Goal: Task Accomplishment & Management: Manage account settings

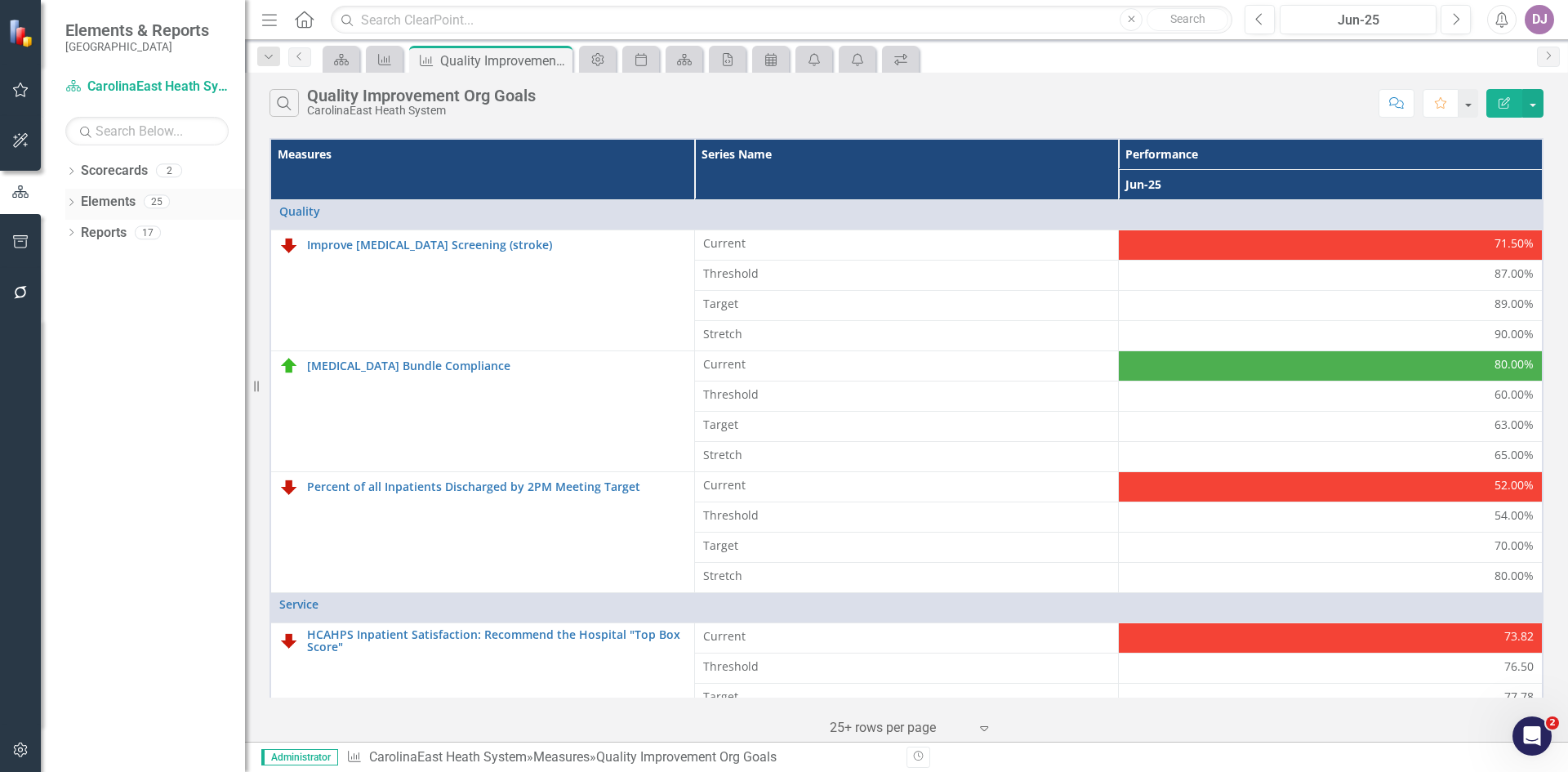
click at [118, 197] on link "Elements" at bounding box center [108, 202] width 55 height 19
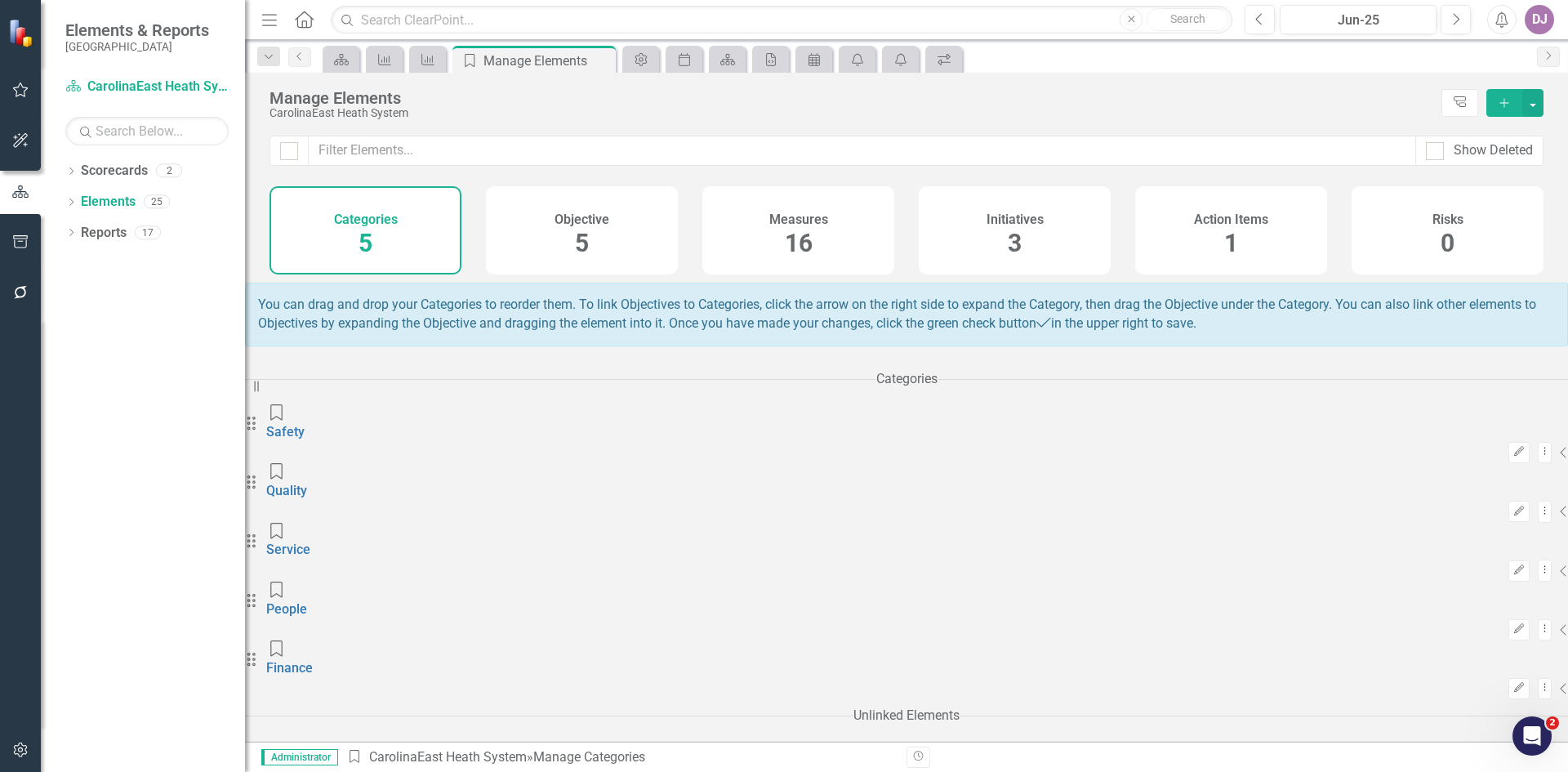
click at [798, 252] on span "16" at bounding box center [798, 244] width 28 height 29
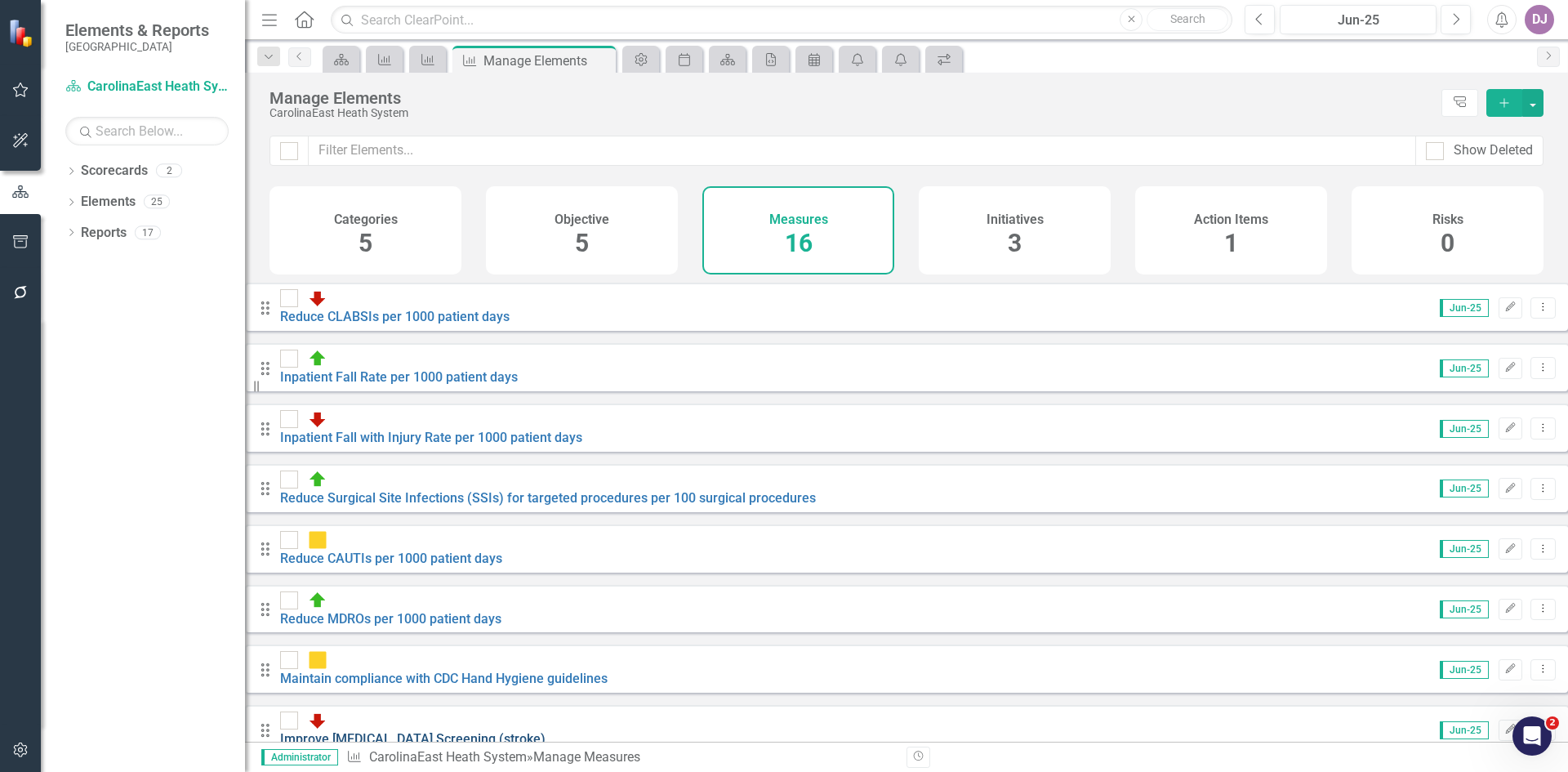
click at [481, 731] on link "Improve [MEDICAL_DATA] Screening (stroke)" at bounding box center [413, 738] width 266 height 15
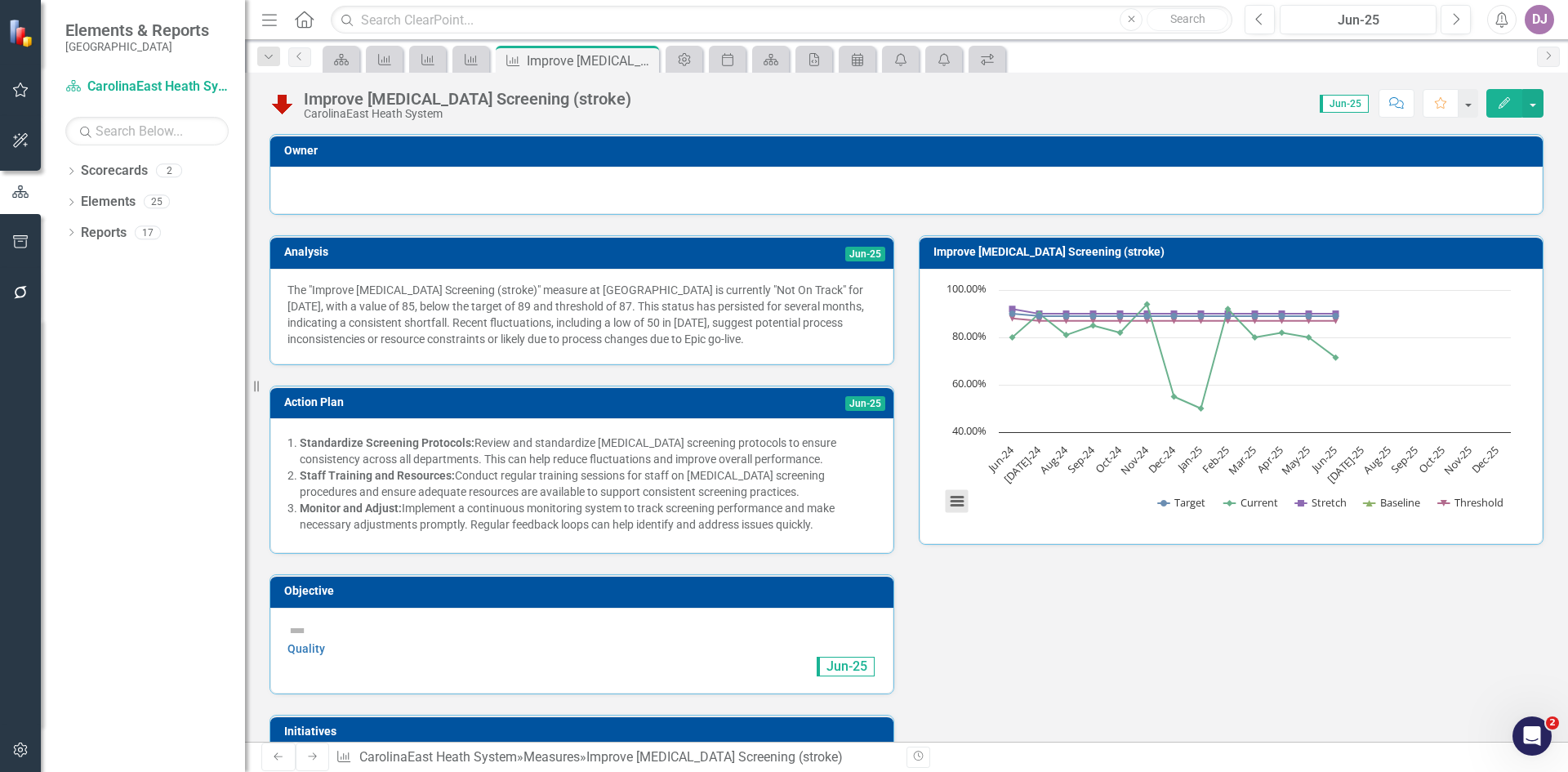
drag, startPoint x: 1165, startPoint y: 253, endPoint x: 946, endPoint y: 504, distance: 333.1
click at [946, 504] on button "View chart menu, Chart" at bounding box center [958, 502] width 23 height 23
click at [1012, 422] on li "Download JPEG image" at bounding box center [1025, 420] width 147 height 25
click at [946, 499] on button "View chart menu, Chart" at bounding box center [958, 502] width 23 height 23
click at [973, 448] on li "Download PDF document" at bounding box center [1025, 445] width 147 height 25
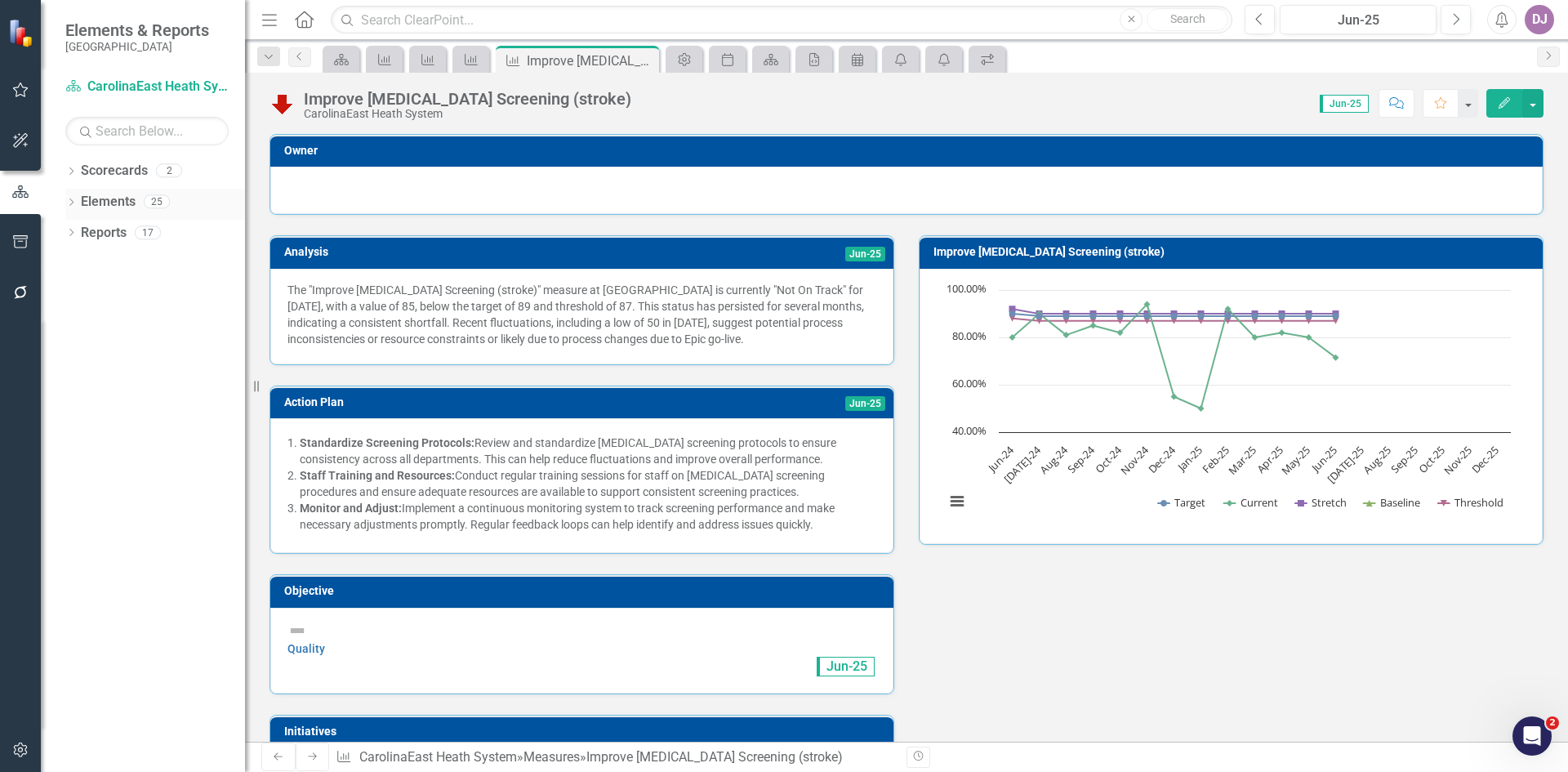
click at [120, 198] on link "Elements" at bounding box center [108, 202] width 55 height 19
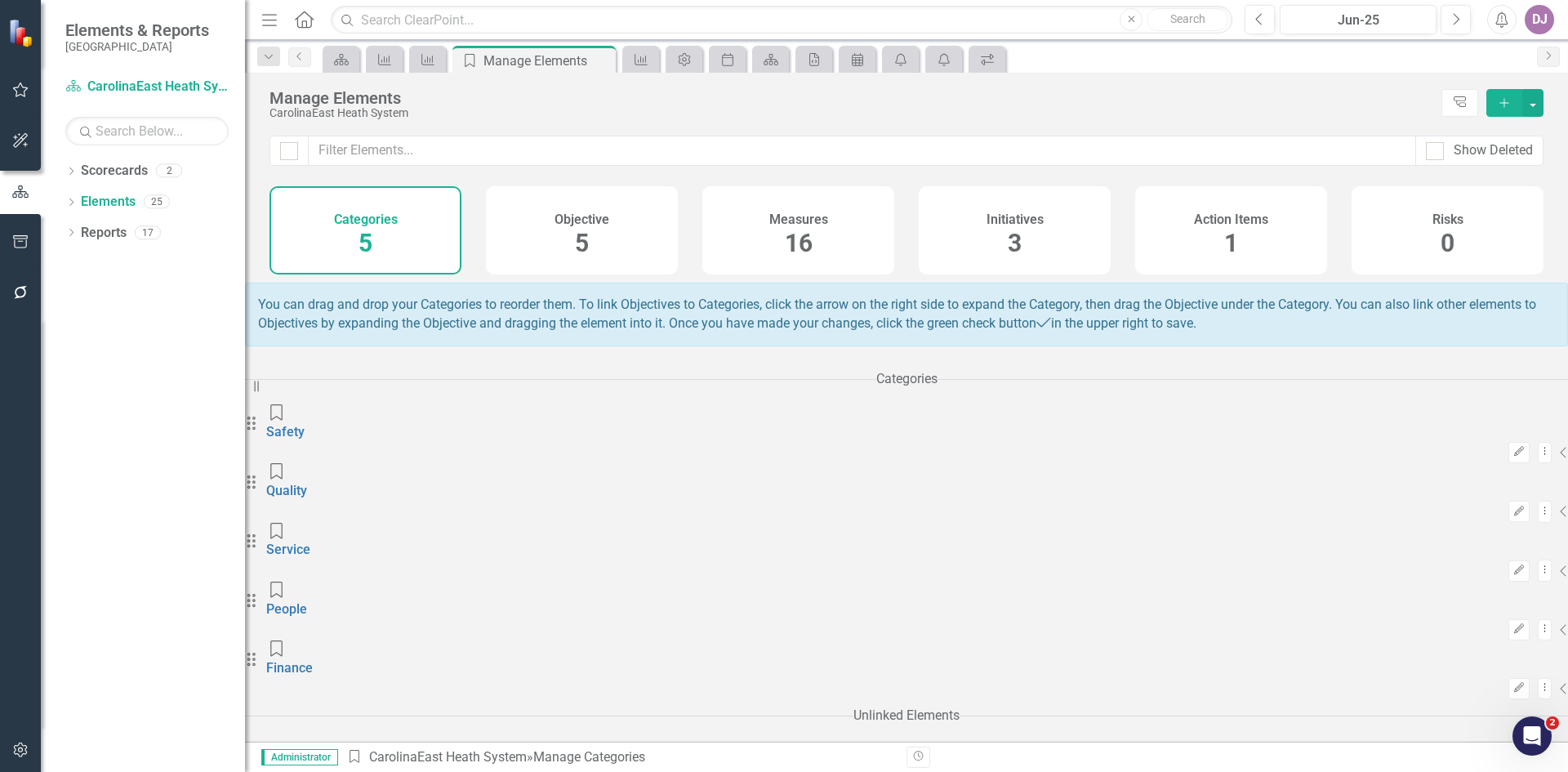
click at [802, 251] on span "16" at bounding box center [798, 244] width 28 height 29
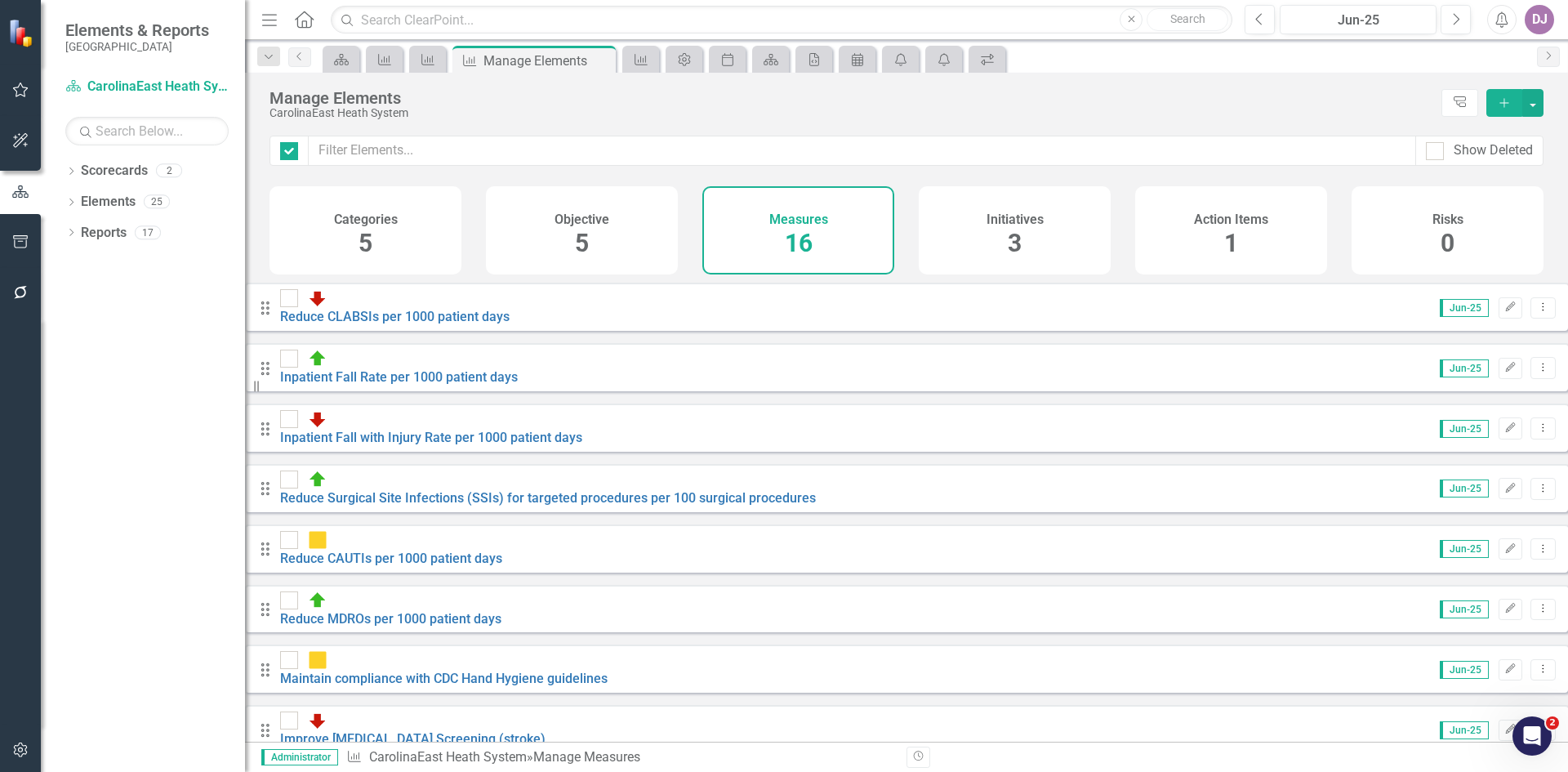
checkbox input "false"
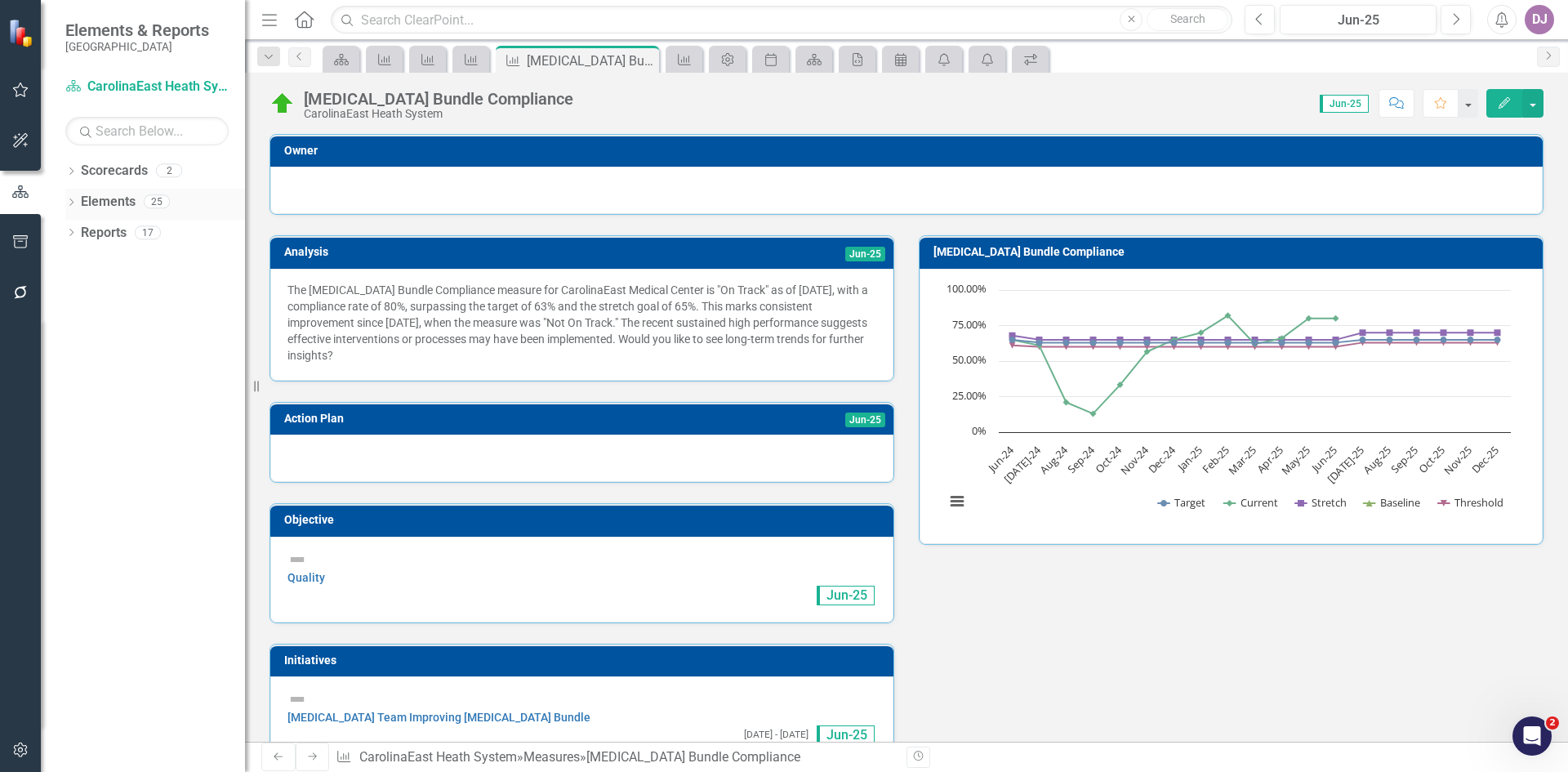
click at [109, 204] on link "Elements" at bounding box center [108, 202] width 55 height 19
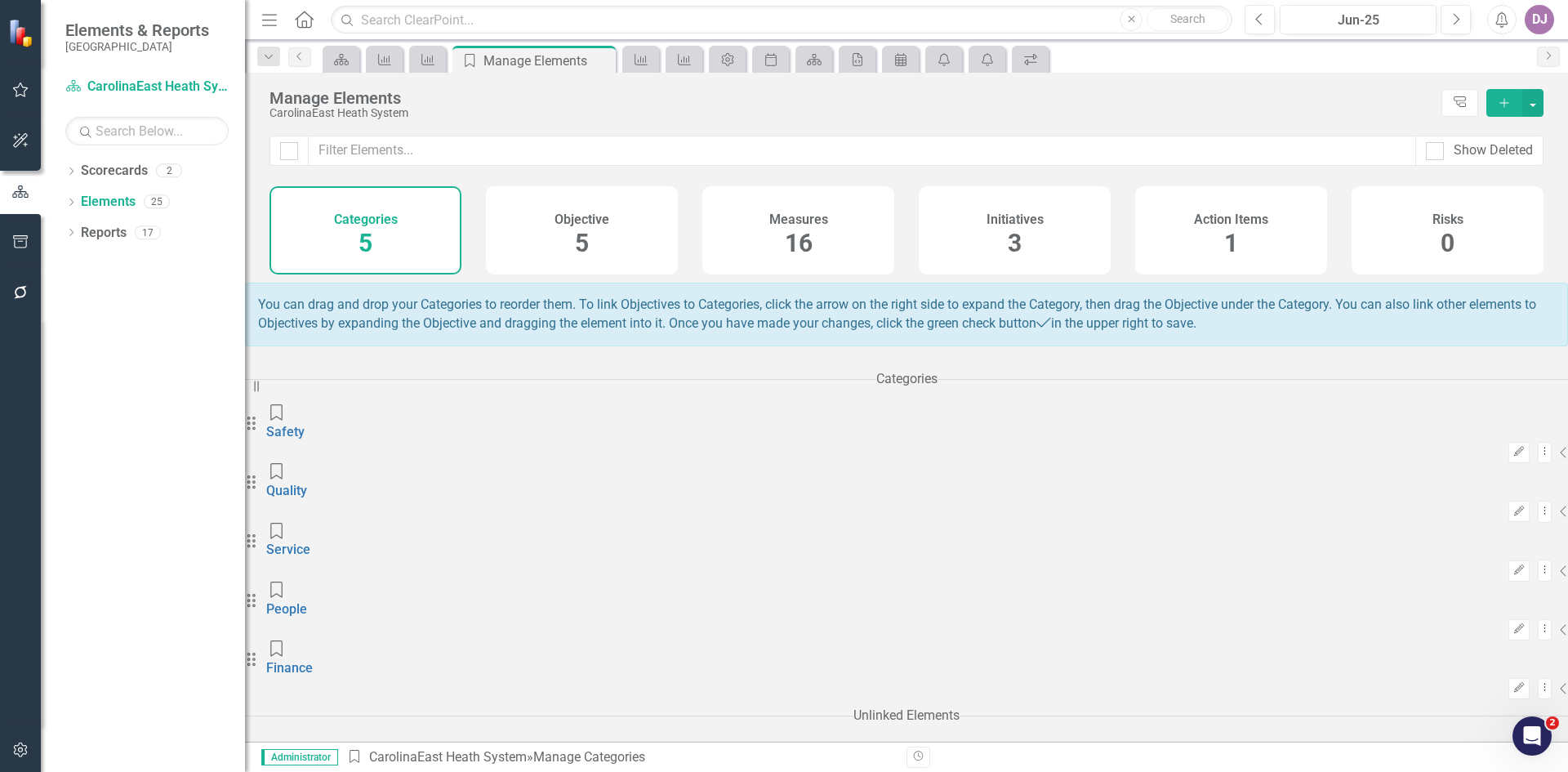
click at [806, 256] on span "16" at bounding box center [798, 244] width 28 height 29
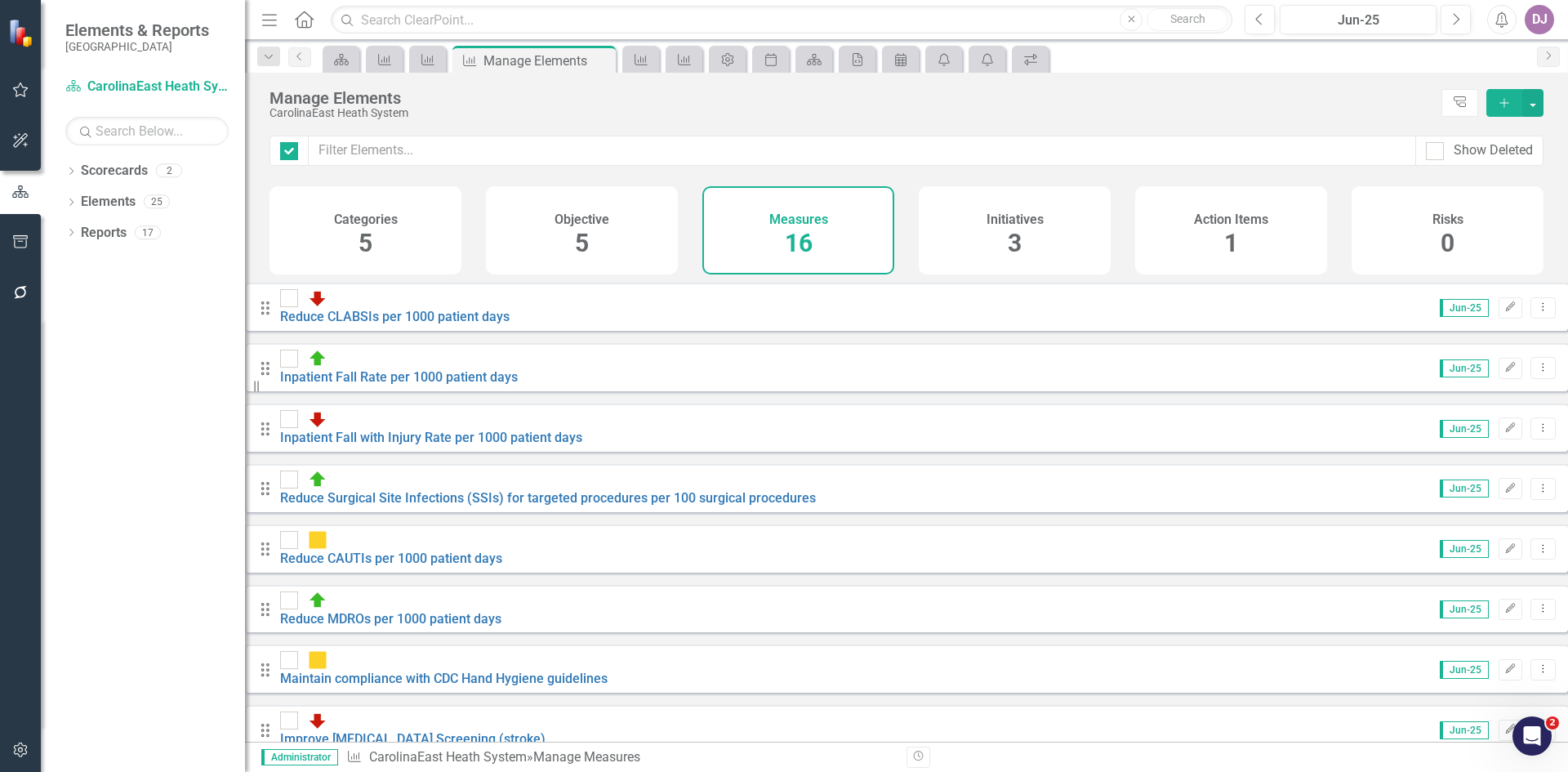
checkbox input "false"
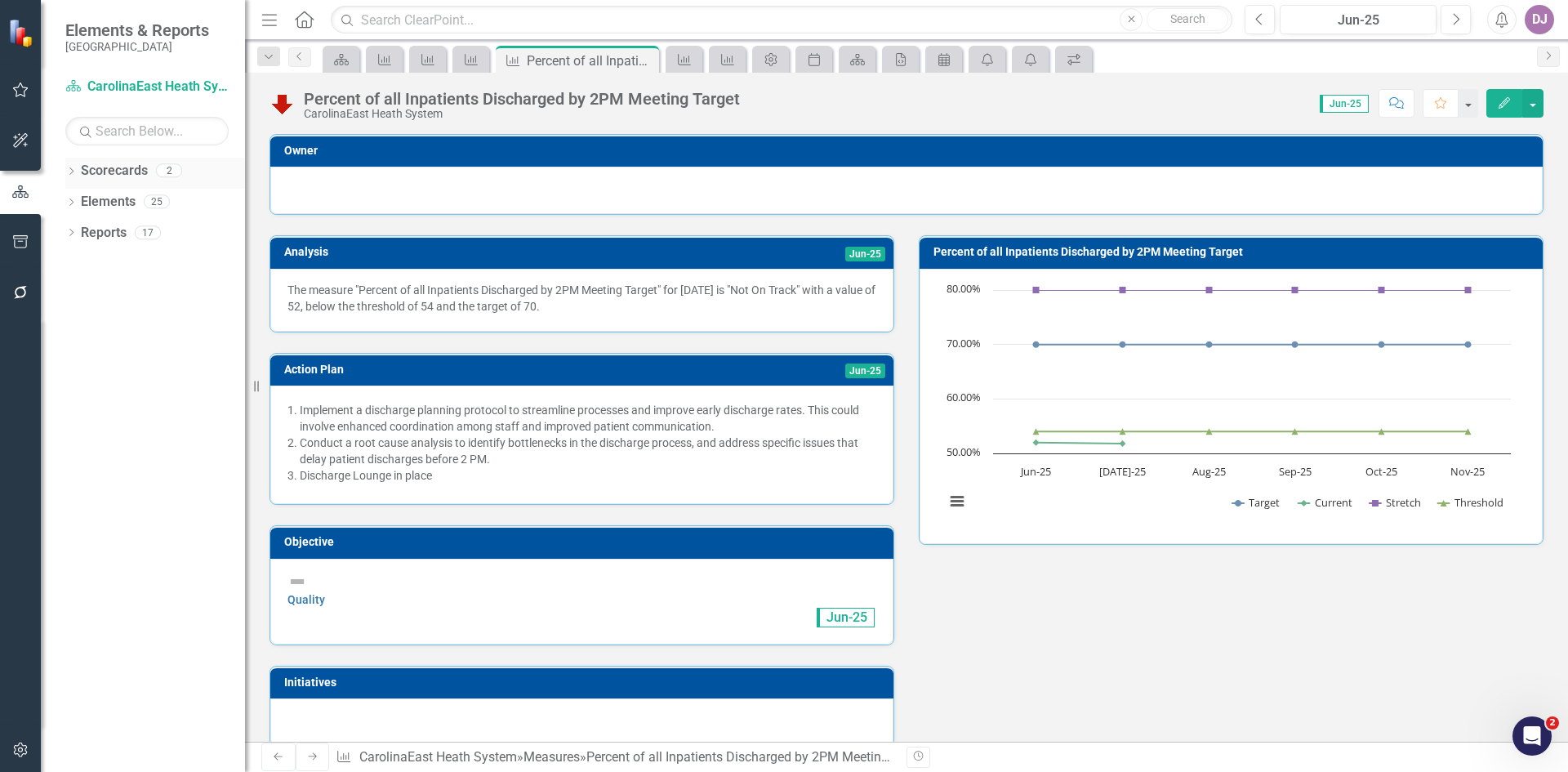
click at [127, 177] on link "Scorecards" at bounding box center [115, 171] width 67 height 19
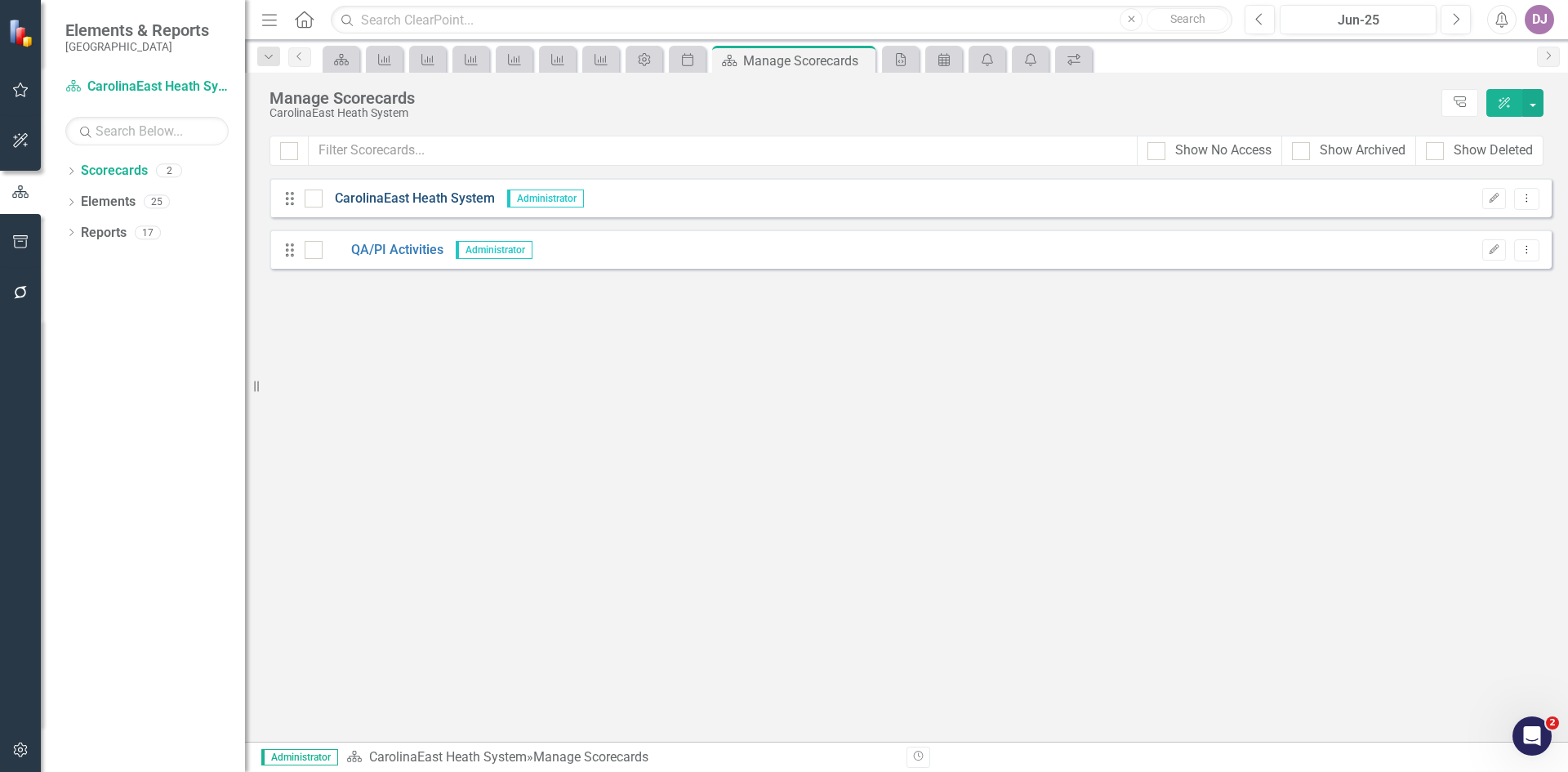
click at [430, 197] on link "CarolinaEast Heath System" at bounding box center [408, 199] width 172 height 19
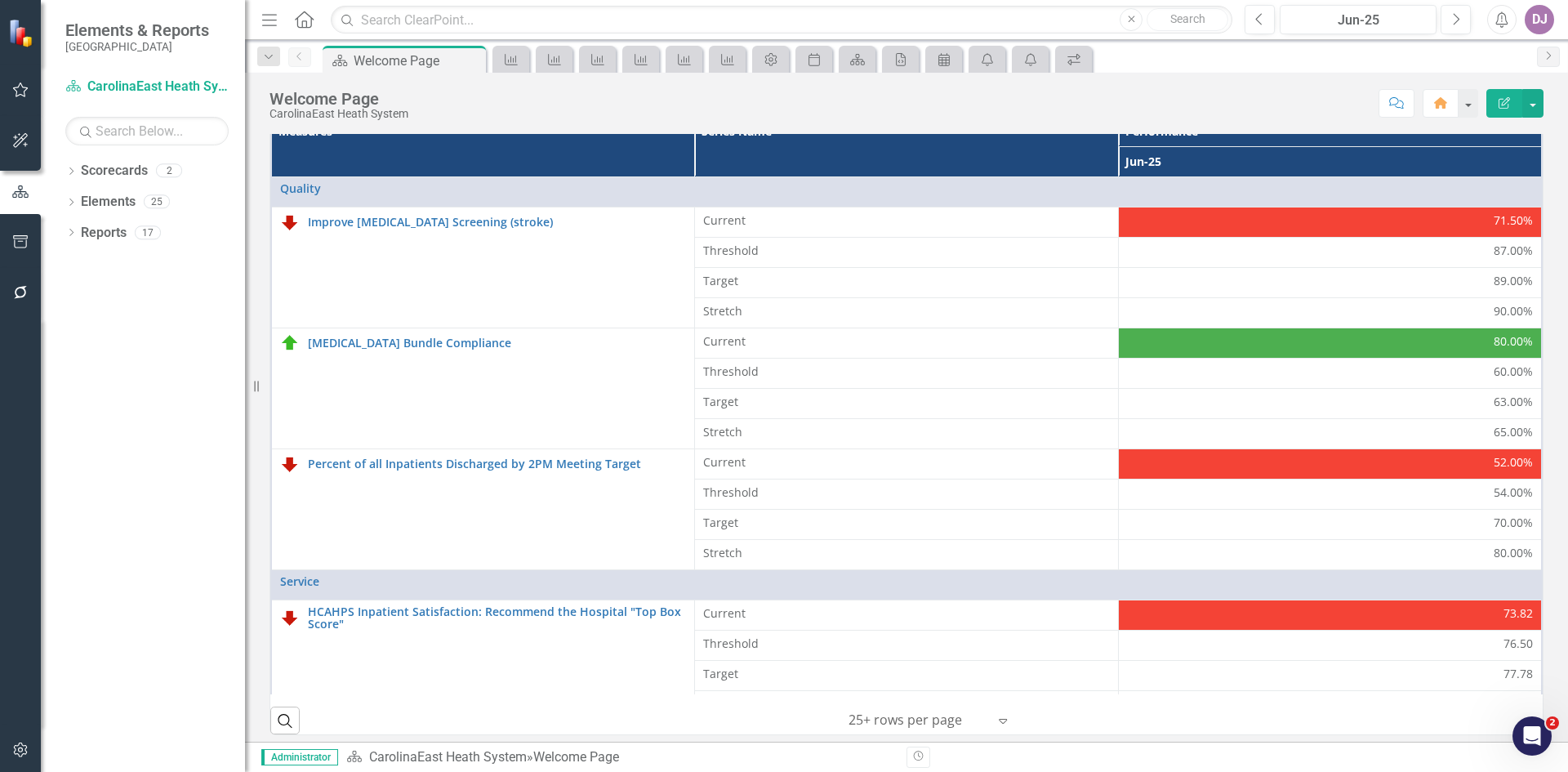
scroll to position [468, 0]
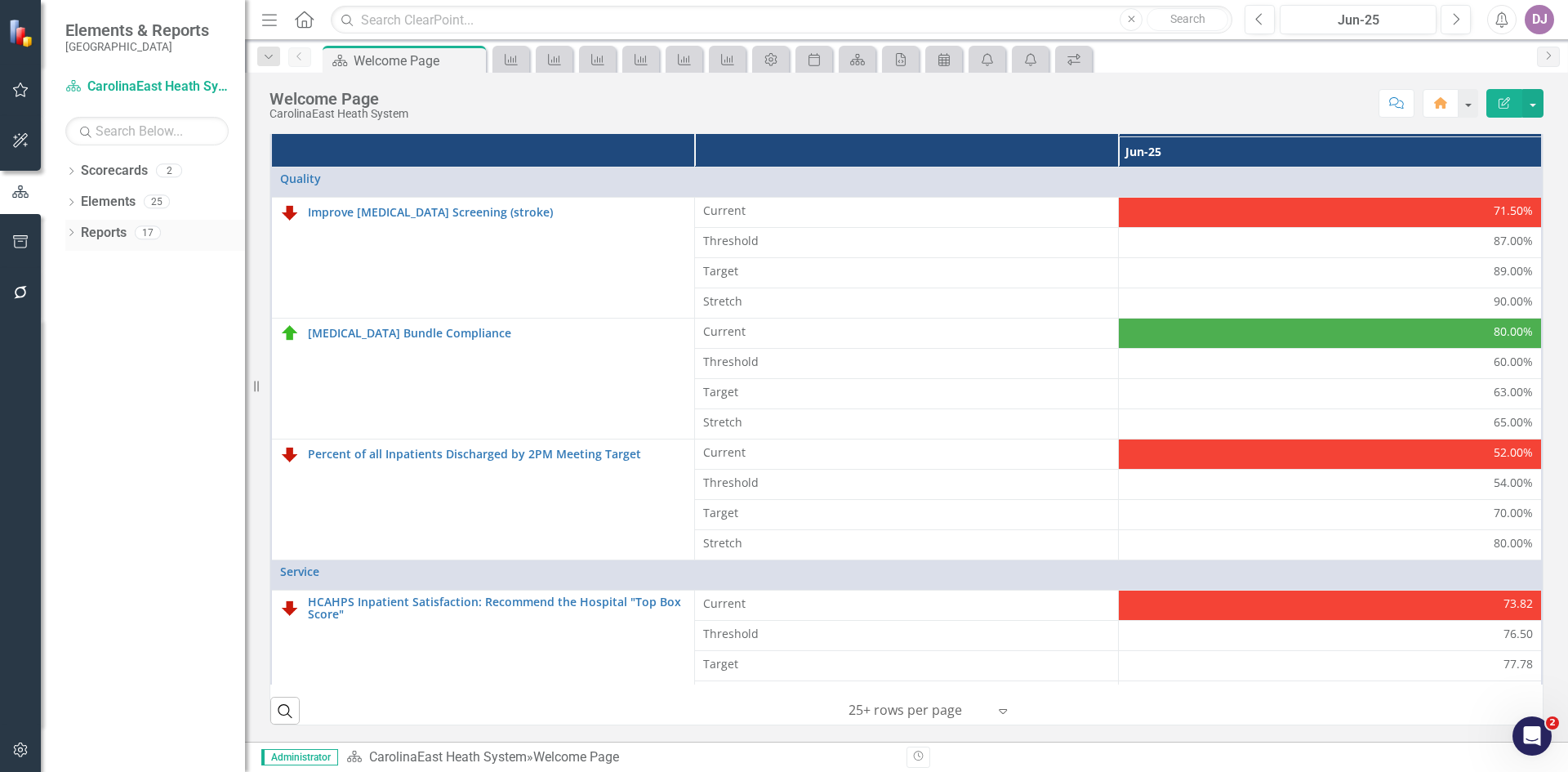
click at [91, 235] on link "Reports" at bounding box center [104, 234] width 46 height 19
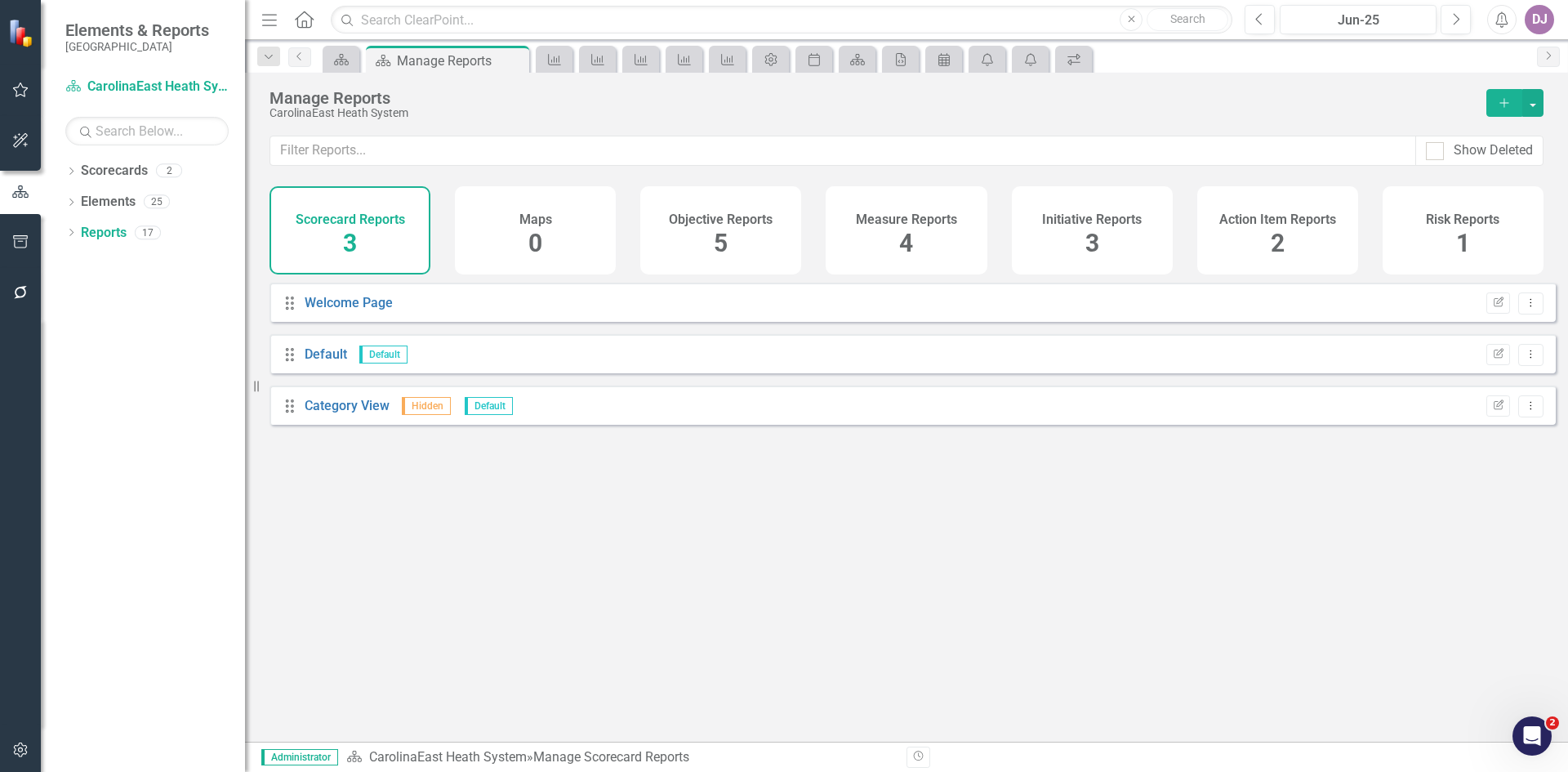
click at [911, 254] on span "4" at bounding box center [906, 244] width 13 height 29
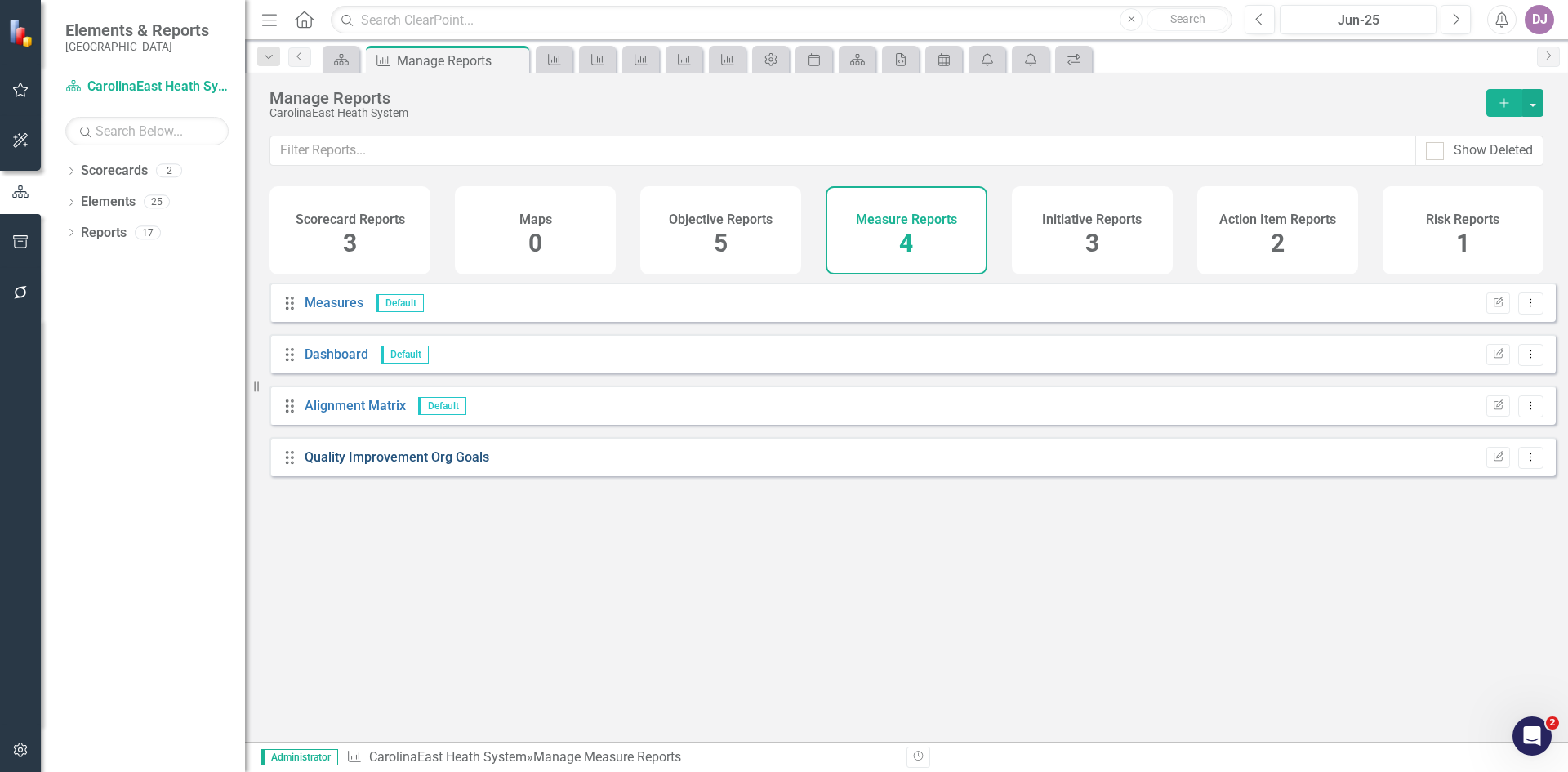
click at [411, 465] on link "Quality Improvement Org Goals" at bounding box center [398, 457] width 185 height 15
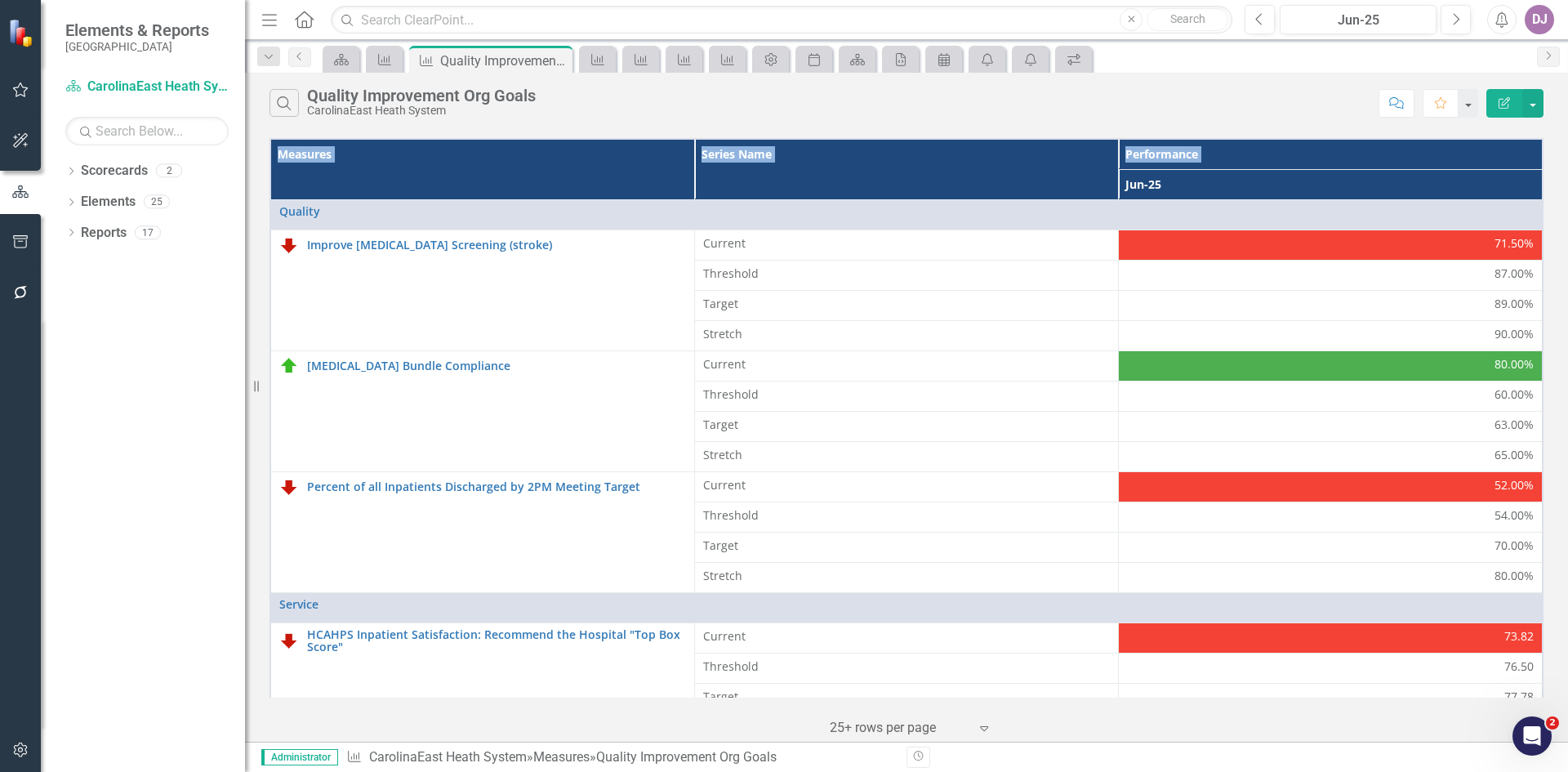
drag, startPoint x: 1519, startPoint y: 162, endPoint x: 1564, endPoint y: 542, distance: 382.7
click at [1564, 542] on div "Measures Series Name Performance Jun-25 Quality Link Map View Link Map Edit Edi…" at bounding box center [907, 437] width 1324 height 607
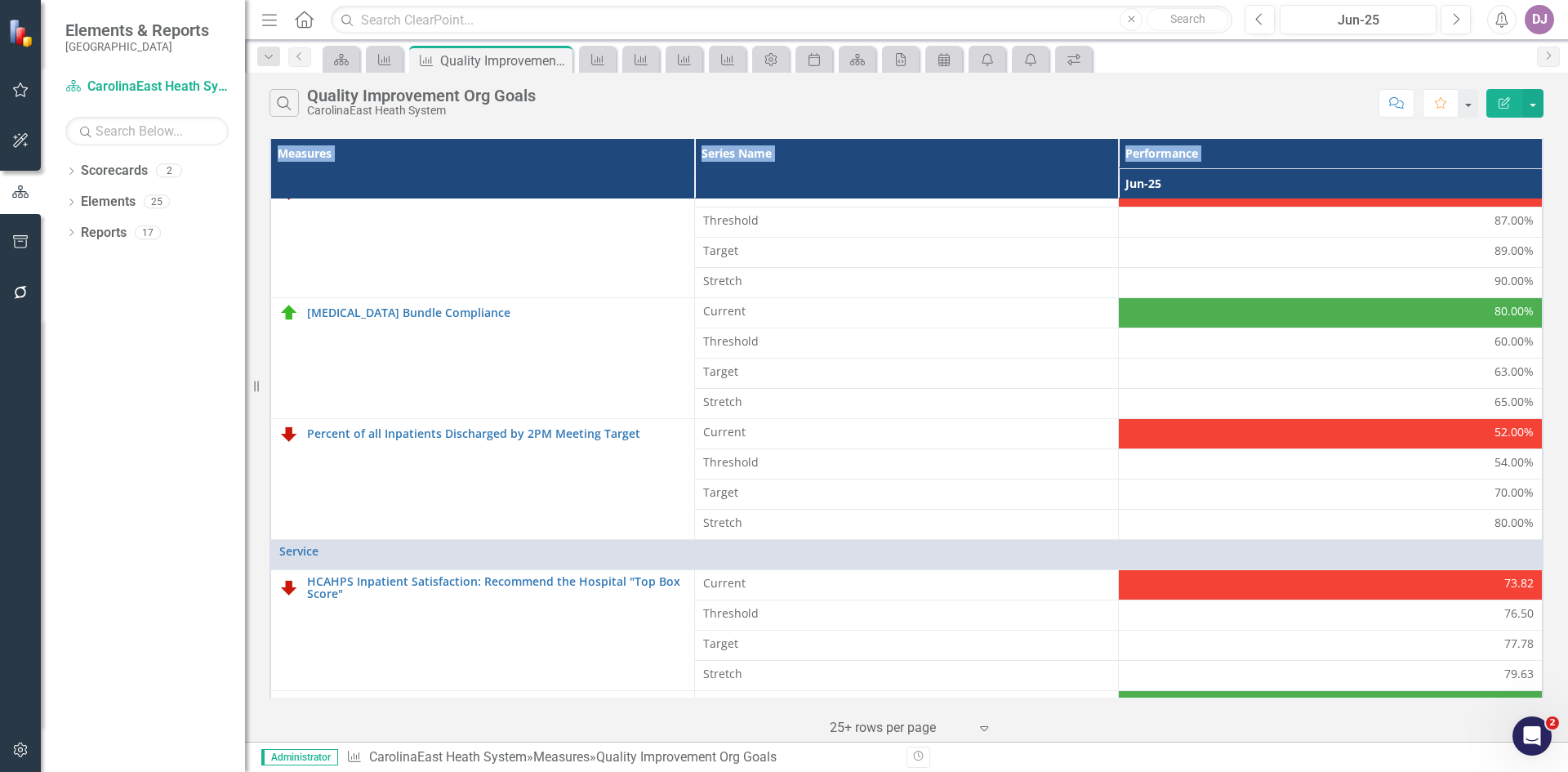
scroll to position [289, 0]
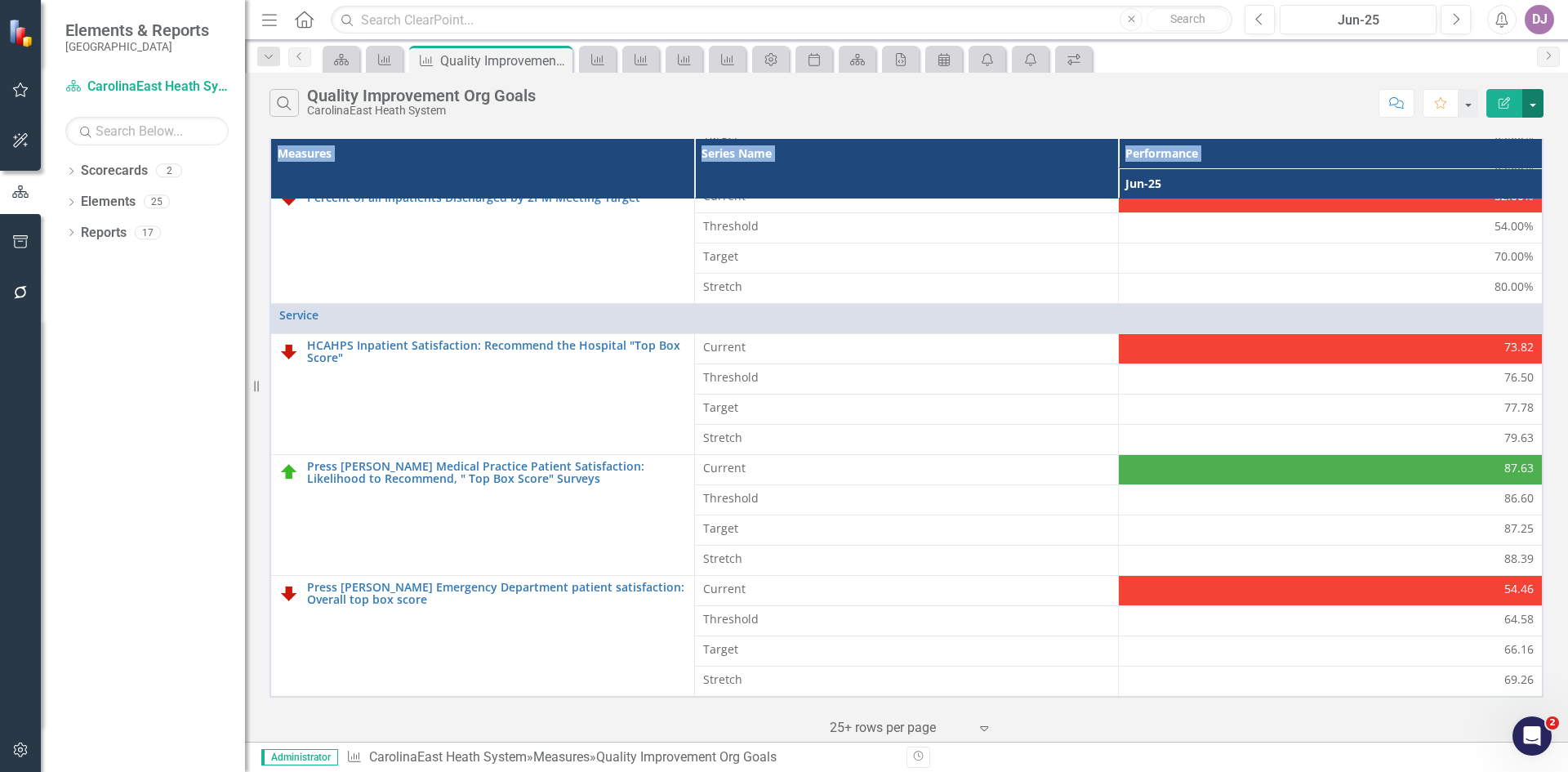
click at [1536, 102] on button "button" at bounding box center [1533, 103] width 21 height 29
click at [1487, 135] on link "Edit Report Edit Report" at bounding box center [1478, 133] width 129 height 30
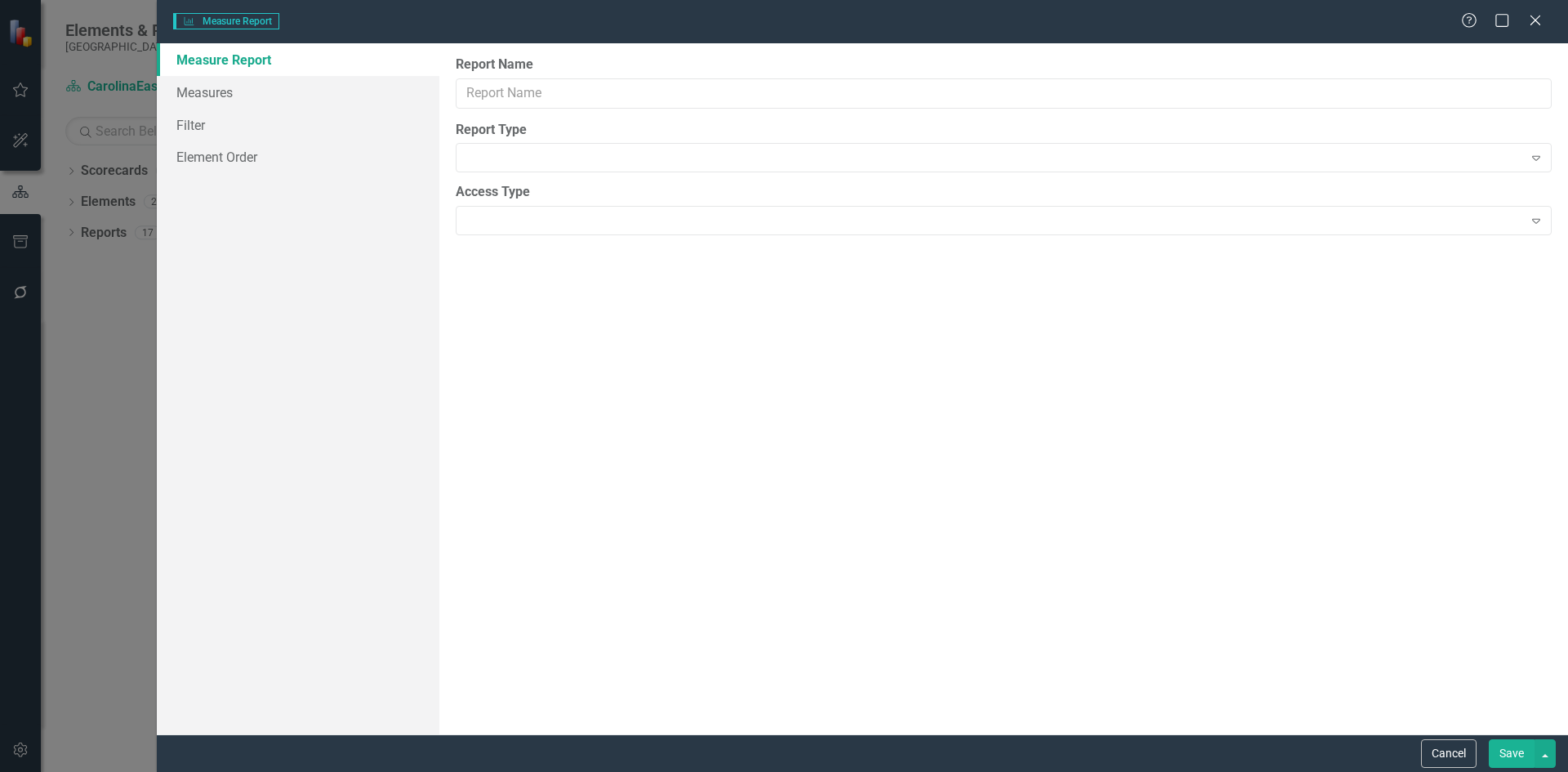
type input "Quality Improvement Org Goals"
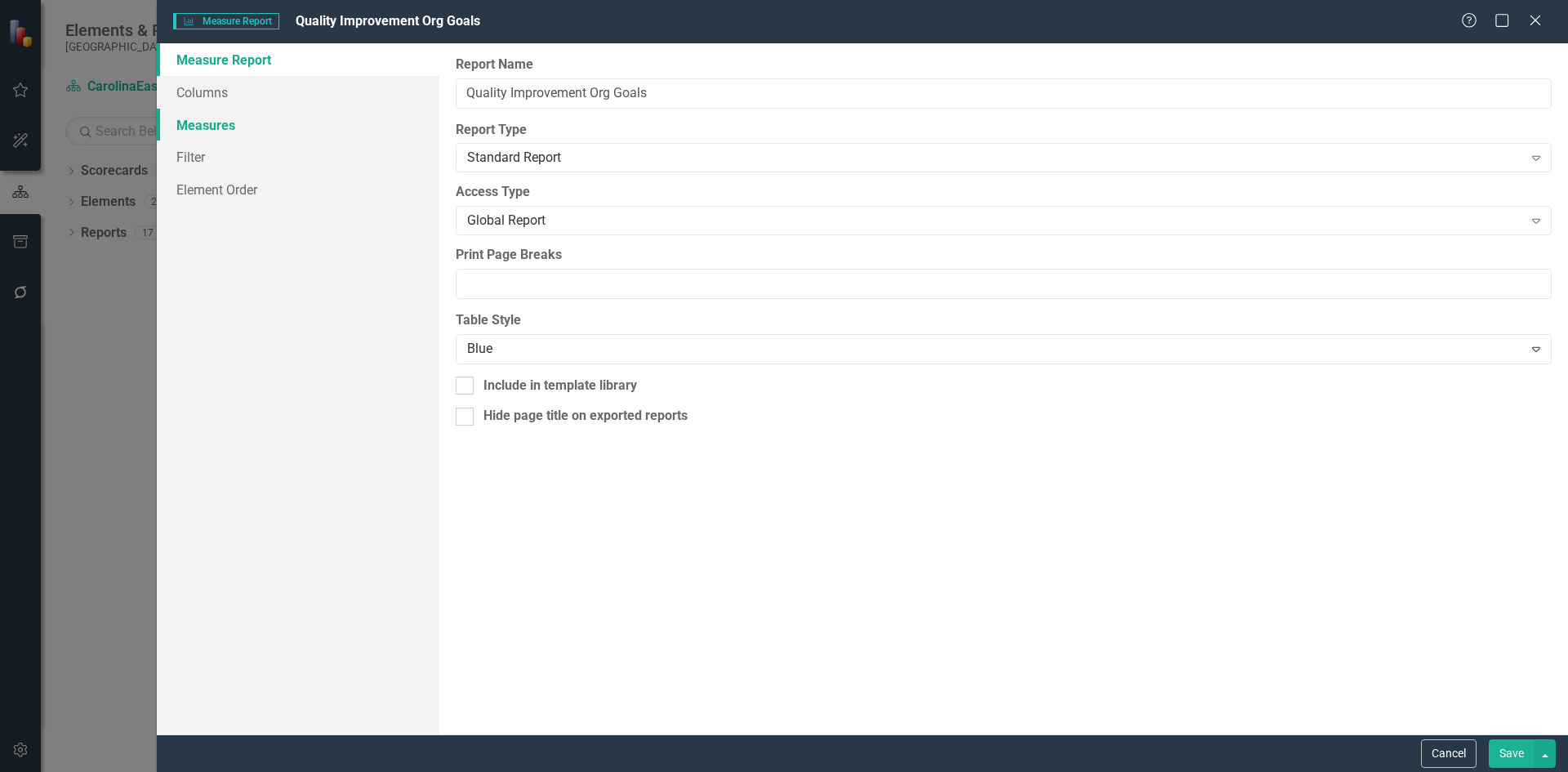
click at [212, 117] on link "Measures" at bounding box center [298, 125] width 283 height 33
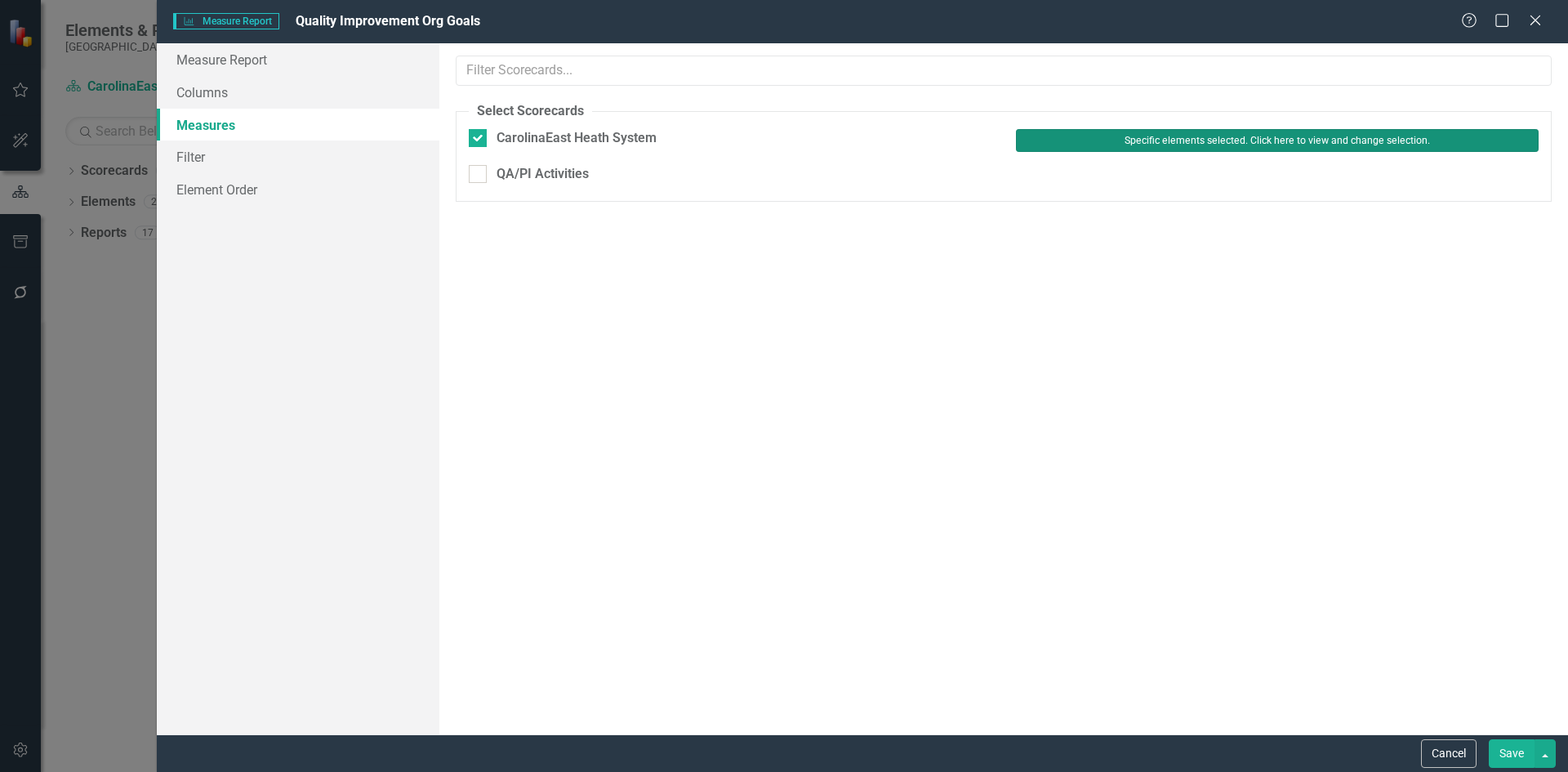
click at [1268, 142] on button "Specific elements selected. Click here to view and change selection." at bounding box center [1277, 141] width 523 height 23
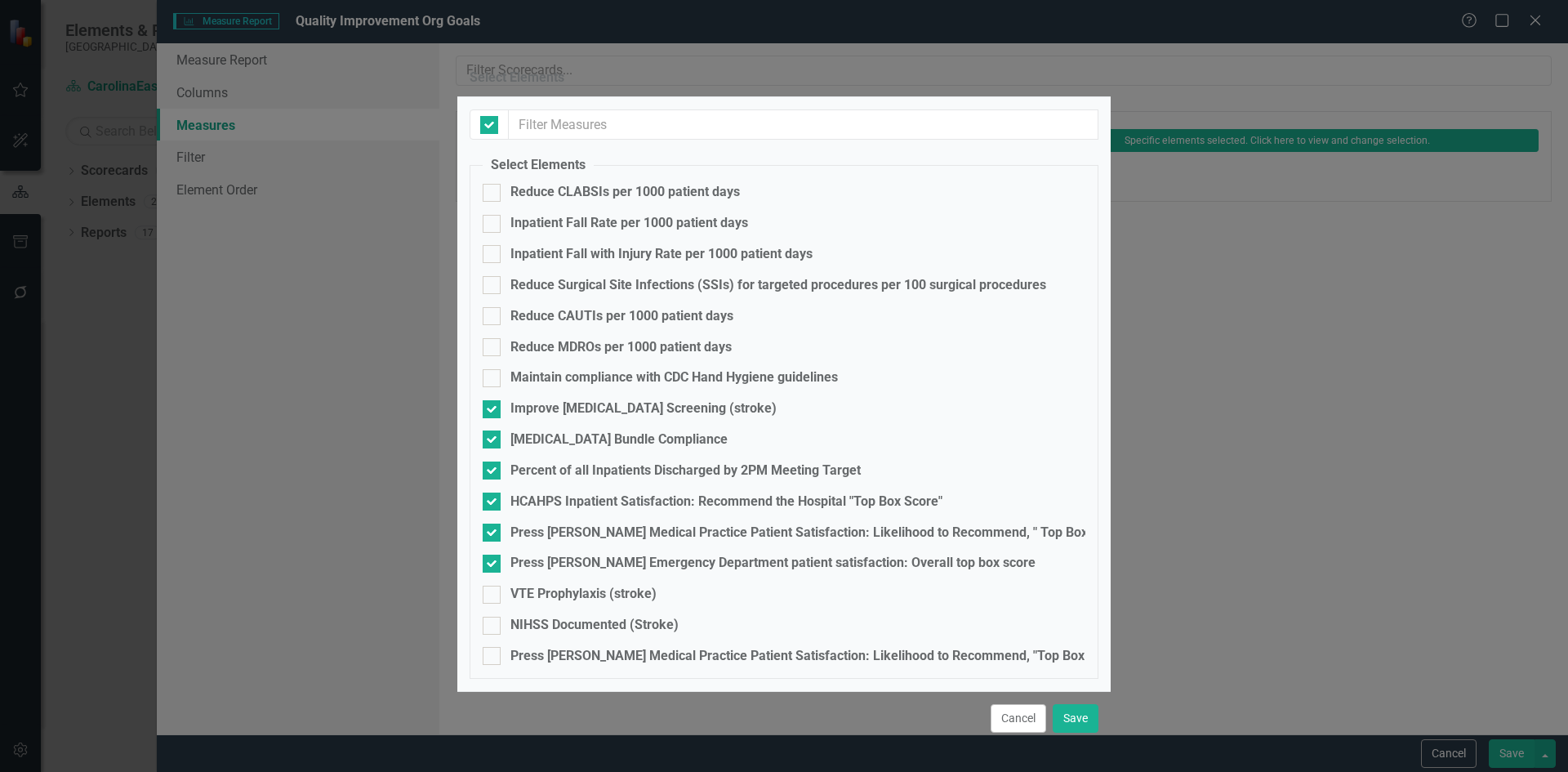
checkbox input "false"
click at [497, 202] on div at bounding box center [491, 193] width 18 height 18
click at [494, 194] on input "Reduce CLABSIs per 1000 patient days" at bounding box center [487, 189] width 11 height 11
checkbox input "true"
click at [494, 233] on div at bounding box center [491, 223] width 18 height 18
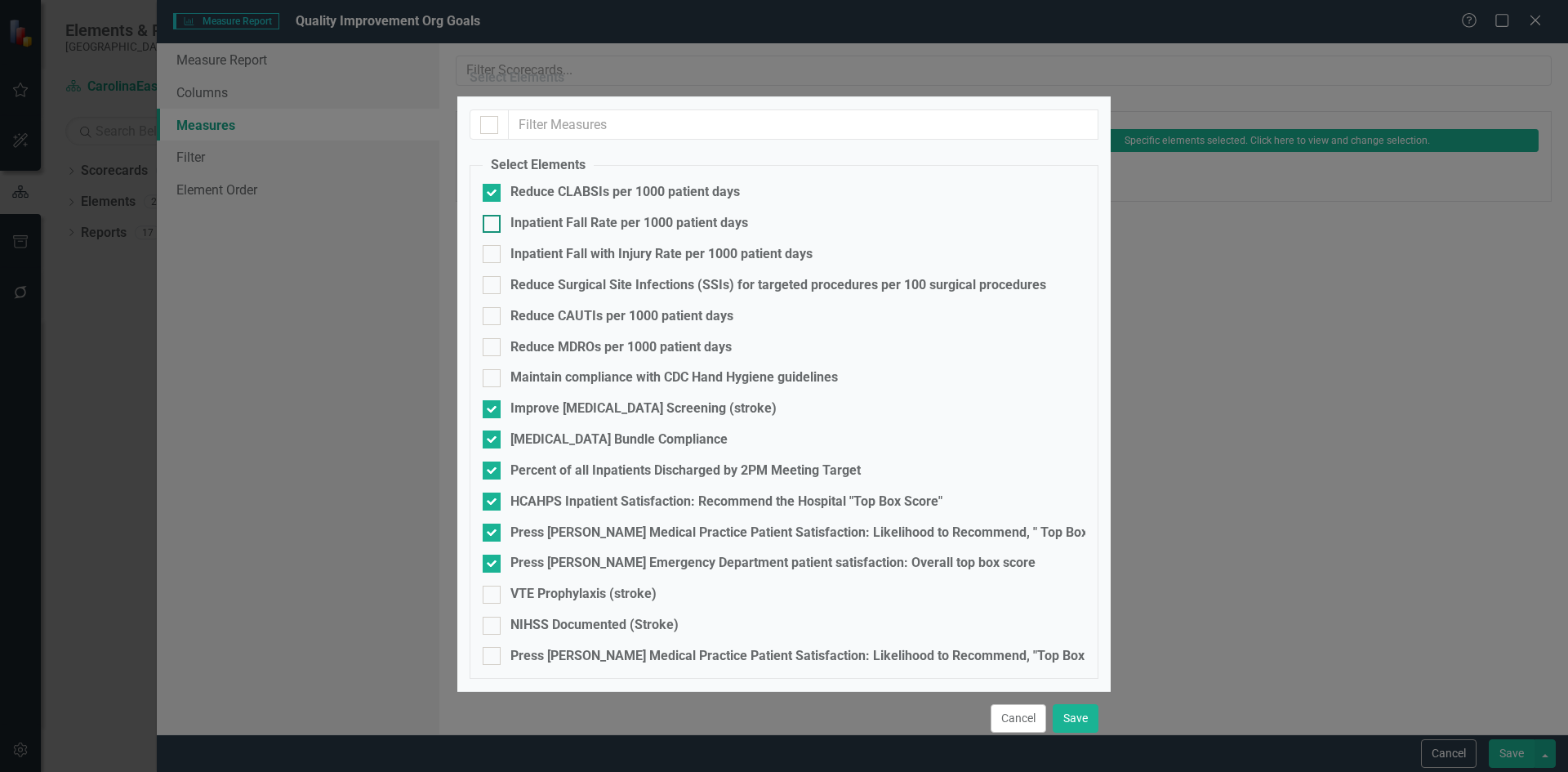
click at [494, 225] on input "Inpatient Fall Rate per 1000 patient days" at bounding box center [487, 219] width 11 height 11
checkbox input "true"
click at [495, 263] on div at bounding box center [491, 254] width 18 height 18
click at [494, 256] on input "Inpatient Fall with Injury Rate per 1000 patient days" at bounding box center [487, 250] width 11 height 11
checkbox input "true"
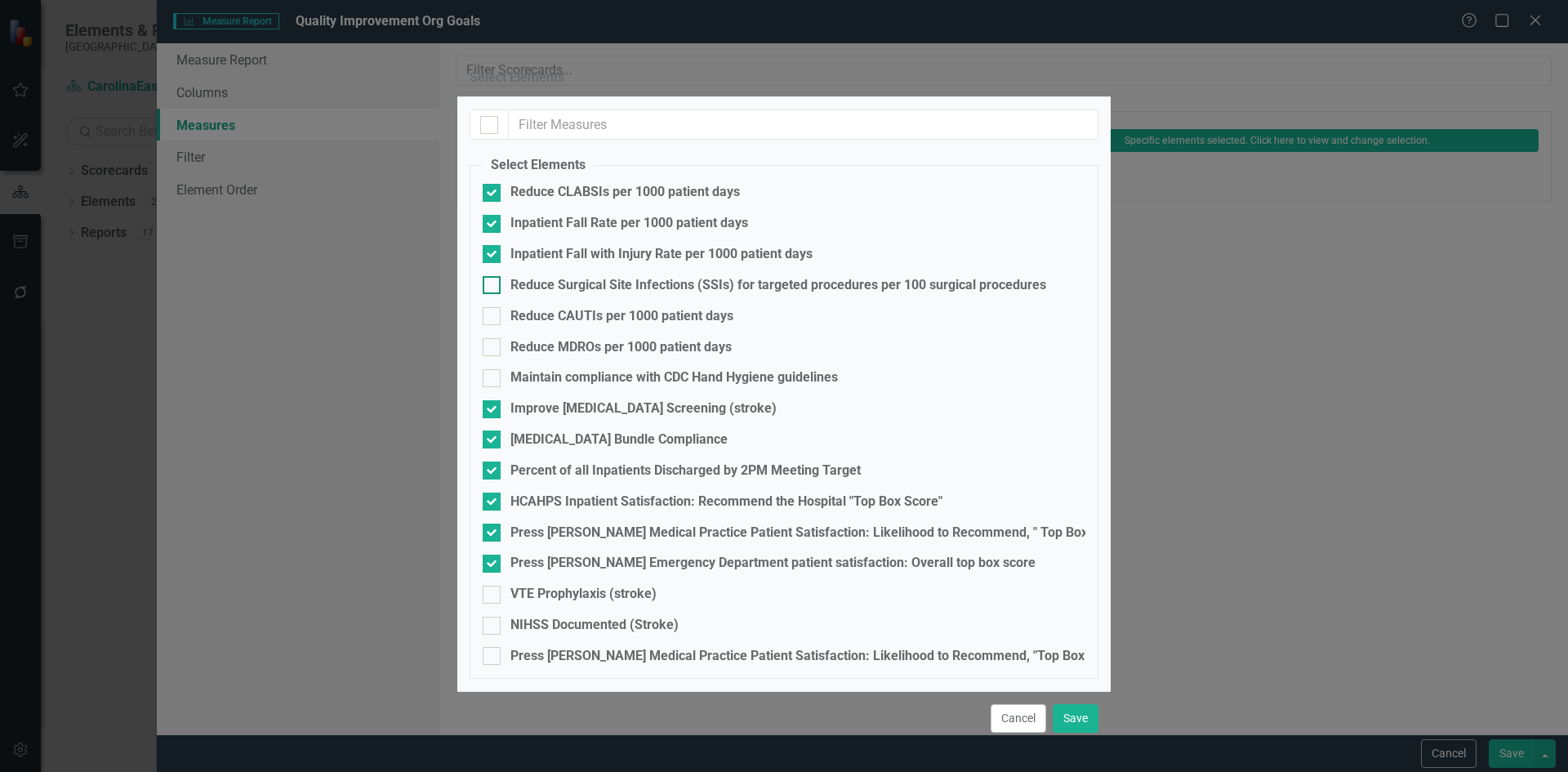
click at [493, 294] on div at bounding box center [491, 285] width 18 height 18
click at [493, 287] on input "Reduce Surgical Site Infections (SSIs) for targeted procedures per 100 surgical…" at bounding box center [487, 281] width 11 height 11
checkbox input "true"
click at [498, 325] on div at bounding box center [491, 316] width 18 height 18
click at [494, 318] on input "Reduce CAUTIs per 1000 patient days" at bounding box center [487, 312] width 11 height 11
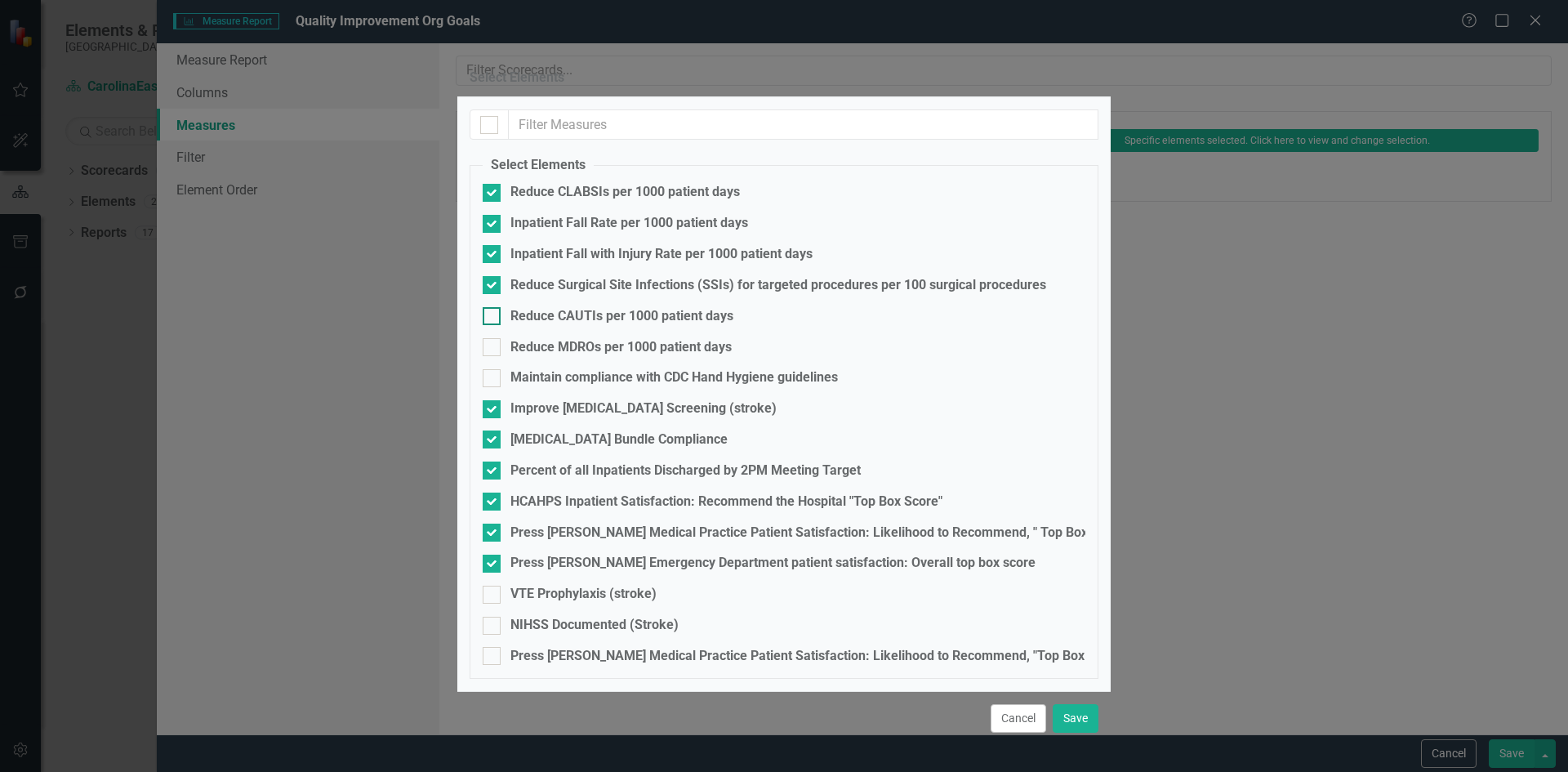
checkbox input "true"
click at [496, 356] on div at bounding box center [491, 347] width 18 height 18
click at [494, 348] on input "Reduce MDROs per 1000 patient days" at bounding box center [487, 343] width 11 height 11
checkbox input "true"
click at [494, 387] on div at bounding box center [491, 378] width 18 height 18
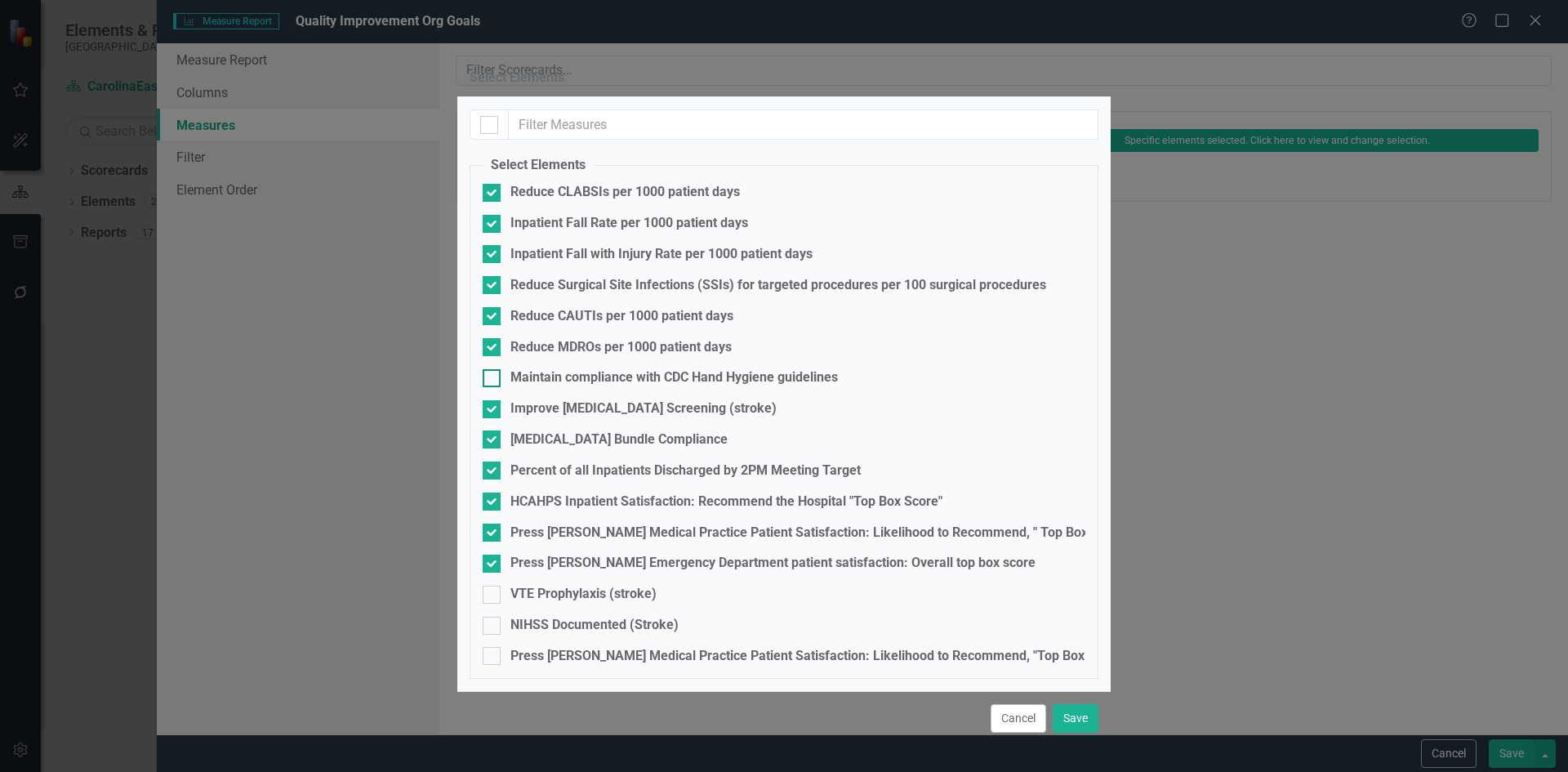
click at [494, 380] on input "Maintain compliance with CDC Hand Hygiene guidelines" at bounding box center [487, 374] width 11 height 11
checkbox input "true"
click at [1082, 704] on button "Save" at bounding box center [1076, 718] width 46 height 29
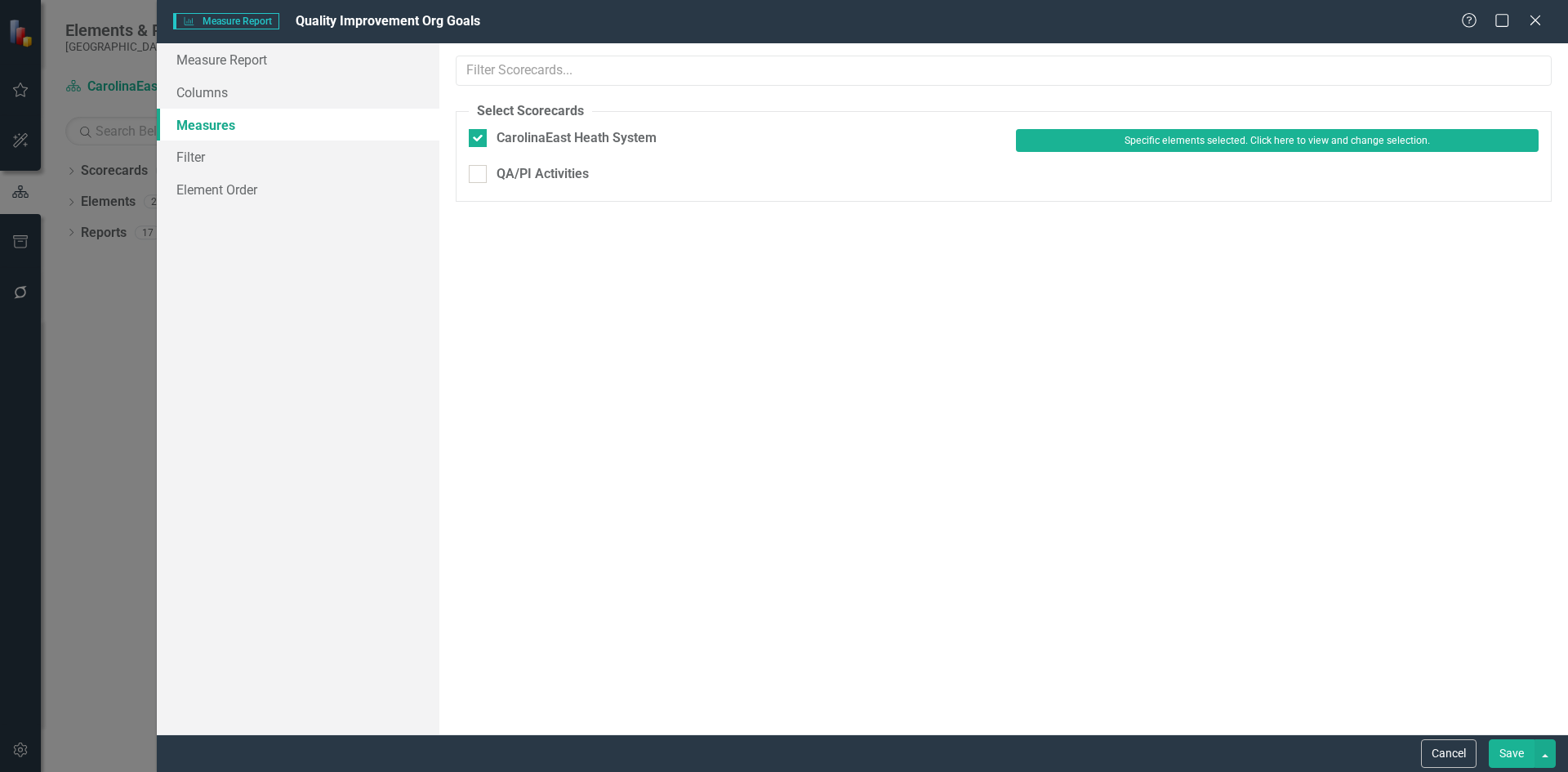
click at [1508, 753] on button "Save" at bounding box center [1512, 754] width 46 height 29
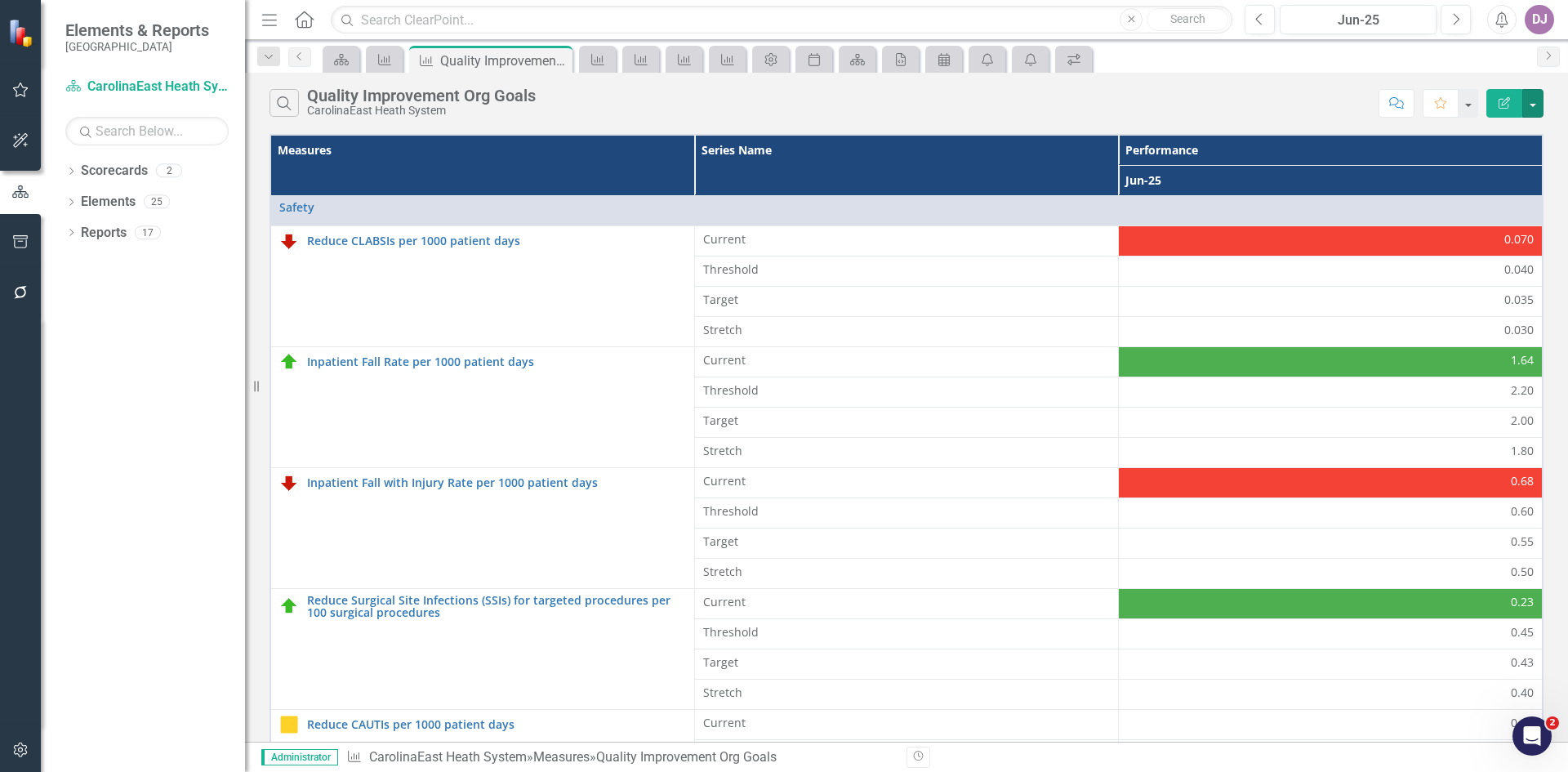
scroll to position [0, 0]
click at [100, 237] on link "Reports" at bounding box center [104, 234] width 46 height 19
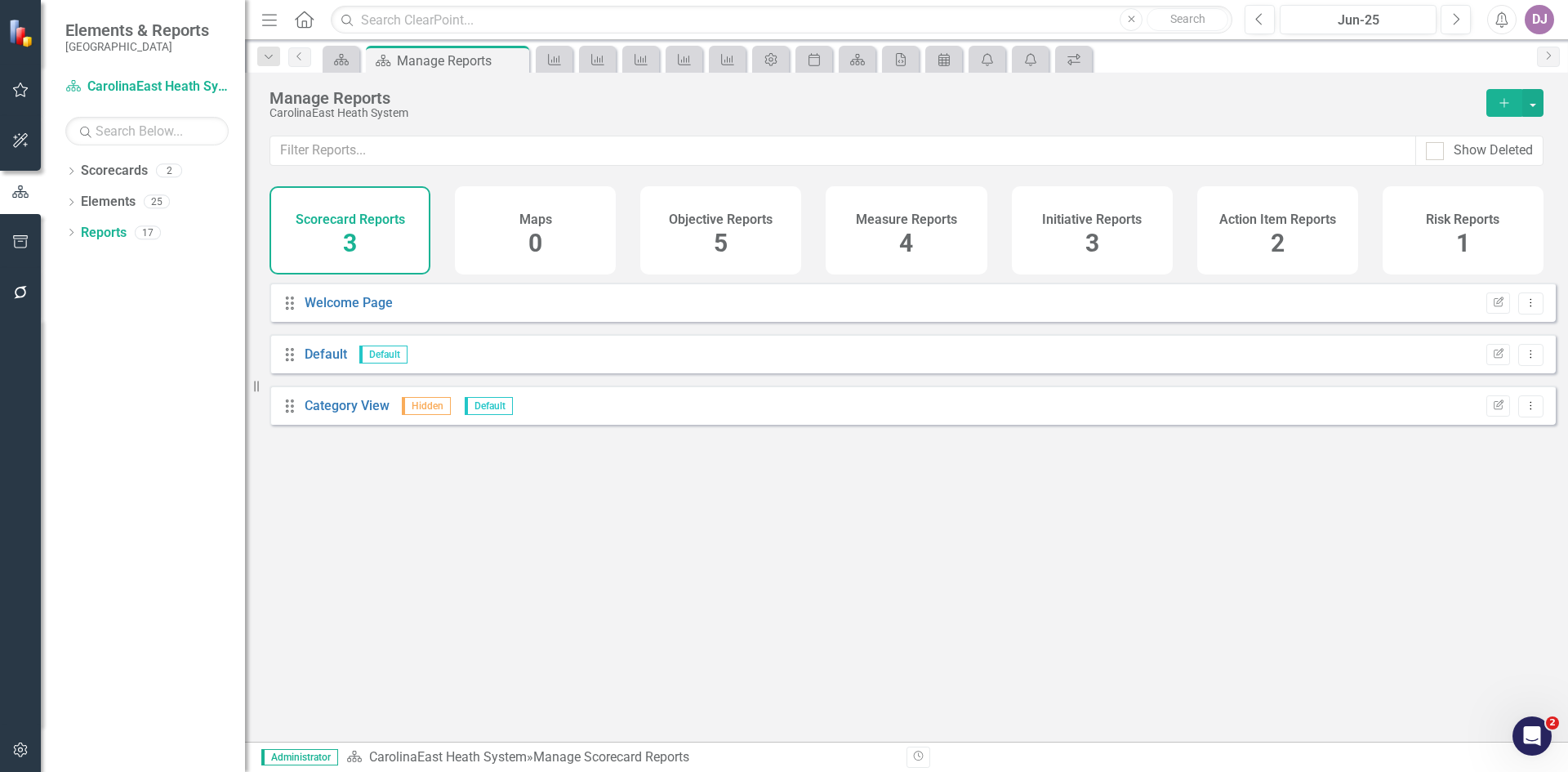
click at [1279, 246] on span "2" at bounding box center [1277, 244] width 13 height 29
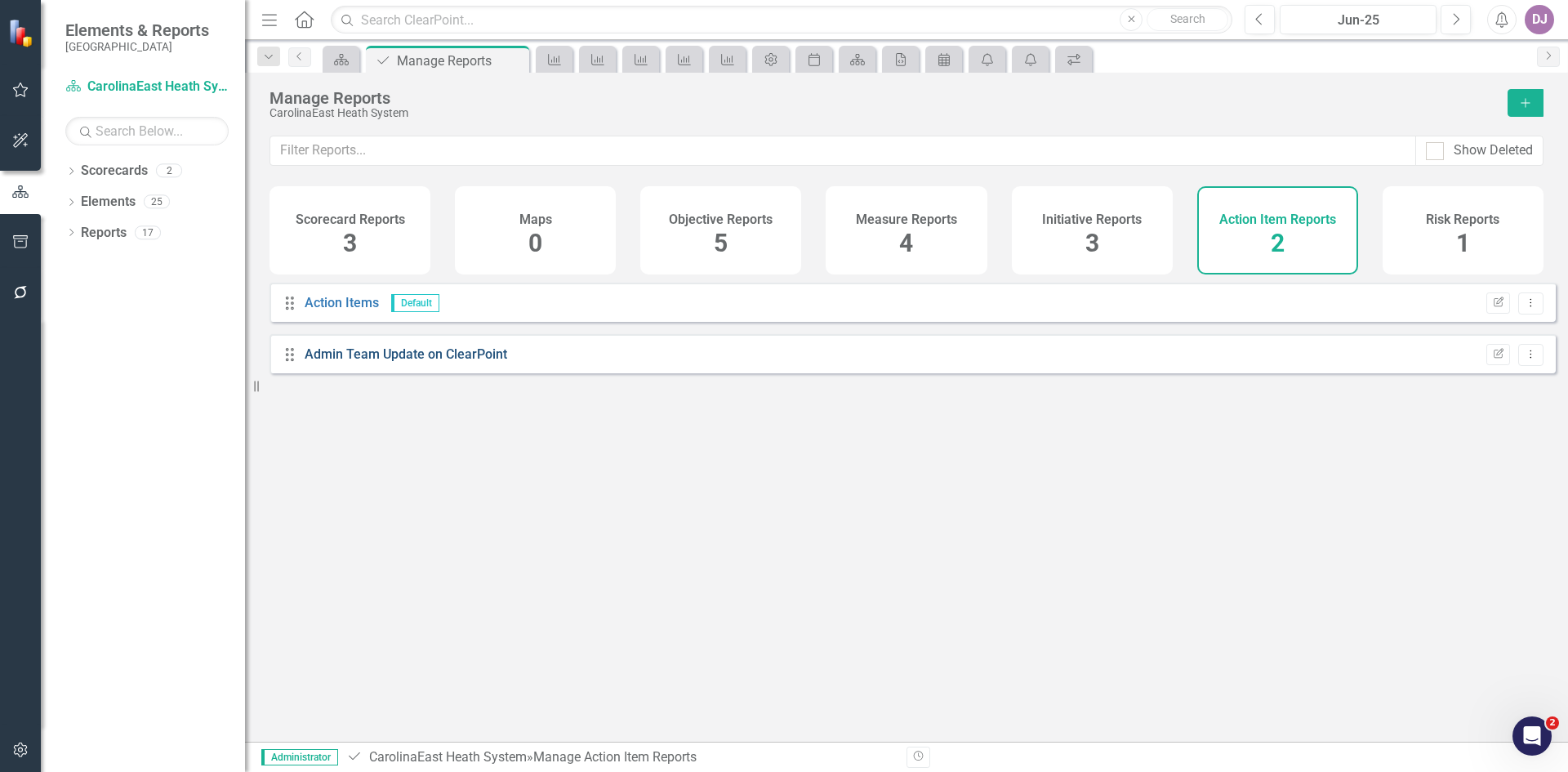
click at [420, 362] on link "Admin Team Update on ClearPoint" at bounding box center [406, 354] width 202 height 15
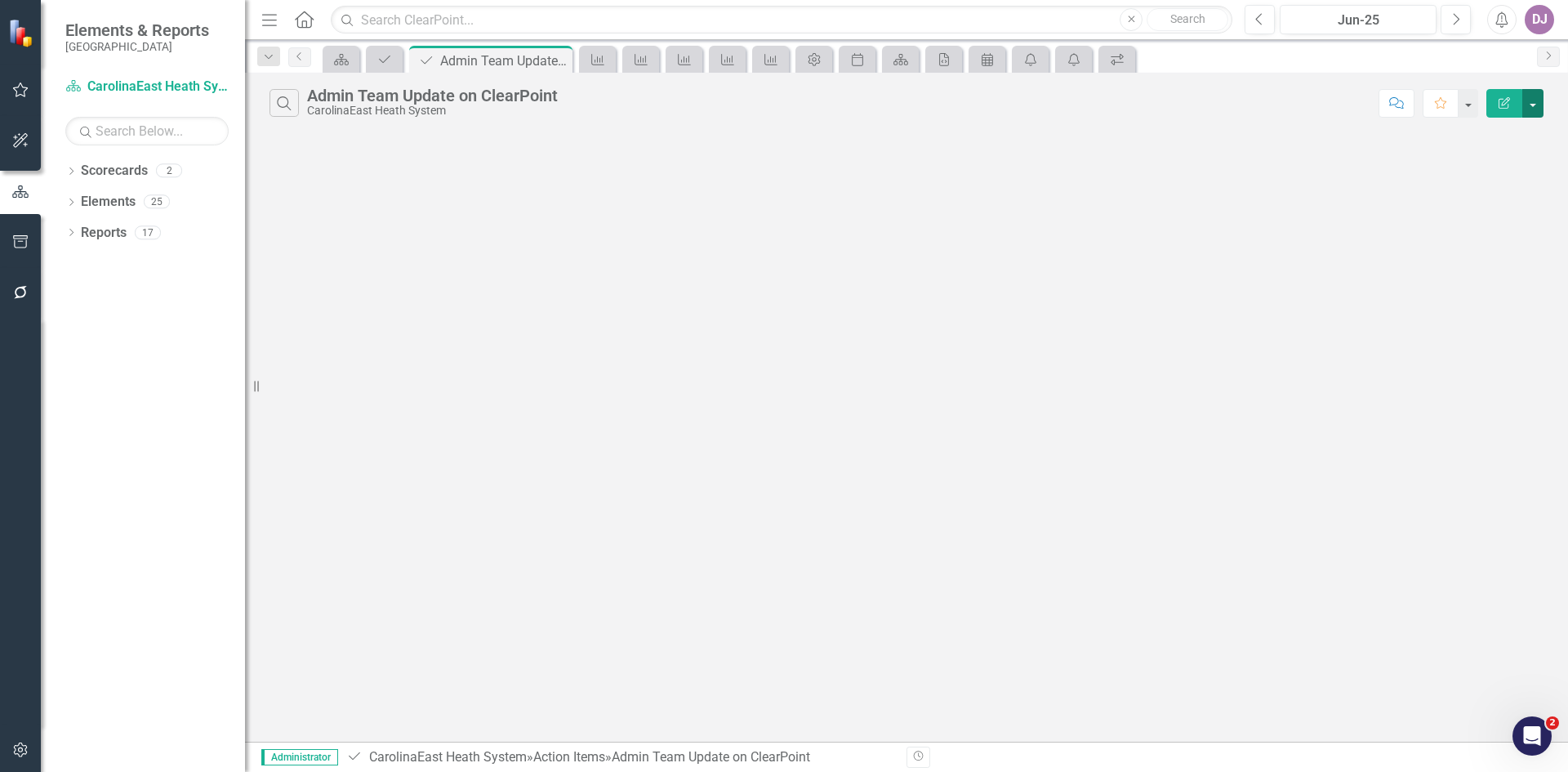
click at [1536, 107] on button "button" at bounding box center [1533, 103] width 21 height 29
click at [551, 288] on div "Search Admin Team Update on ClearPoint CarolinaEast Heath System Comment Favori…" at bounding box center [907, 407] width 1324 height 669
click at [100, 240] on link "Reports" at bounding box center [104, 234] width 46 height 19
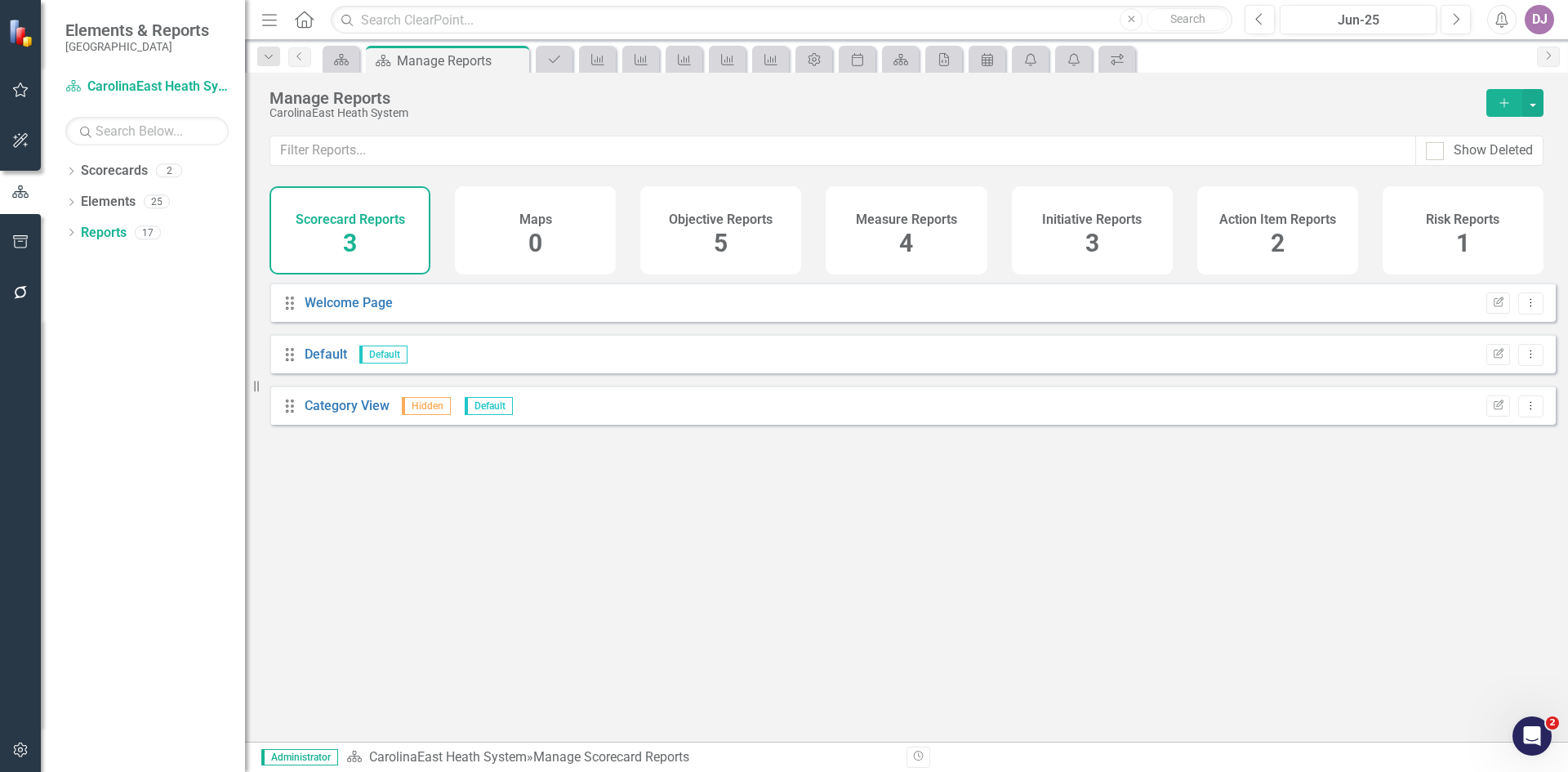
click at [1286, 251] on div "Action Item Reports 2" at bounding box center [1277, 230] width 161 height 89
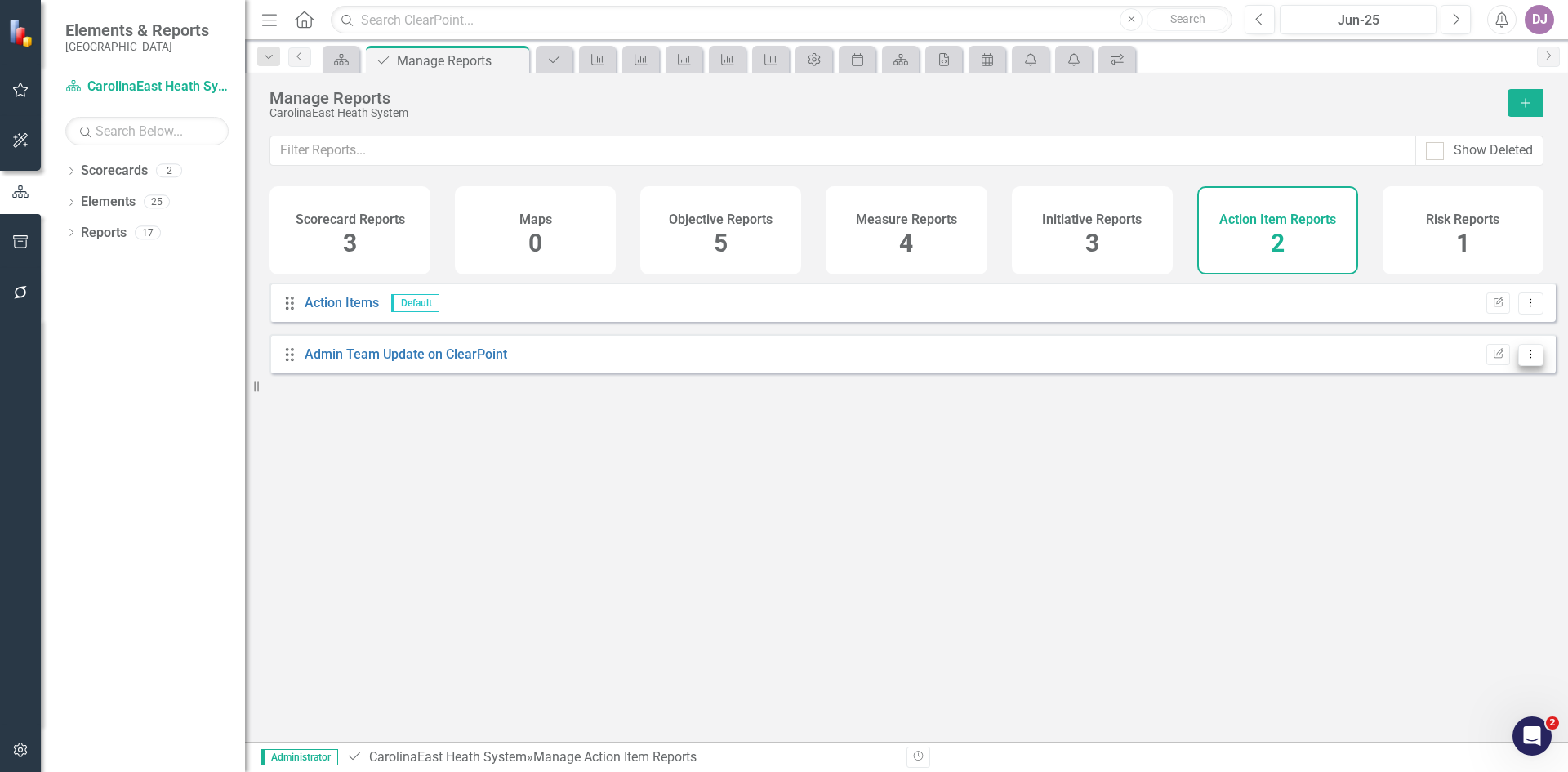
click at [1524, 359] on icon "Dropdown Menu" at bounding box center [1530, 353] width 13 height 11
click at [1482, 483] on link "Trash Delete Report" at bounding box center [1463, 484] width 135 height 30
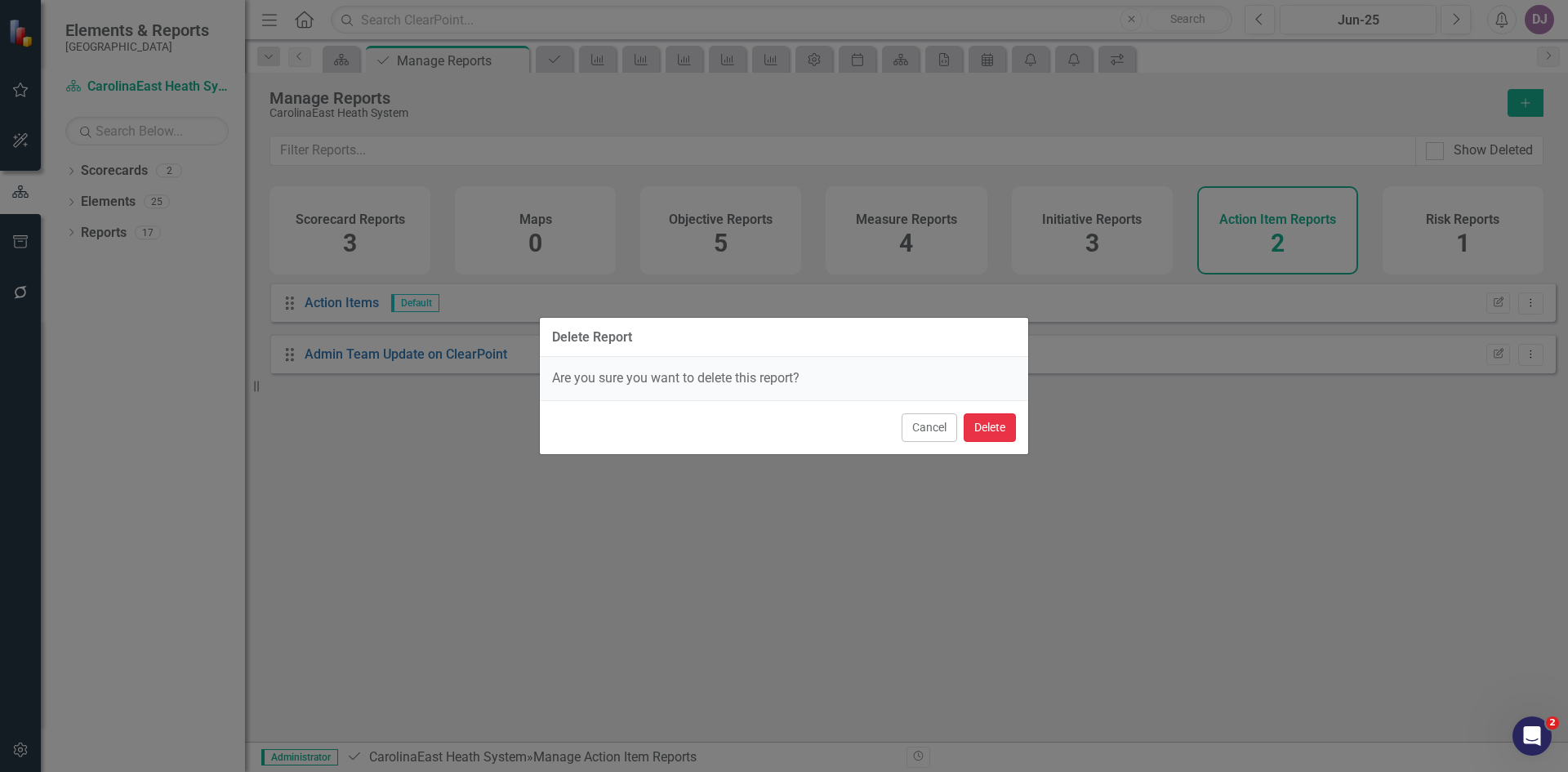
click at [985, 428] on button "Delete" at bounding box center [990, 427] width 52 height 29
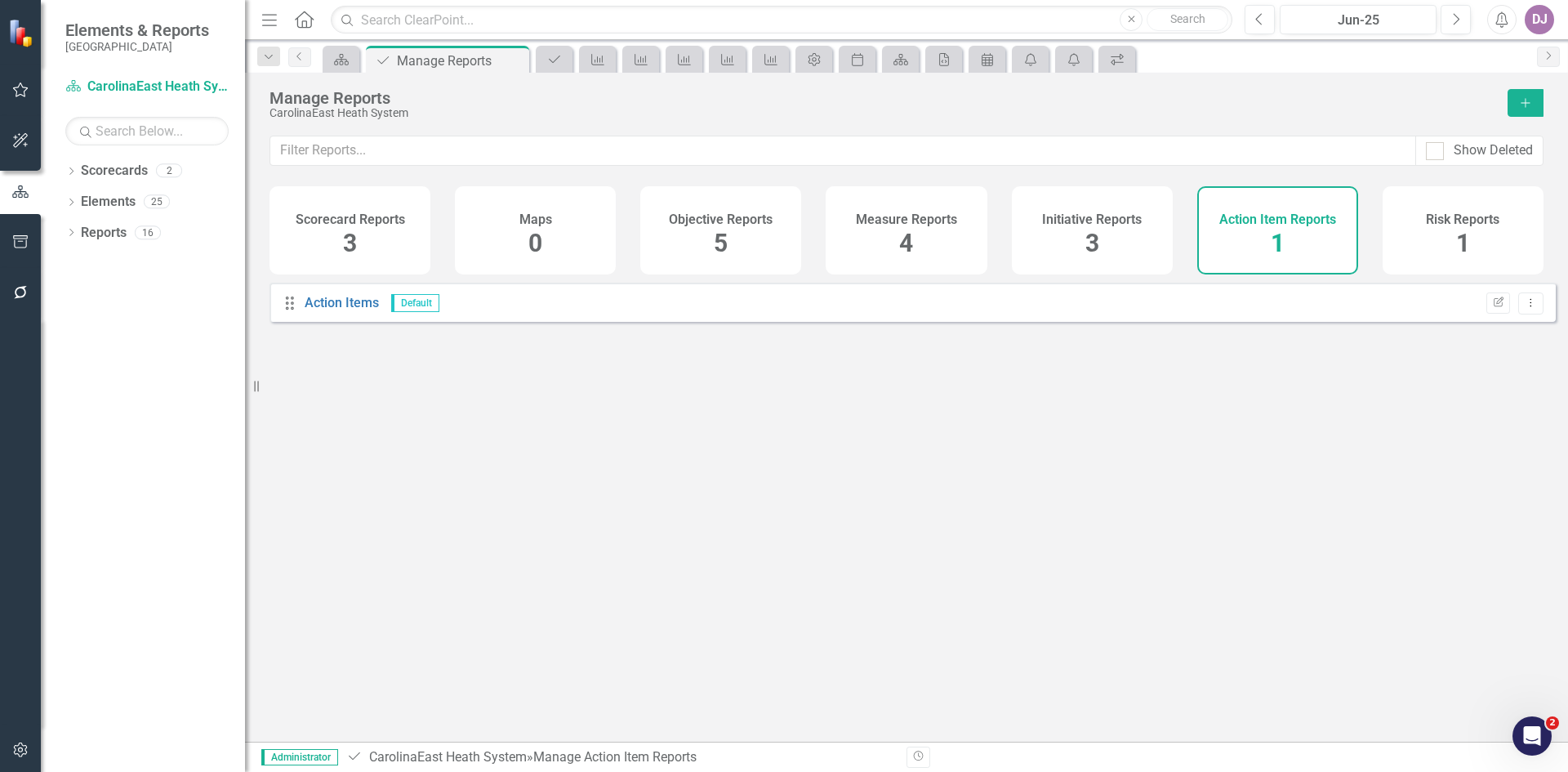
click at [1095, 248] on span "3" at bounding box center [1092, 244] width 13 height 29
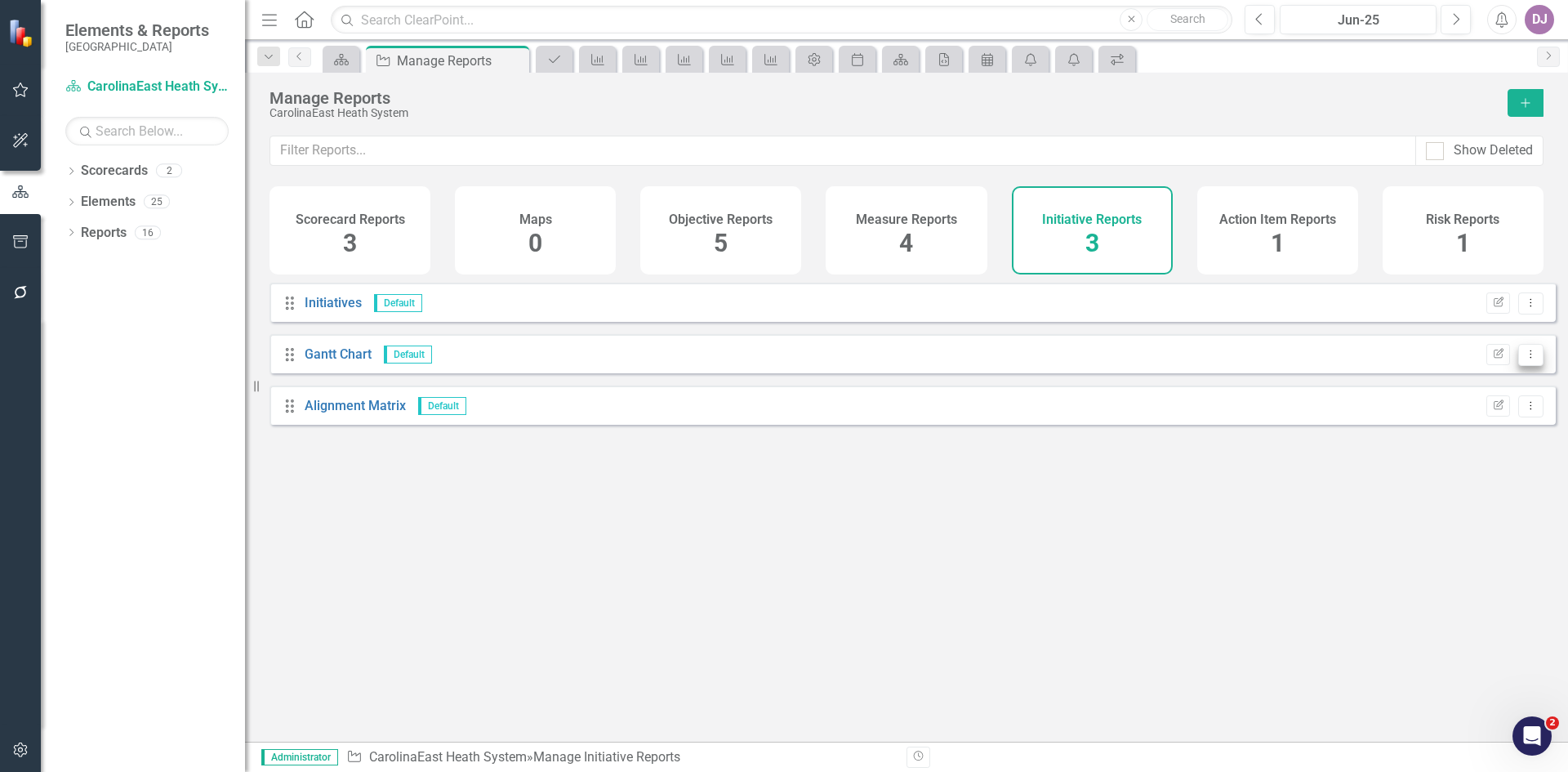
click at [1528, 366] on button "Dropdown Menu" at bounding box center [1530, 354] width 25 height 22
click at [1277, 526] on div "Drag Initiatives Default Edit Report Dropdown Menu Drag [PERSON_NAME] Chart Def…" at bounding box center [907, 506] width 1324 height 447
click at [343, 362] on link "Gantt Chart" at bounding box center [339, 354] width 67 height 15
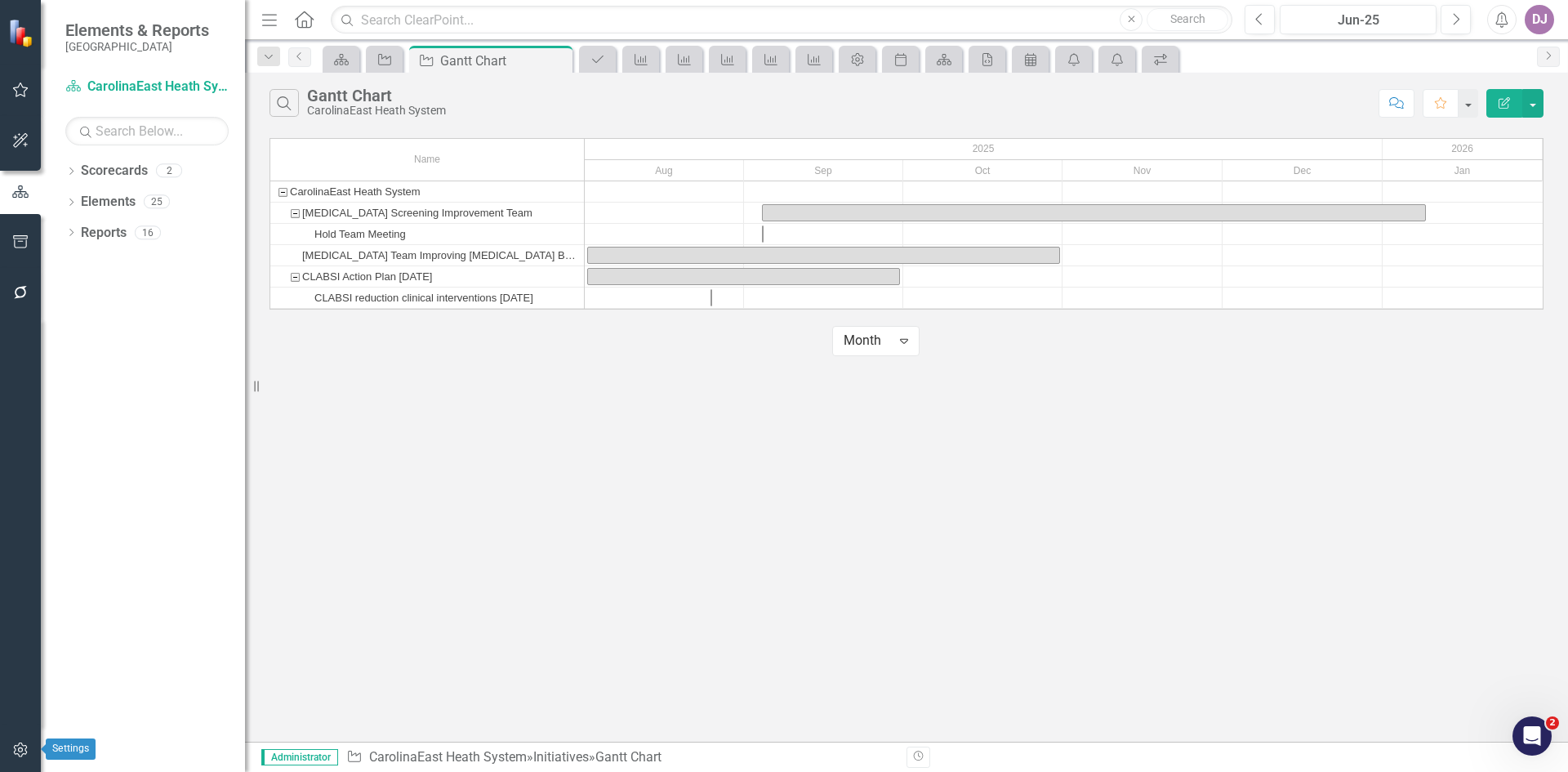
click at [27, 748] on icon "button" at bounding box center [20, 749] width 13 height 14
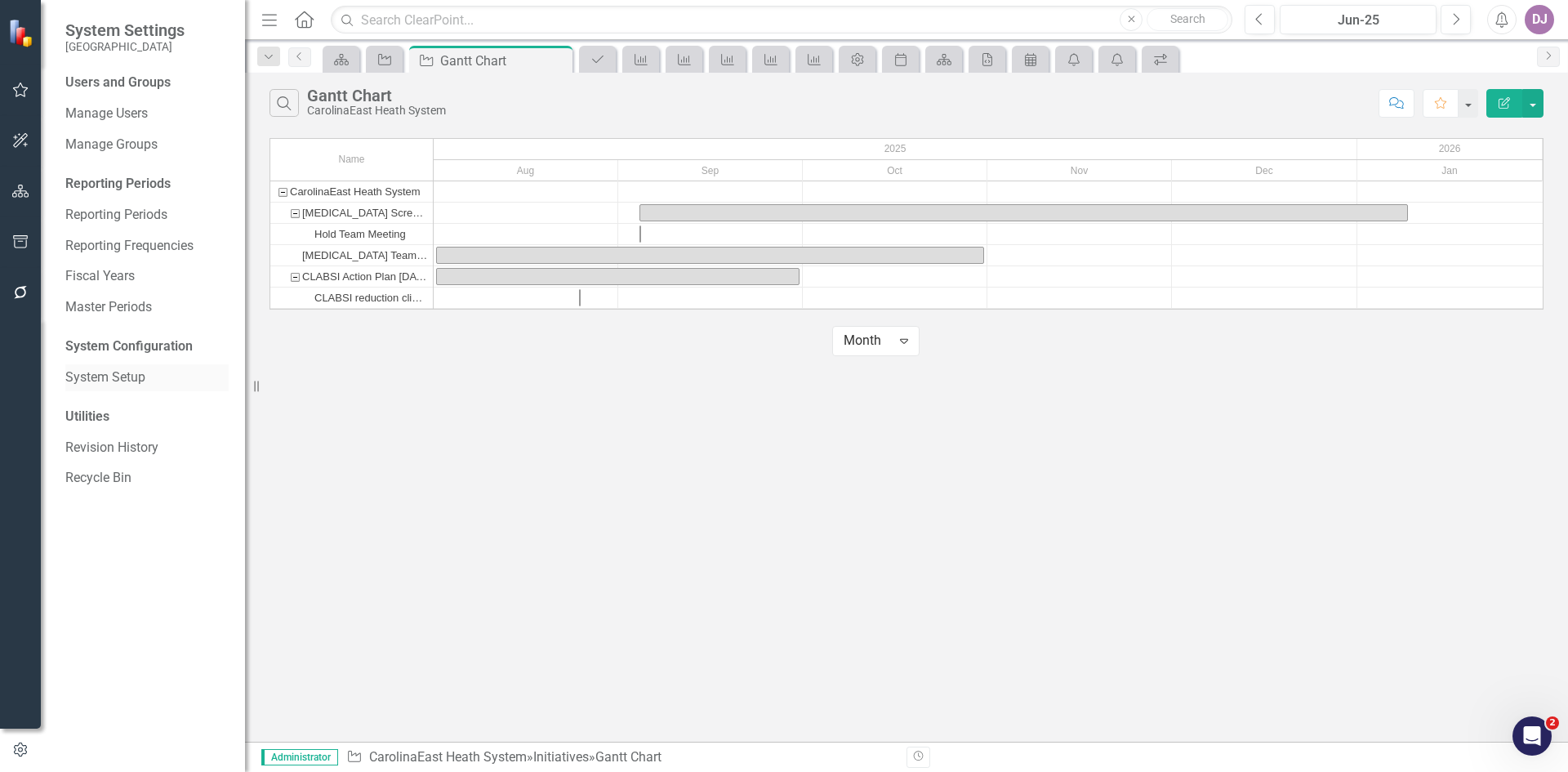
click at [131, 379] on link "System Setup" at bounding box center [147, 378] width 164 height 19
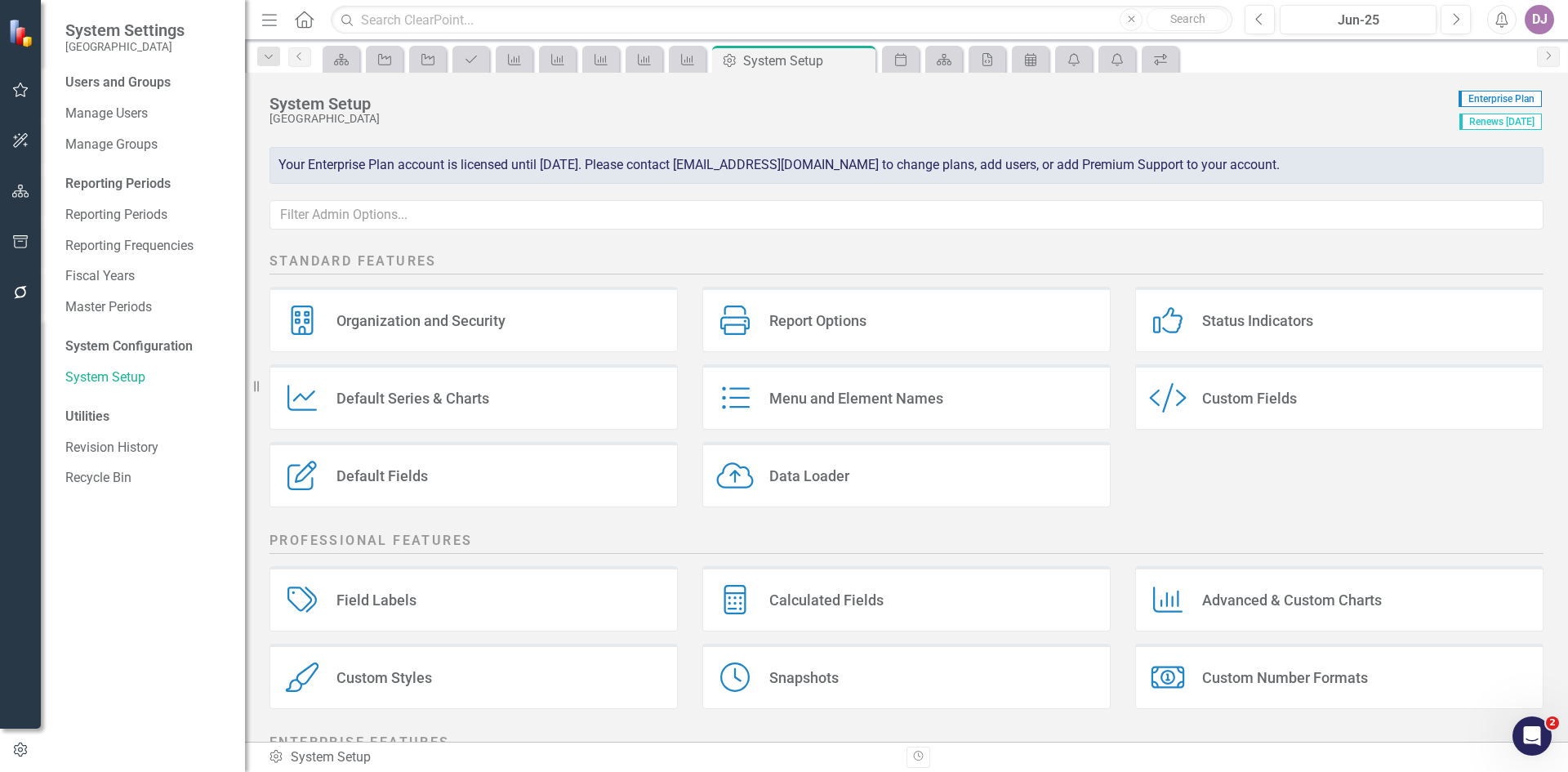
click at [420, 399] on div "Default Series & Charts" at bounding box center [413, 399] width 153 height 19
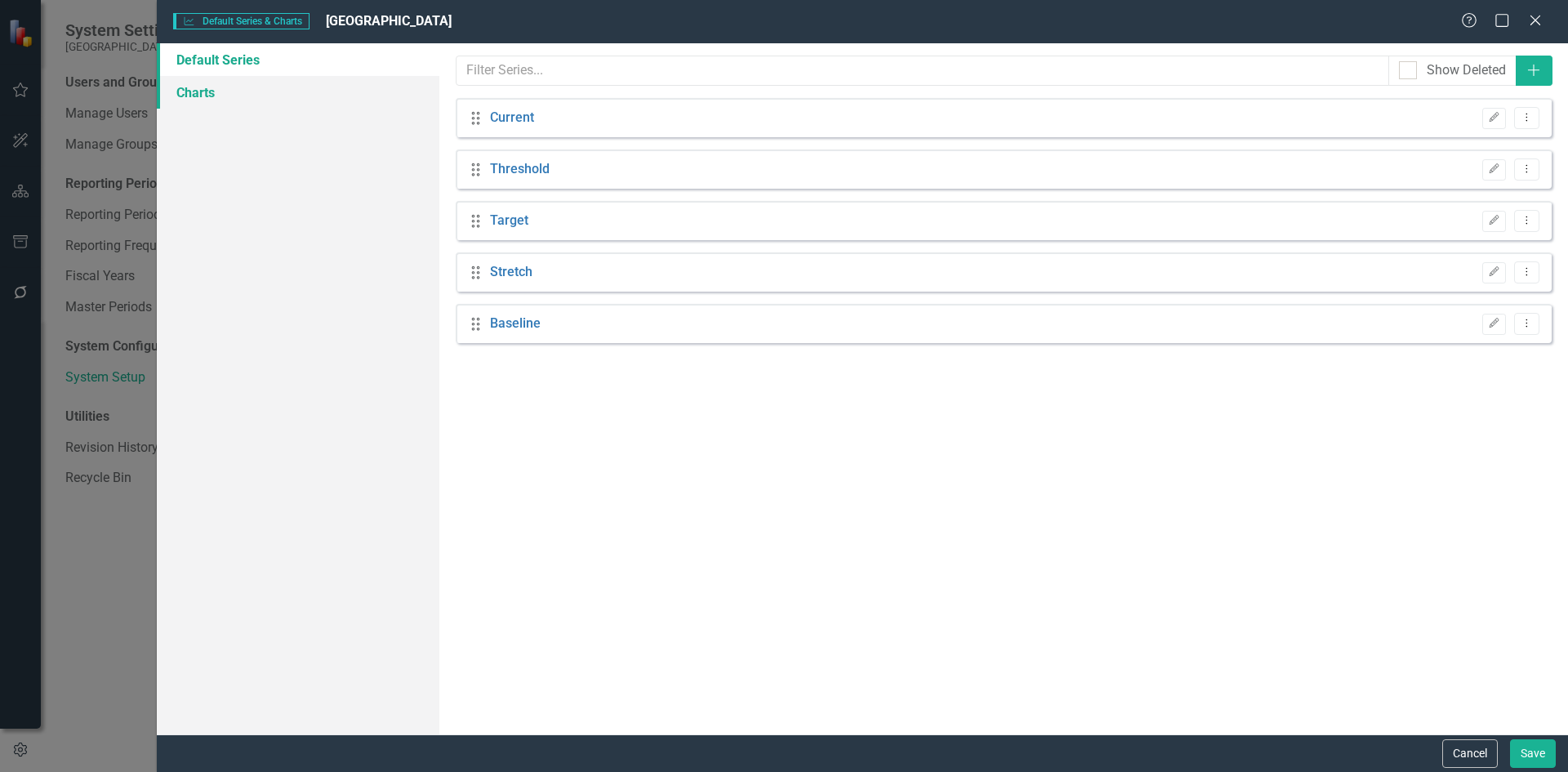
click at [199, 93] on link "Charts" at bounding box center [298, 92] width 283 height 33
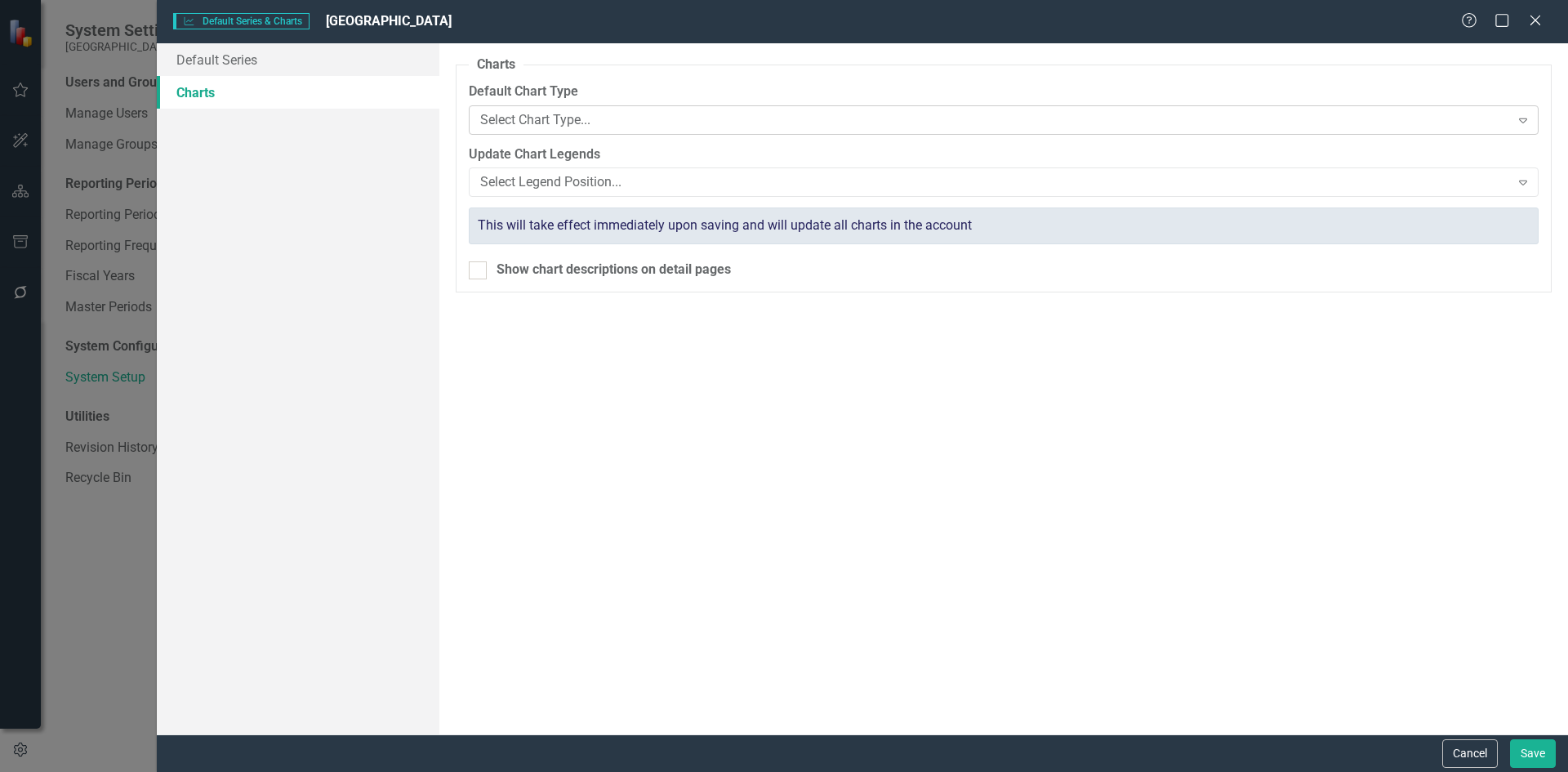
click at [1526, 117] on icon "Expand" at bounding box center [1523, 120] width 16 height 13
click at [299, 281] on div "Default Series Charts" at bounding box center [298, 389] width 283 height 691
click at [1526, 183] on icon at bounding box center [1523, 183] width 8 height 5
click at [820, 542] on div "Charts Please select the default chart type for new elements below. A new chart…" at bounding box center [1004, 389] width 1129 height 691
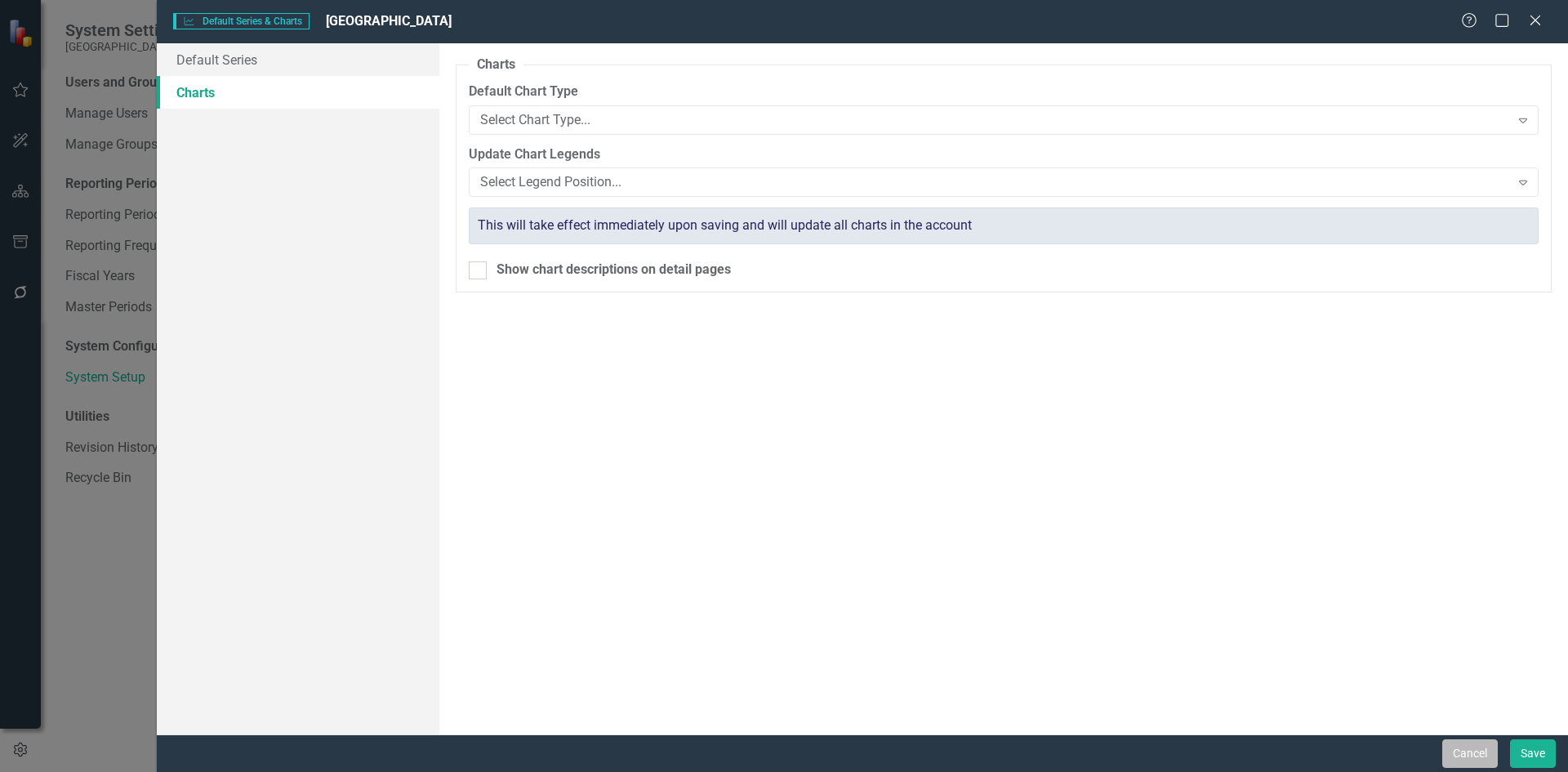
click at [1469, 748] on button "Cancel" at bounding box center [1471, 754] width 56 height 29
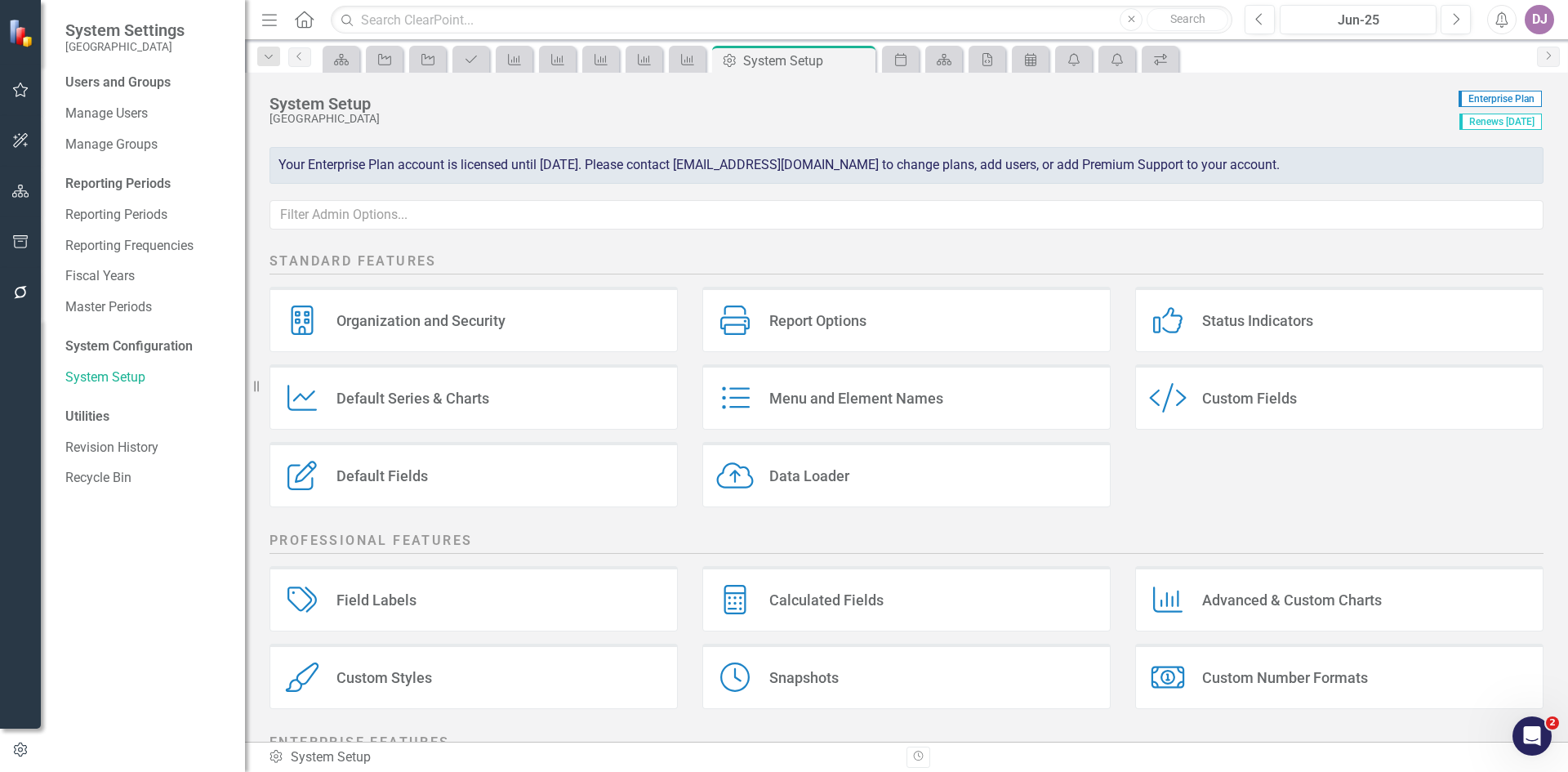
click at [1319, 602] on div "Advanced & Custom Charts" at bounding box center [1292, 601] width 180 height 19
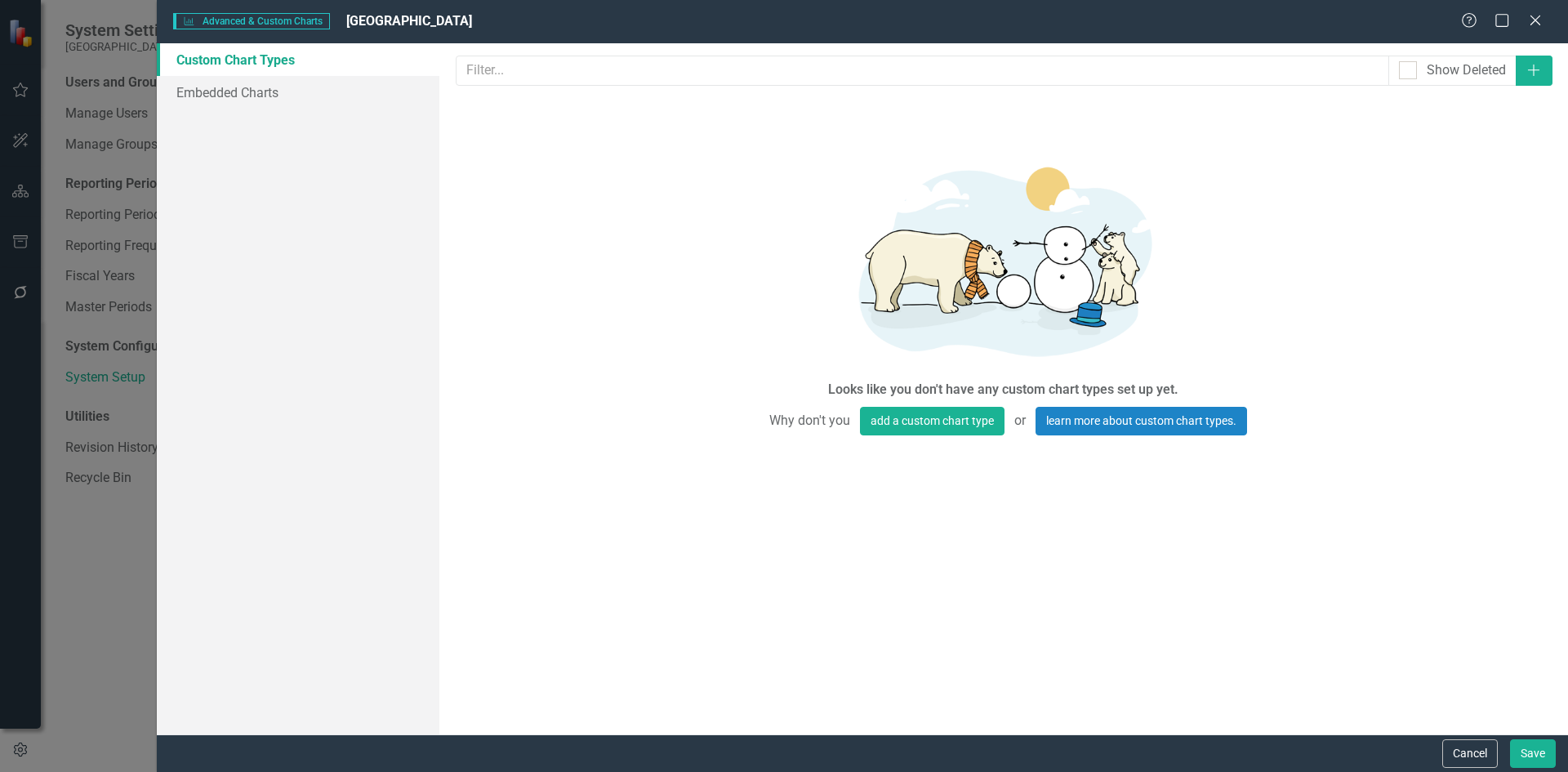
click at [231, 62] on link "Custom Chart Types" at bounding box center [298, 60] width 283 height 33
click at [1529, 81] on button "Add" at bounding box center [1534, 70] width 37 height 30
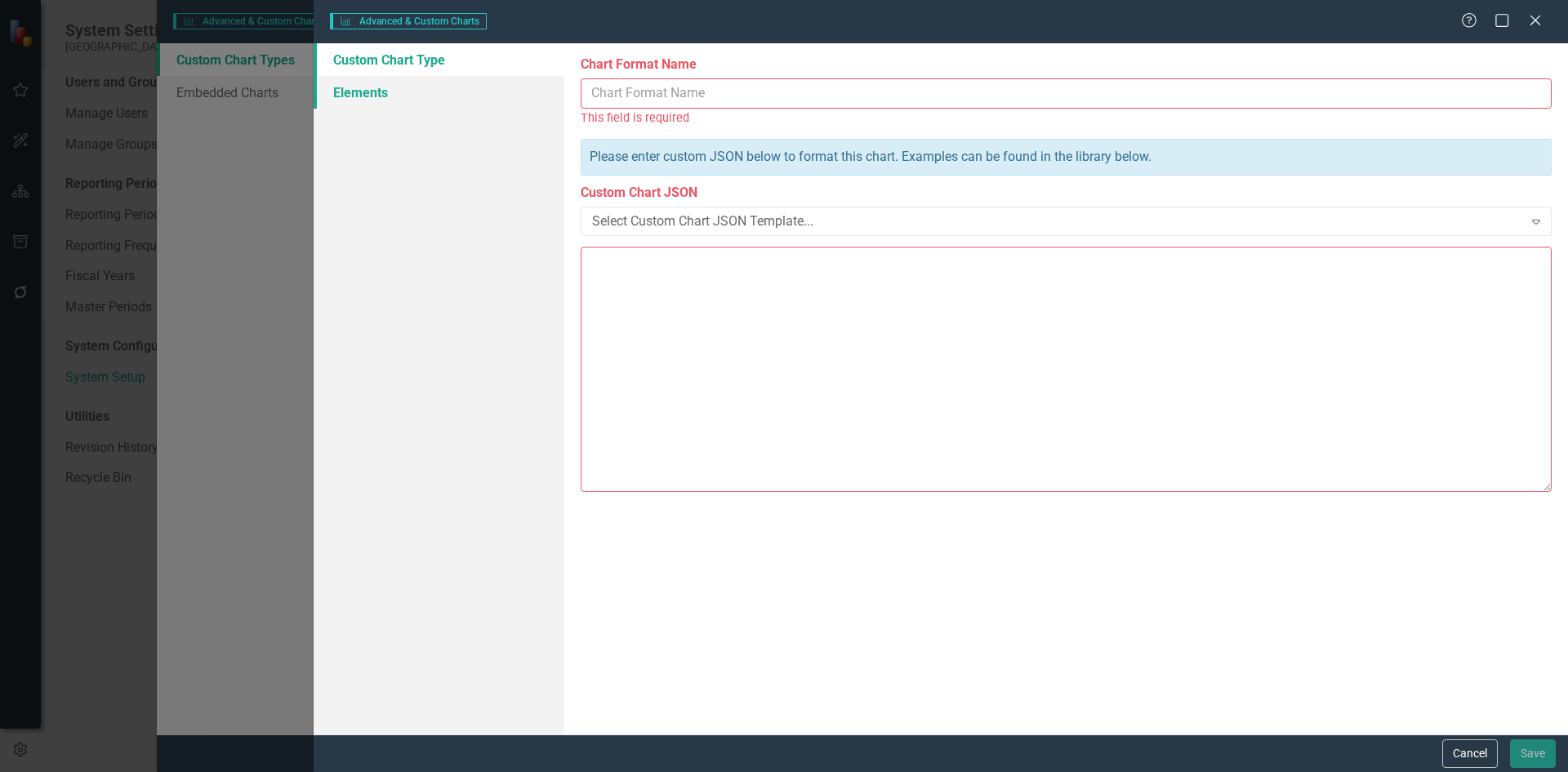
click at [353, 88] on link "Elements" at bounding box center [439, 92] width 251 height 33
click at [1482, 753] on button "Cancel" at bounding box center [1471, 754] width 56 height 29
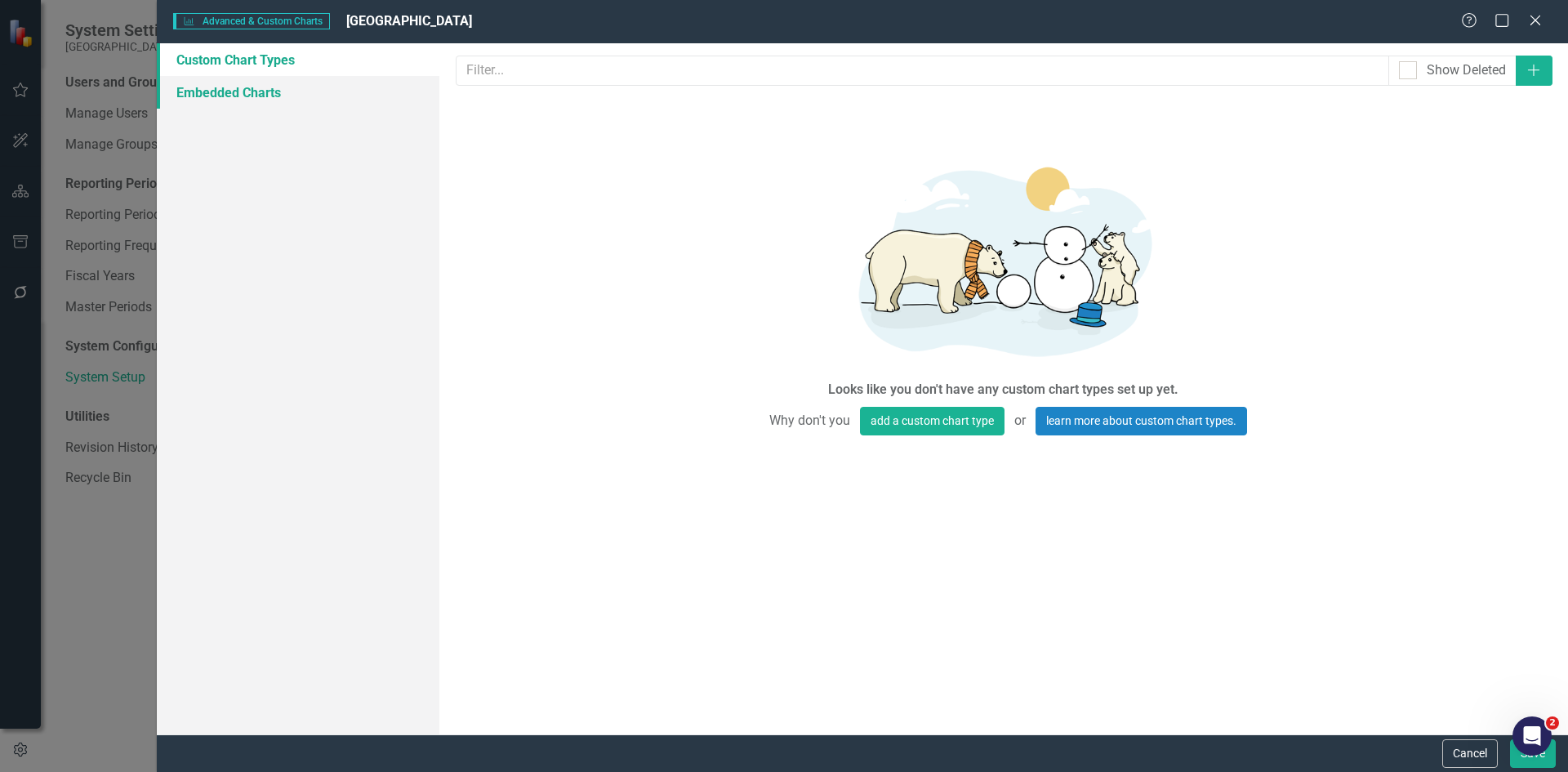
click at [278, 87] on link "Embedded Charts" at bounding box center [298, 92] width 283 height 33
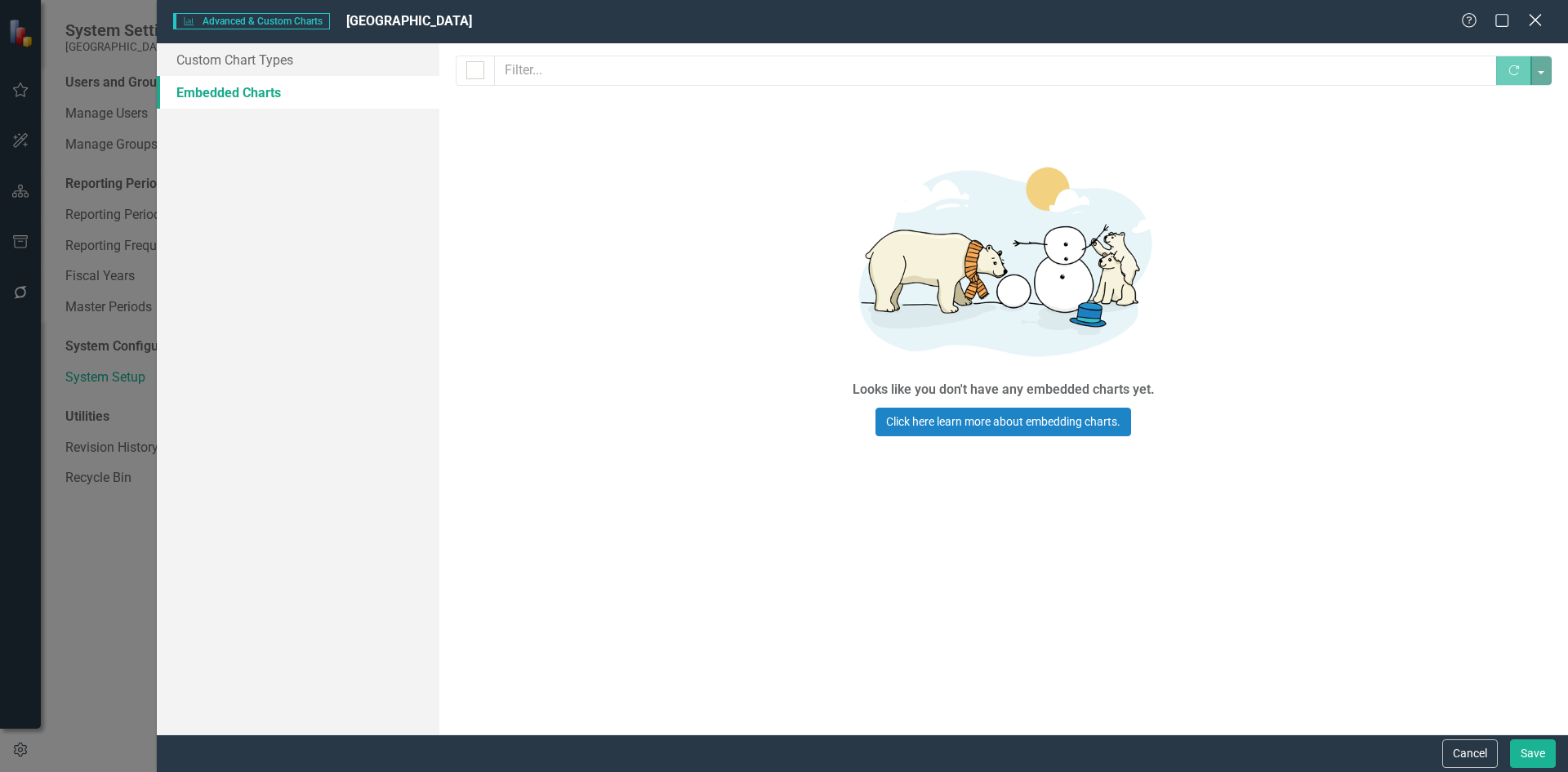
click at [1539, 21] on icon "Close" at bounding box center [1534, 20] width 20 height 15
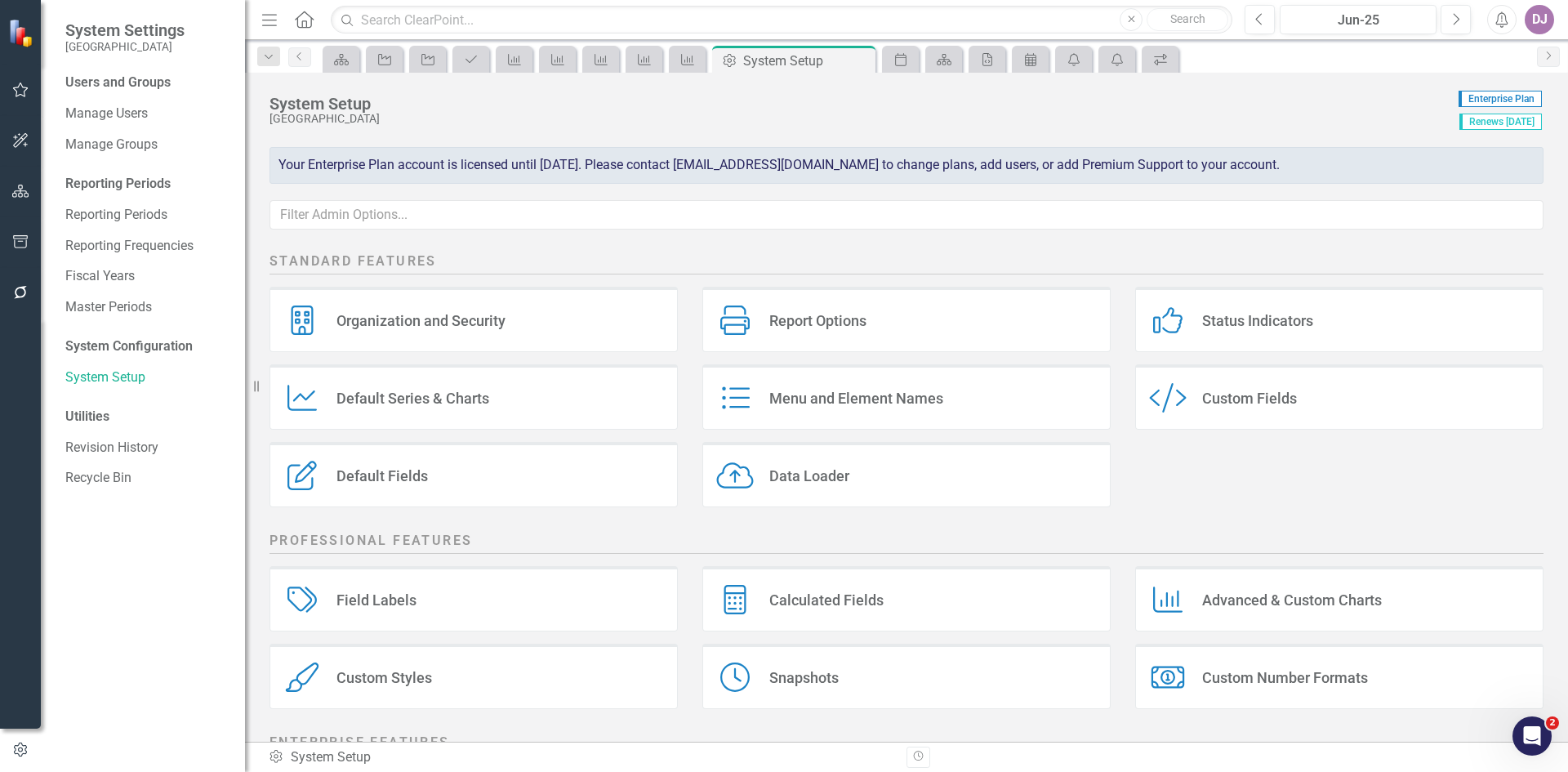
click at [392, 682] on div "Custom Styles" at bounding box center [384, 678] width 95 height 19
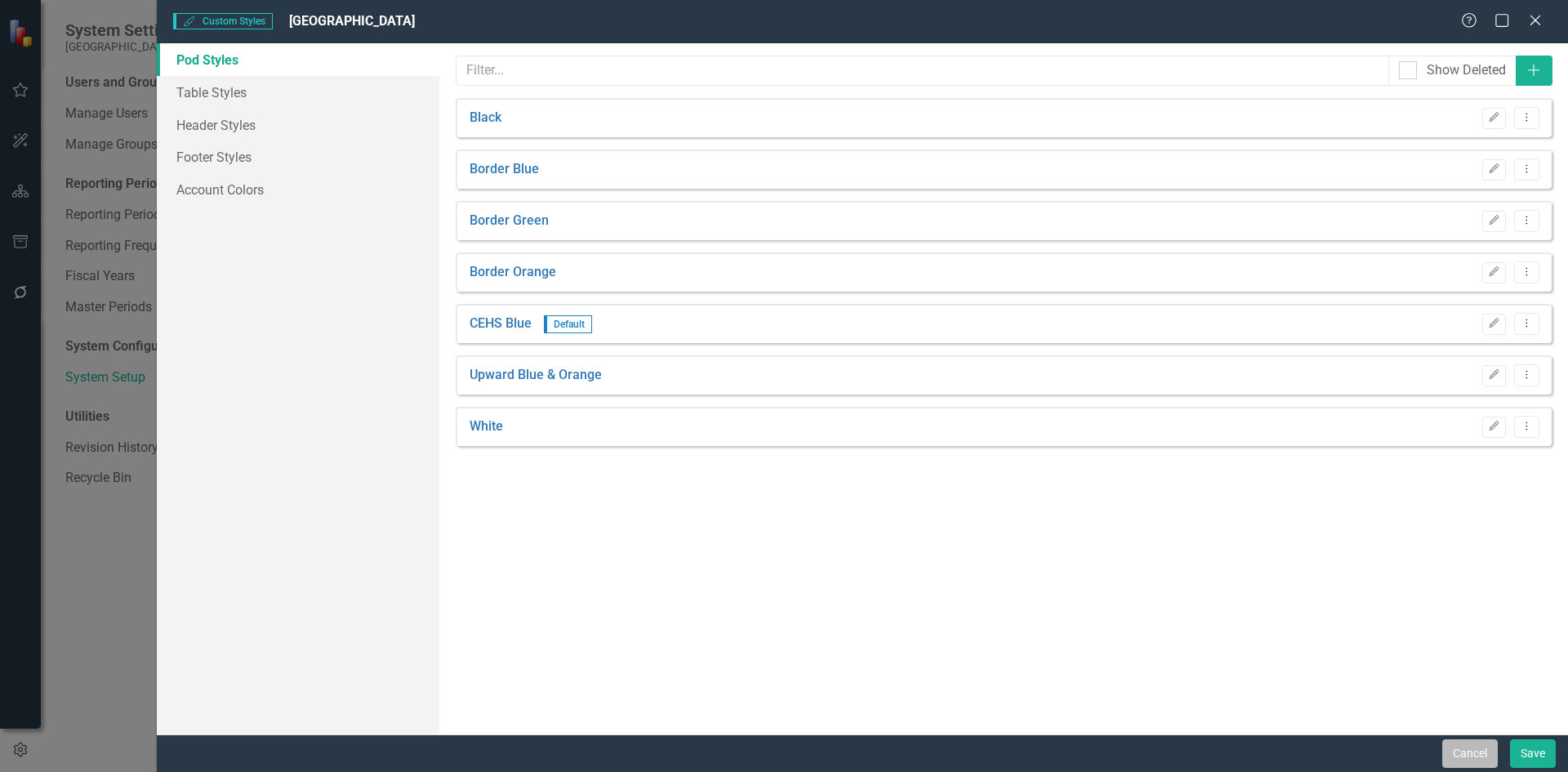
click at [1464, 753] on button "Cancel" at bounding box center [1471, 754] width 56 height 29
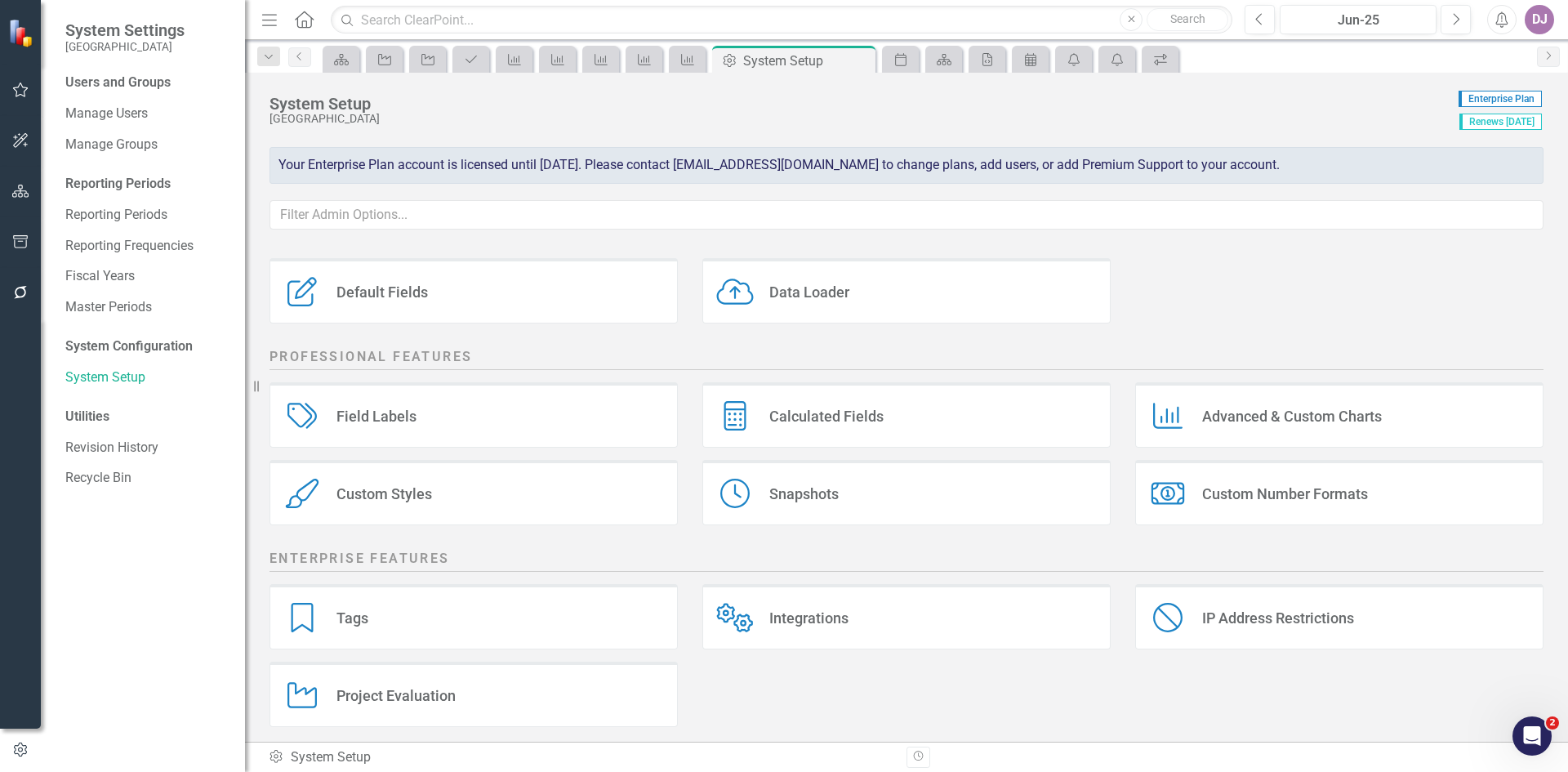
scroll to position [193, 0]
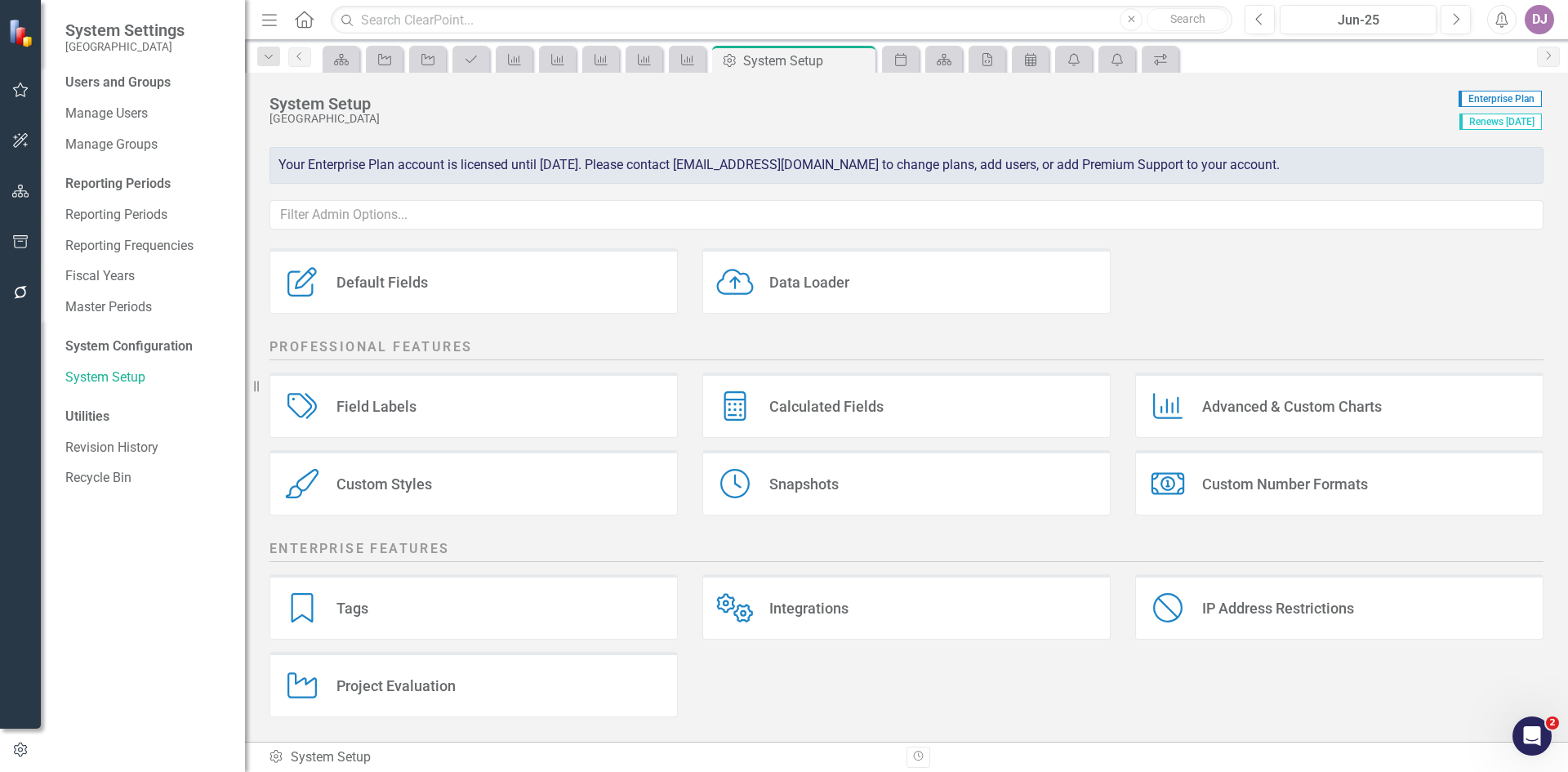
click at [783, 617] on div "Integrations" at bounding box center [809, 608] width 79 height 19
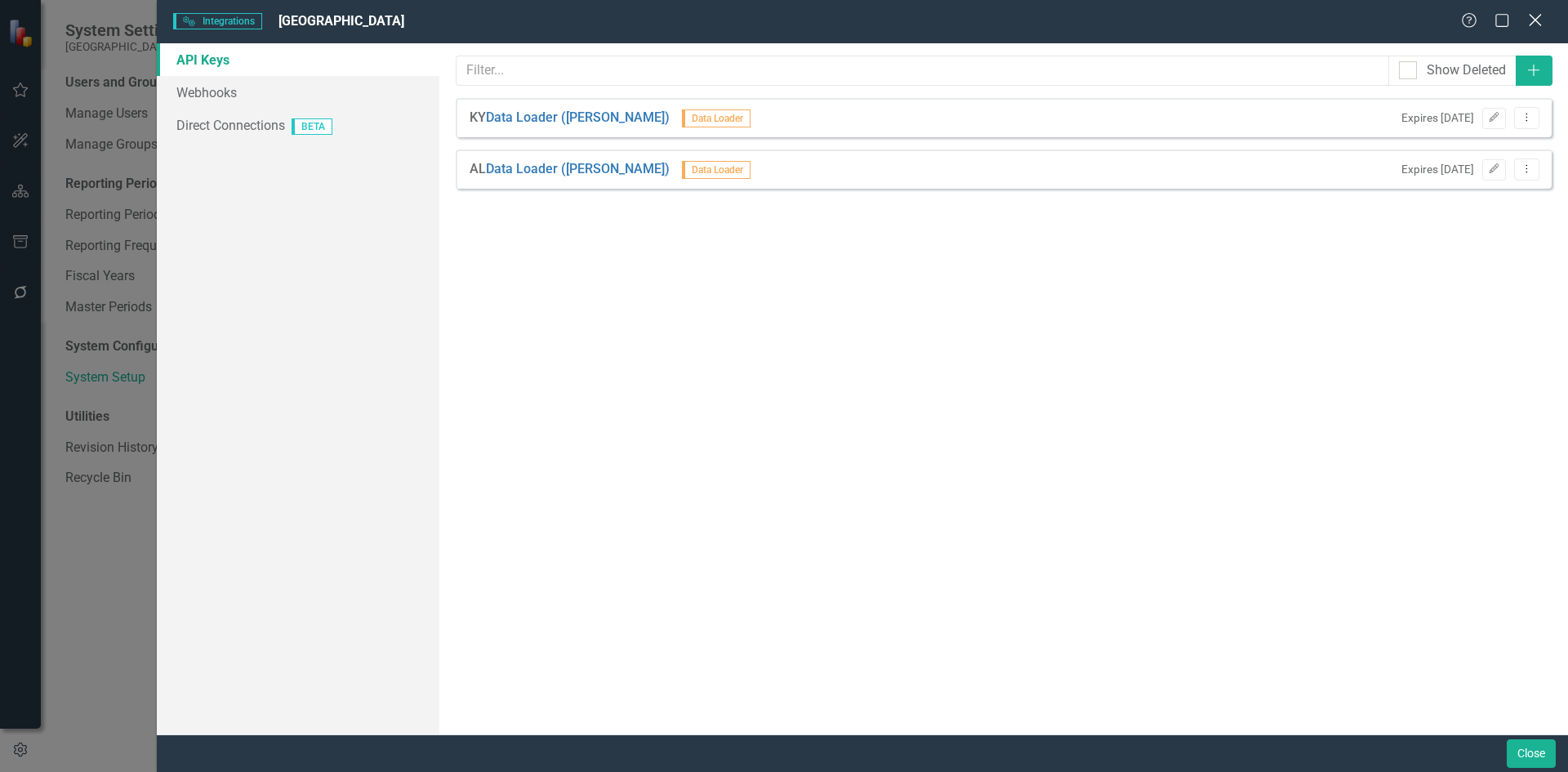
click at [1530, 18] on icon "Close" at bounding box center [1534, 20] width 20 height 15
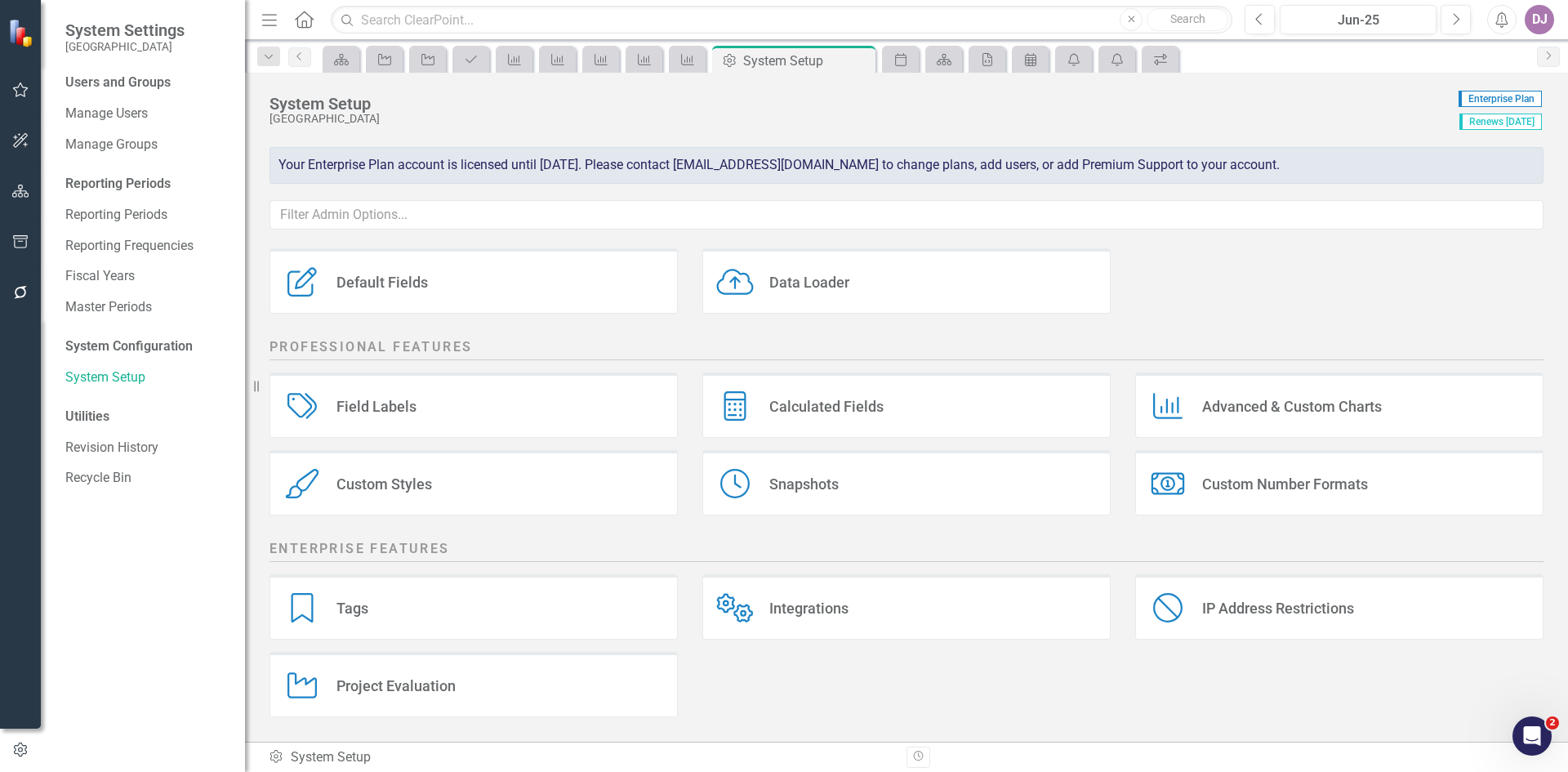
click at [411, 695] on div "Project Evaluation" at bounding box center [397, 686] width 119 height 19
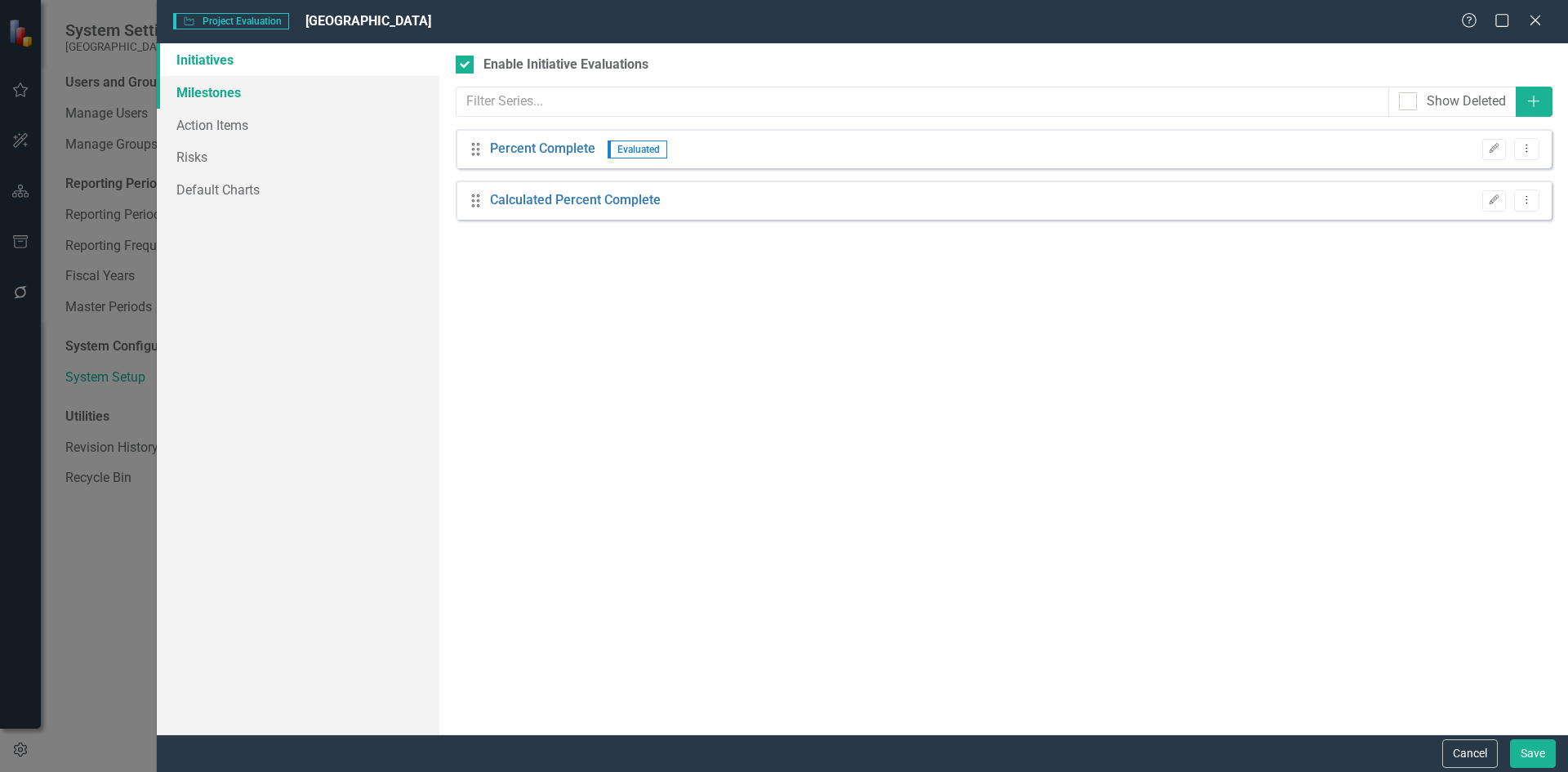
click at [226, 87] on link "Milestones" at bounding box center [298, 92] width 283 height 33
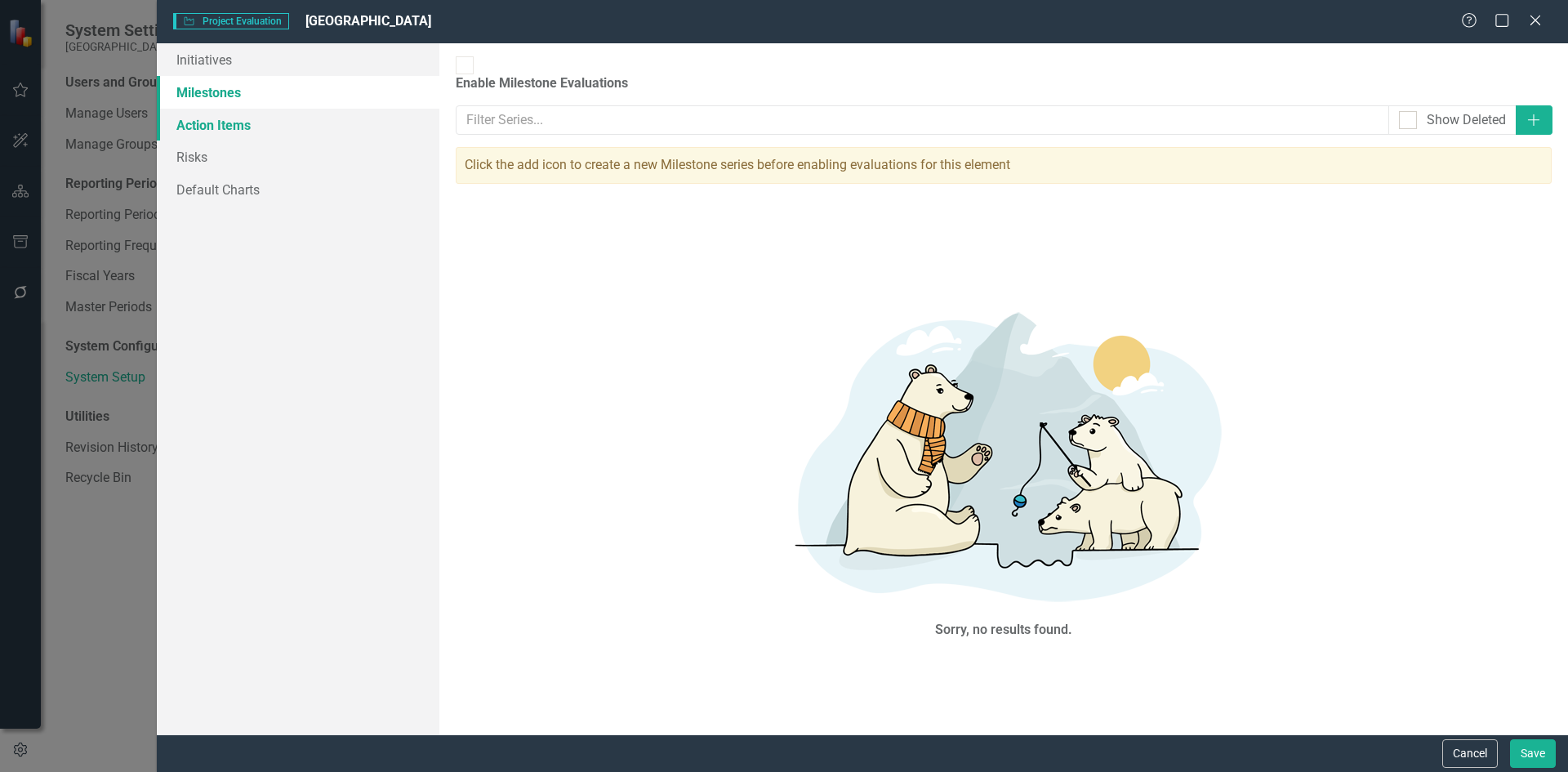
click at [224, 121] on link "Action Items" at bounding box center [298, 125] width 283 height 33
click at [187, 157] on link "Risks" at bounding box center [298, 157] width 283 height 33
click at [194, 193] on link "Default Charts" at bounding box center [298, 190] width 283 height 33
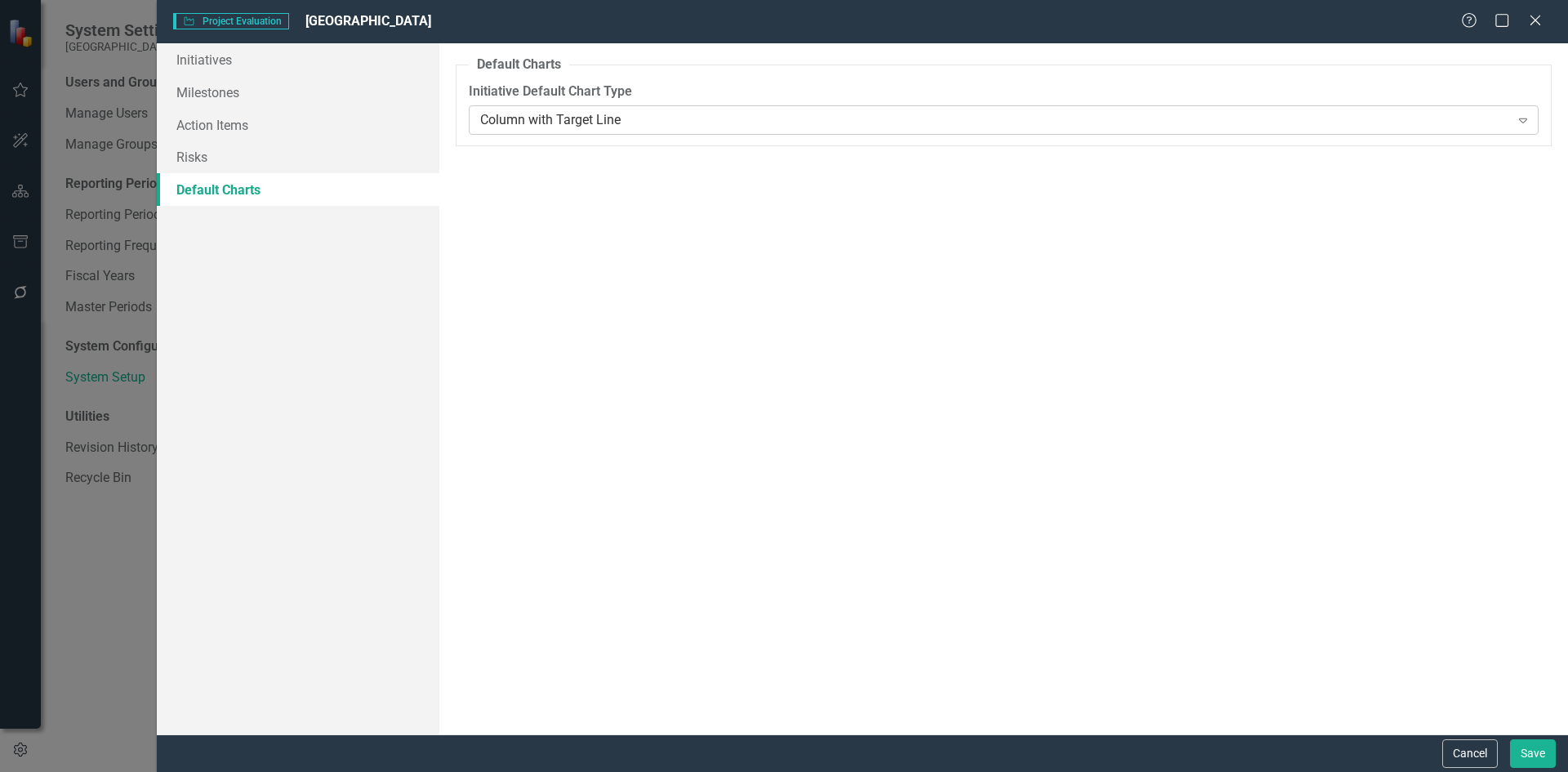
click at [1524, 118] on icon at bounding box center [1523, 120] width 8 height 5
click at [1537, 758] on button "Save" at bounding box center [1533, 754] width 46 height 29
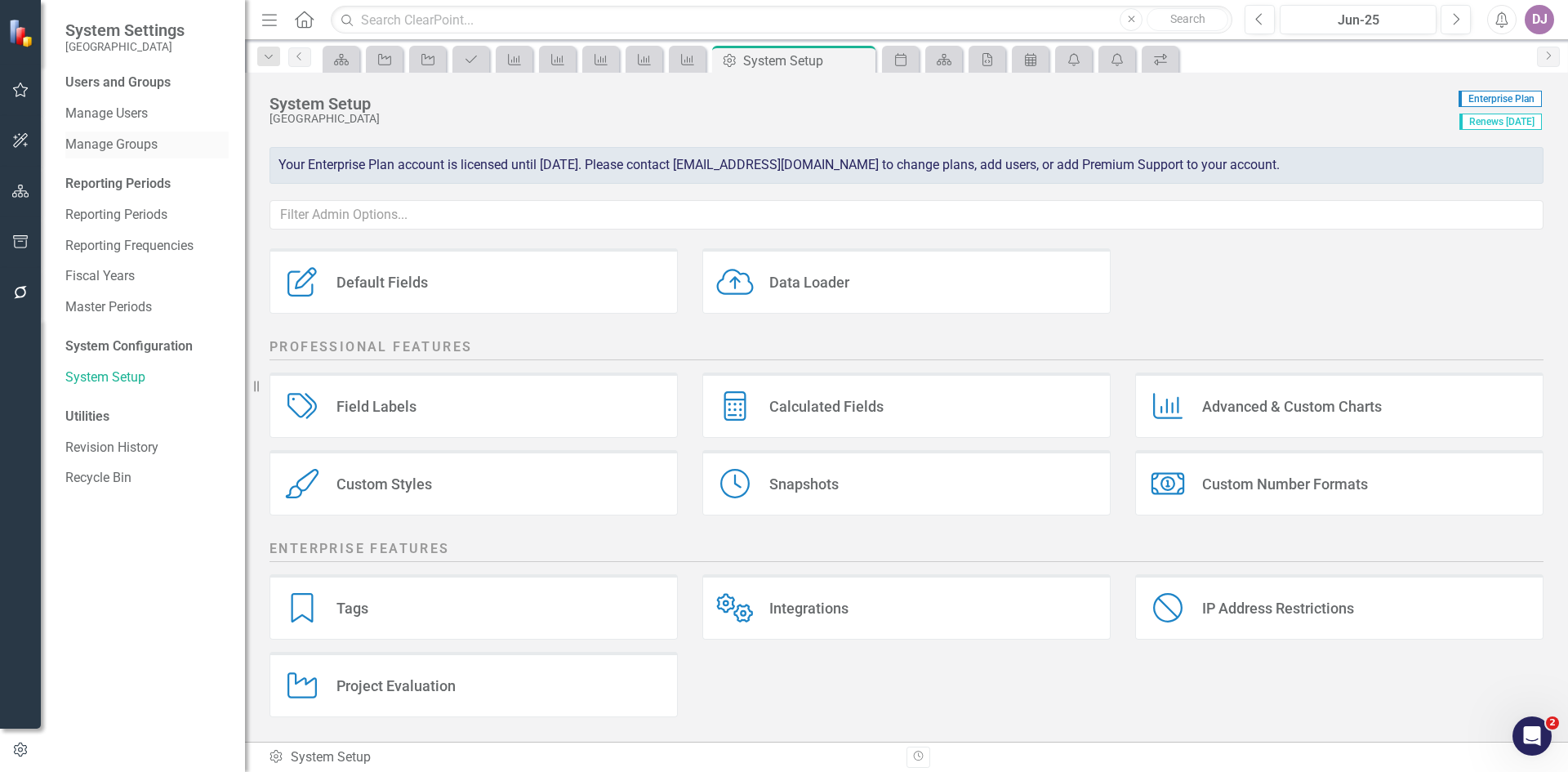
click at [146, 152] on link "Manage Groups" at bounding box center [147, 145] width 164 height 19
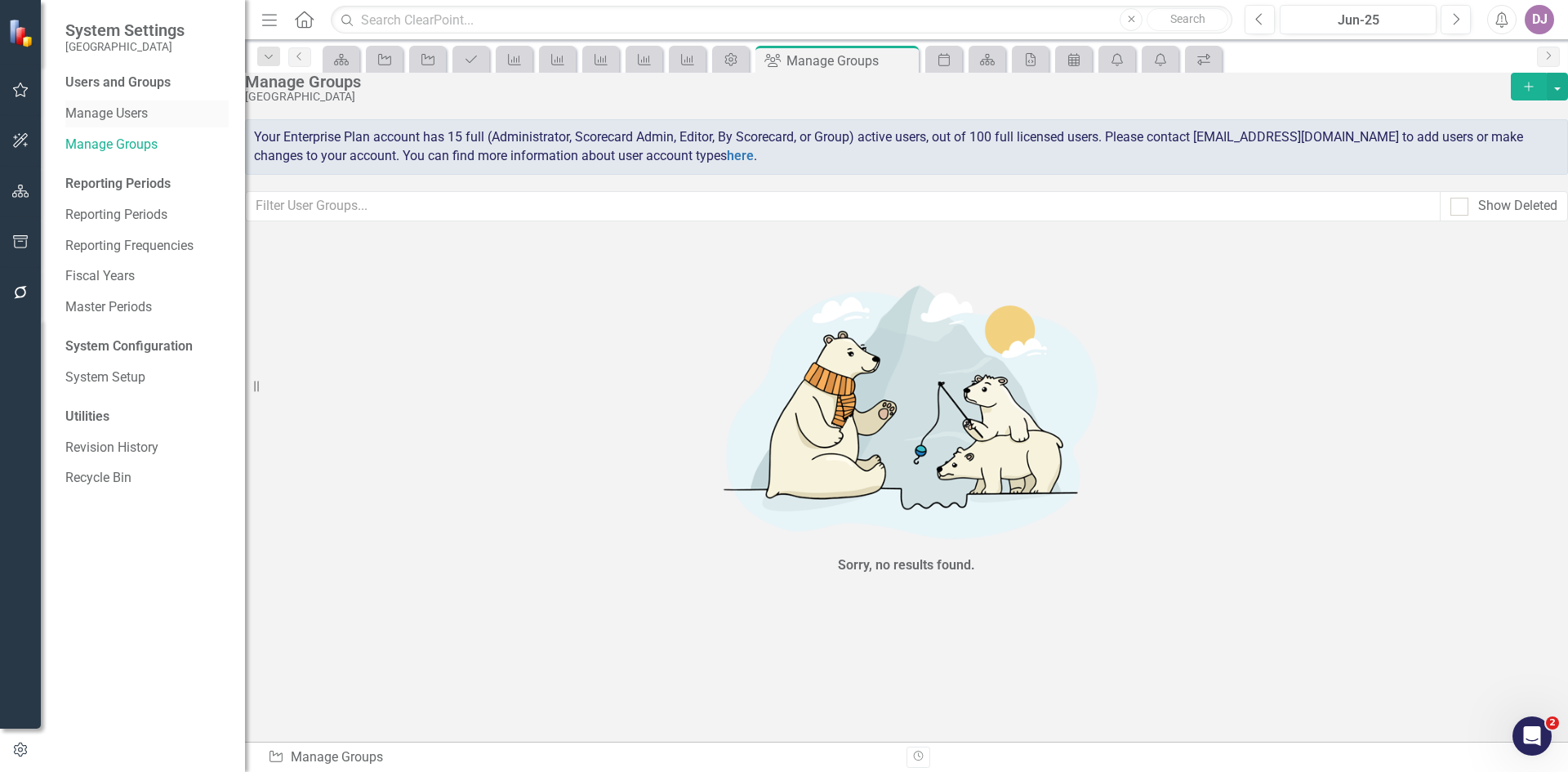
click at [146, 116] on link "Manage Users" at bounding box center [147, 115] width 164 height 19
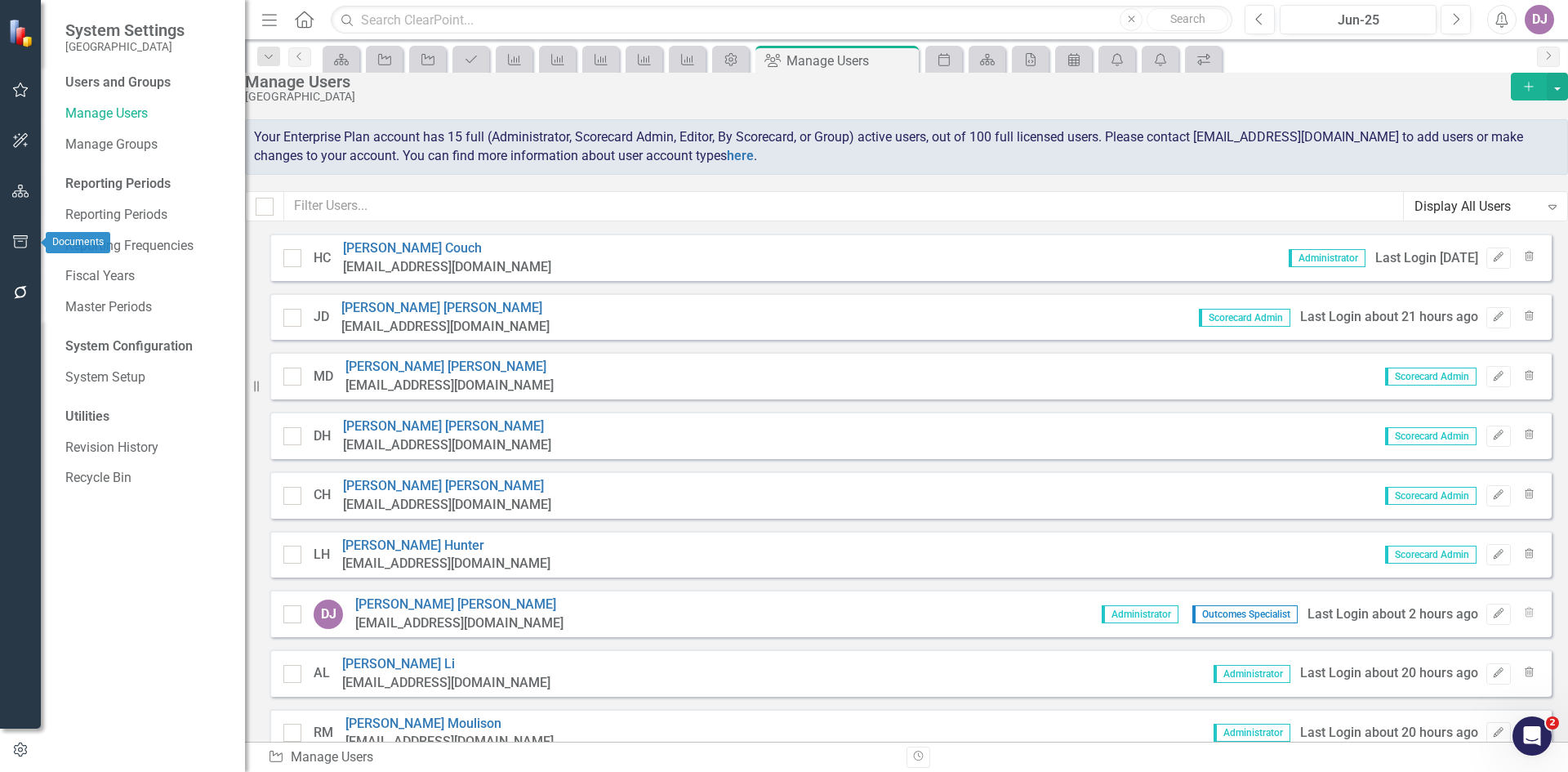
click at [20, 244] on icon "button" at bounding box center [21, 242] width 17 height 13
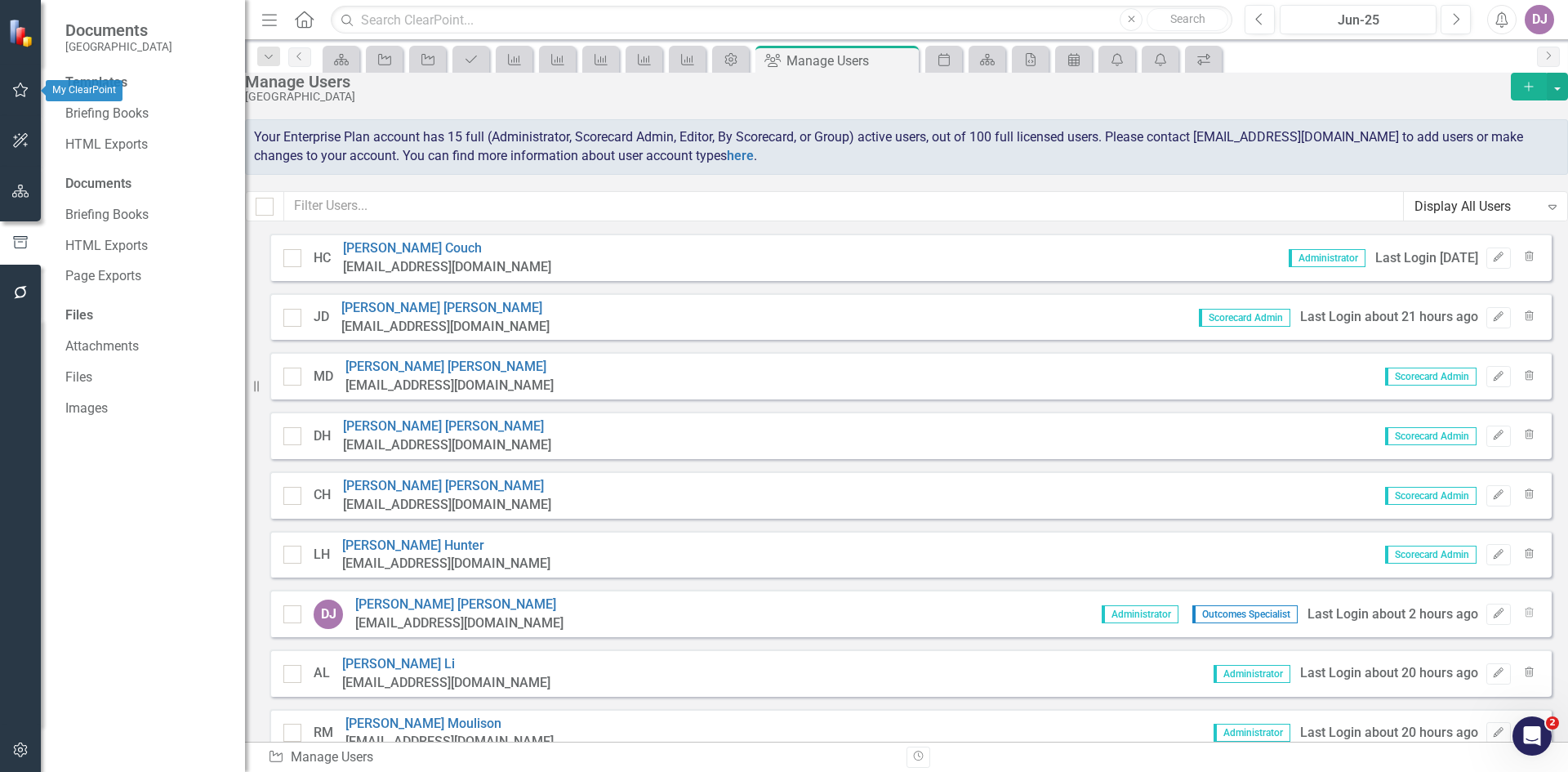
click at [30, 84] on button "button" at bounding box center [21, 90] width 37 height 35
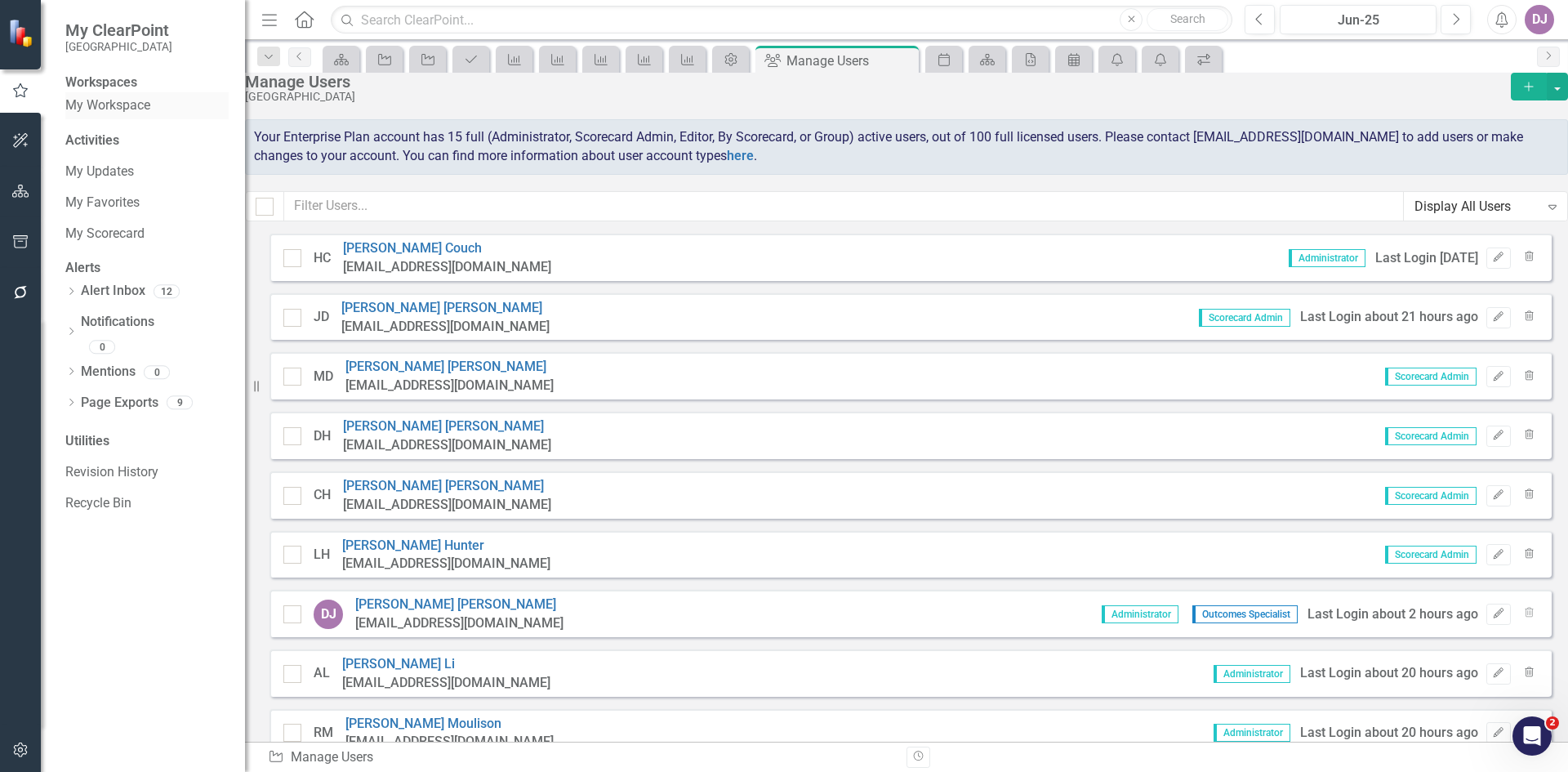
click at [136, 115] on link "My Workspace" at bounding box center [147, 106] width 164 height 19
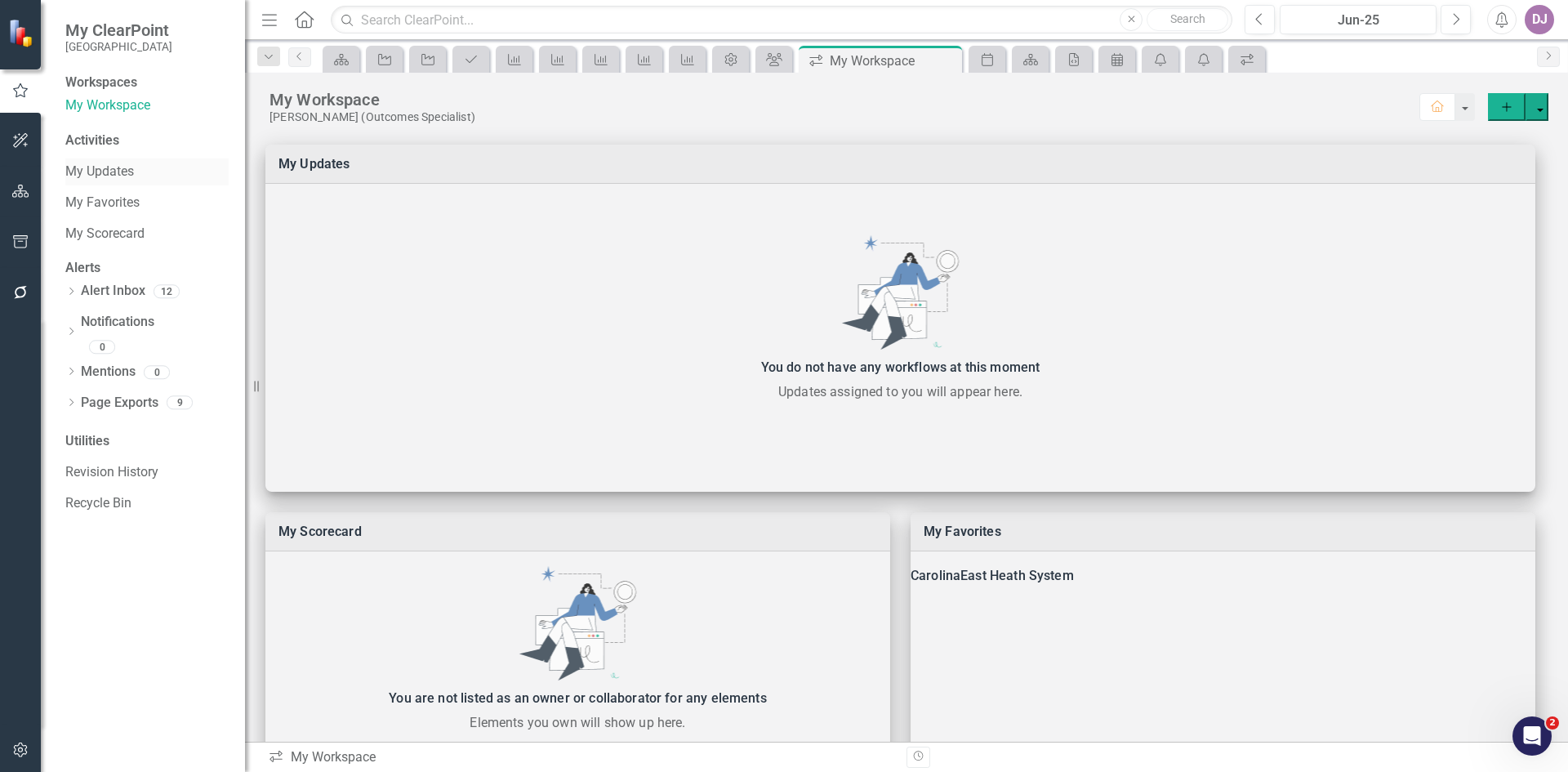
click at [116, 181] on link "My Updates" at bounding box center [147, 172] width 164 height 19
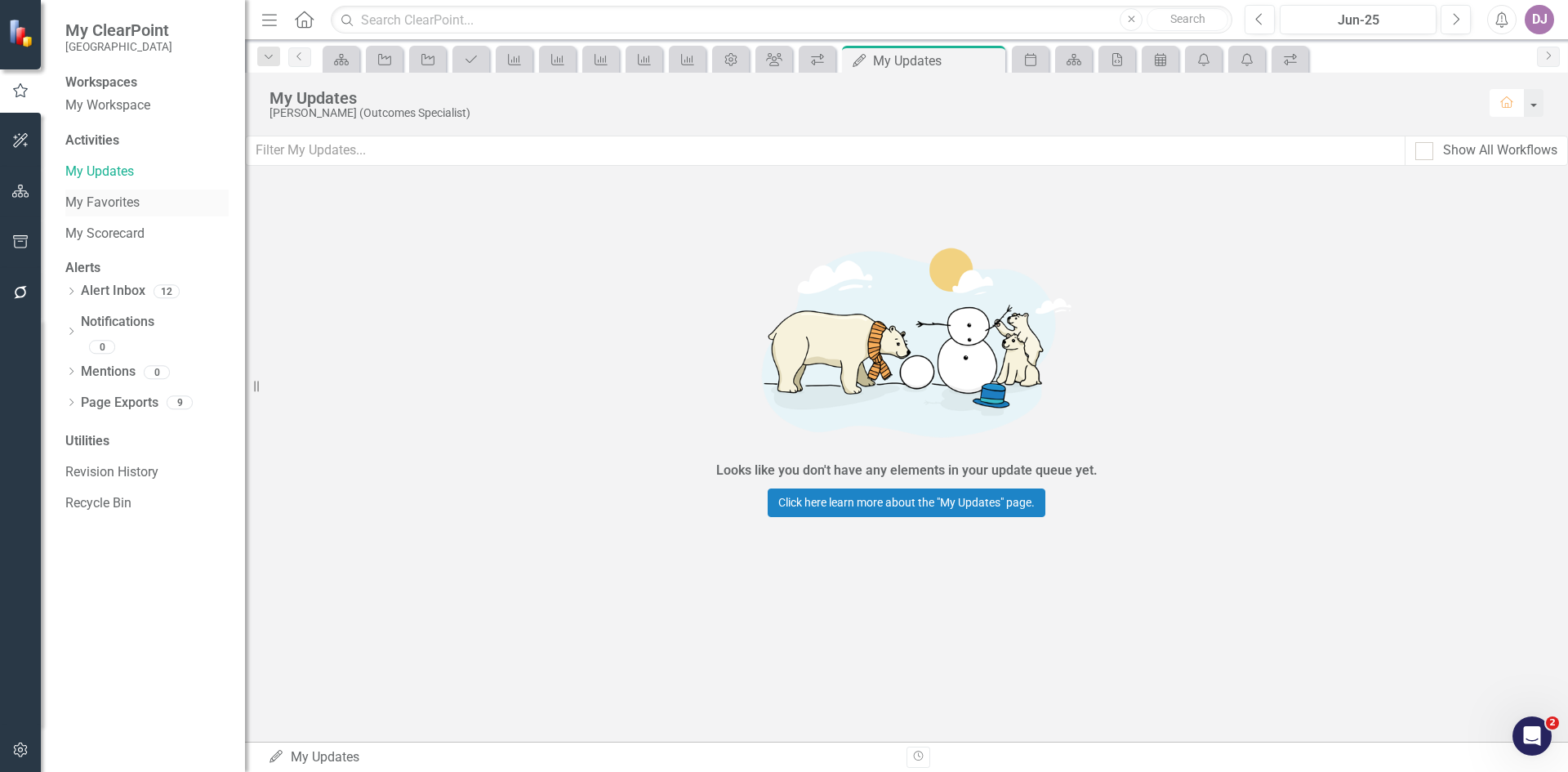
click at [127, 207] on link "My Favorites" at bounding box center [147, 203] width 164 height 19
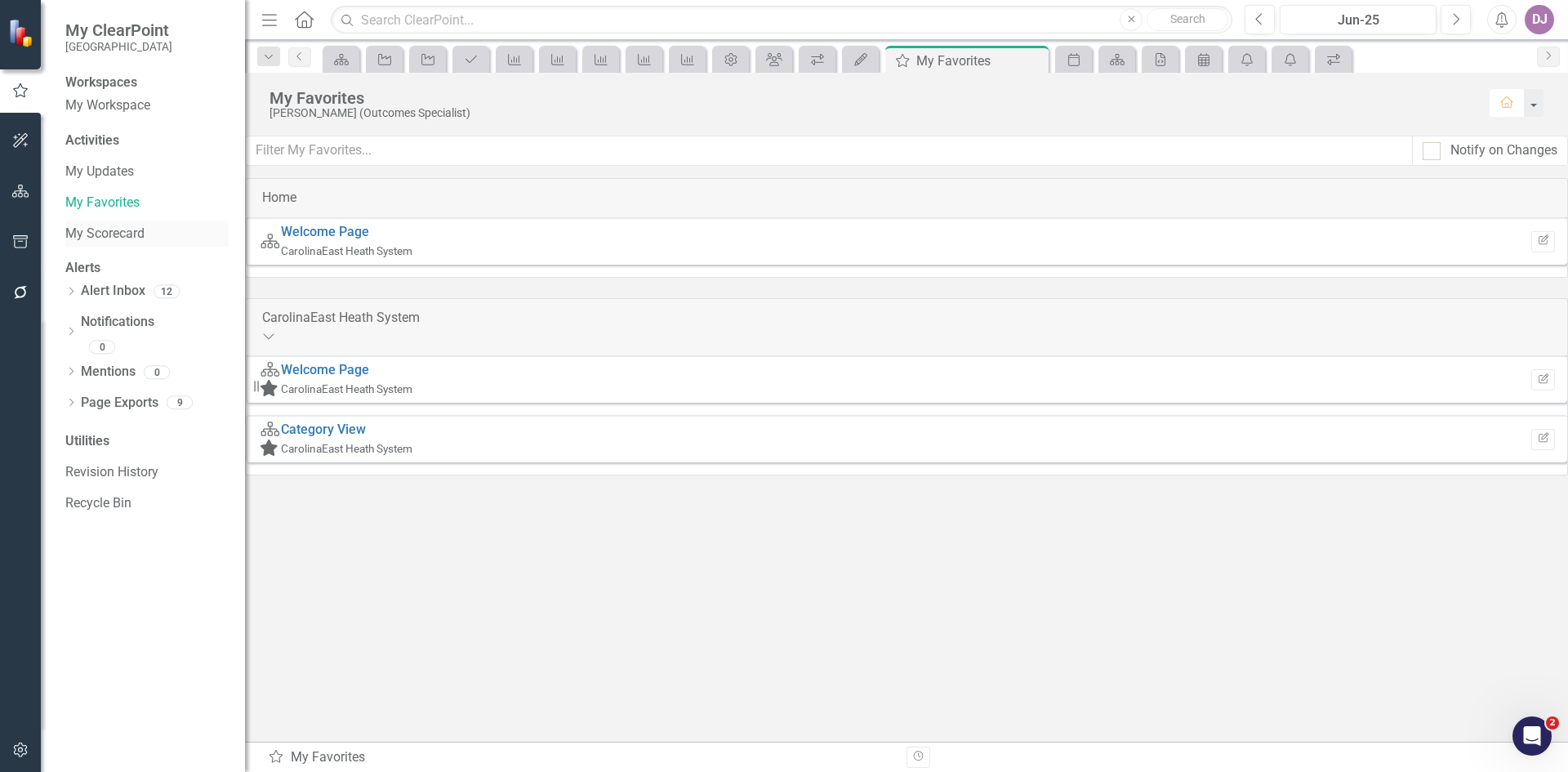
click at [132, 242] on link "My Scorecard" at bounding box center [147, 234] width 164 height 19
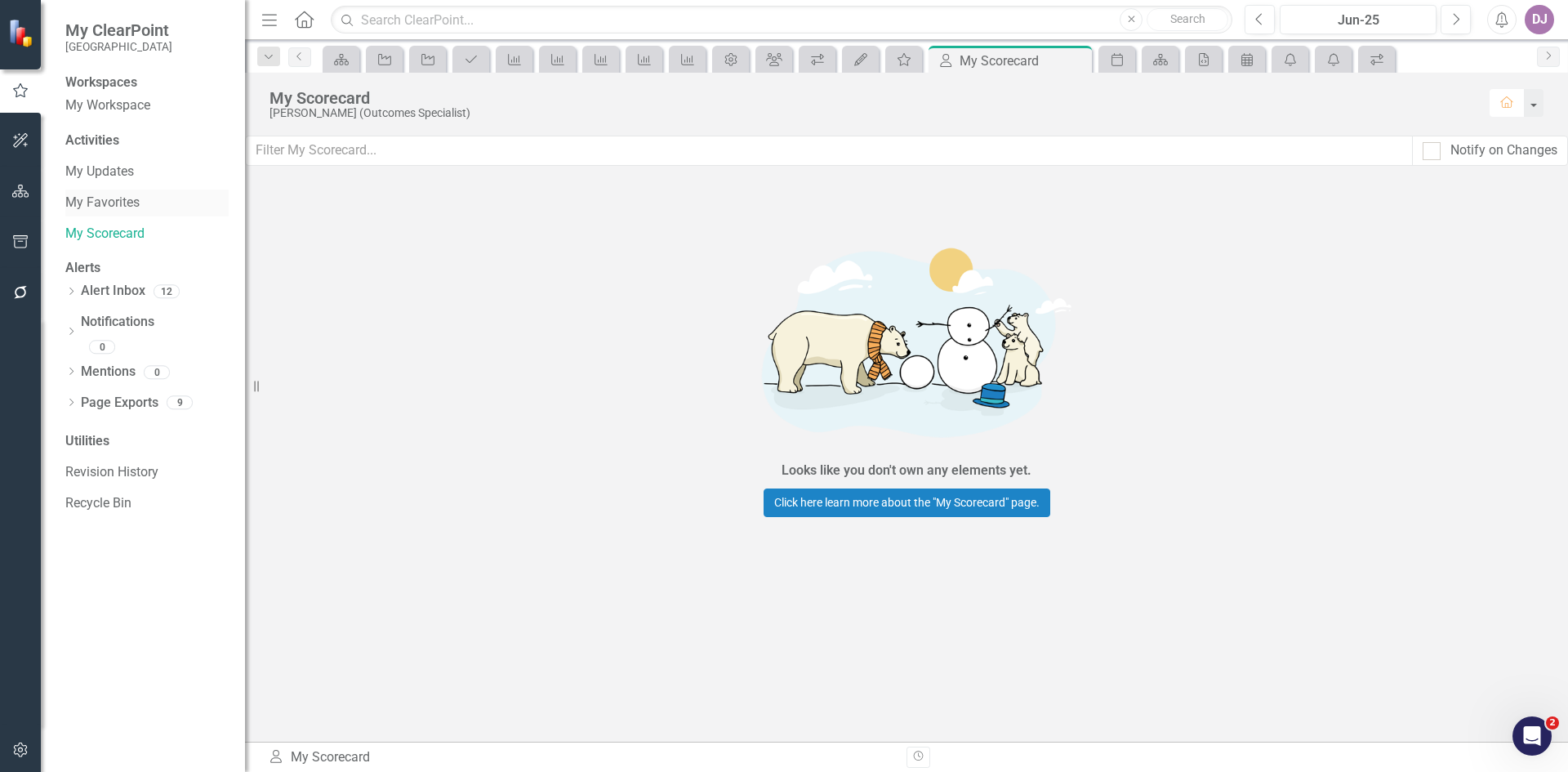
click at [129, 213] on link "My Favorites" at bounding box center [147, 203] width 164 height 19
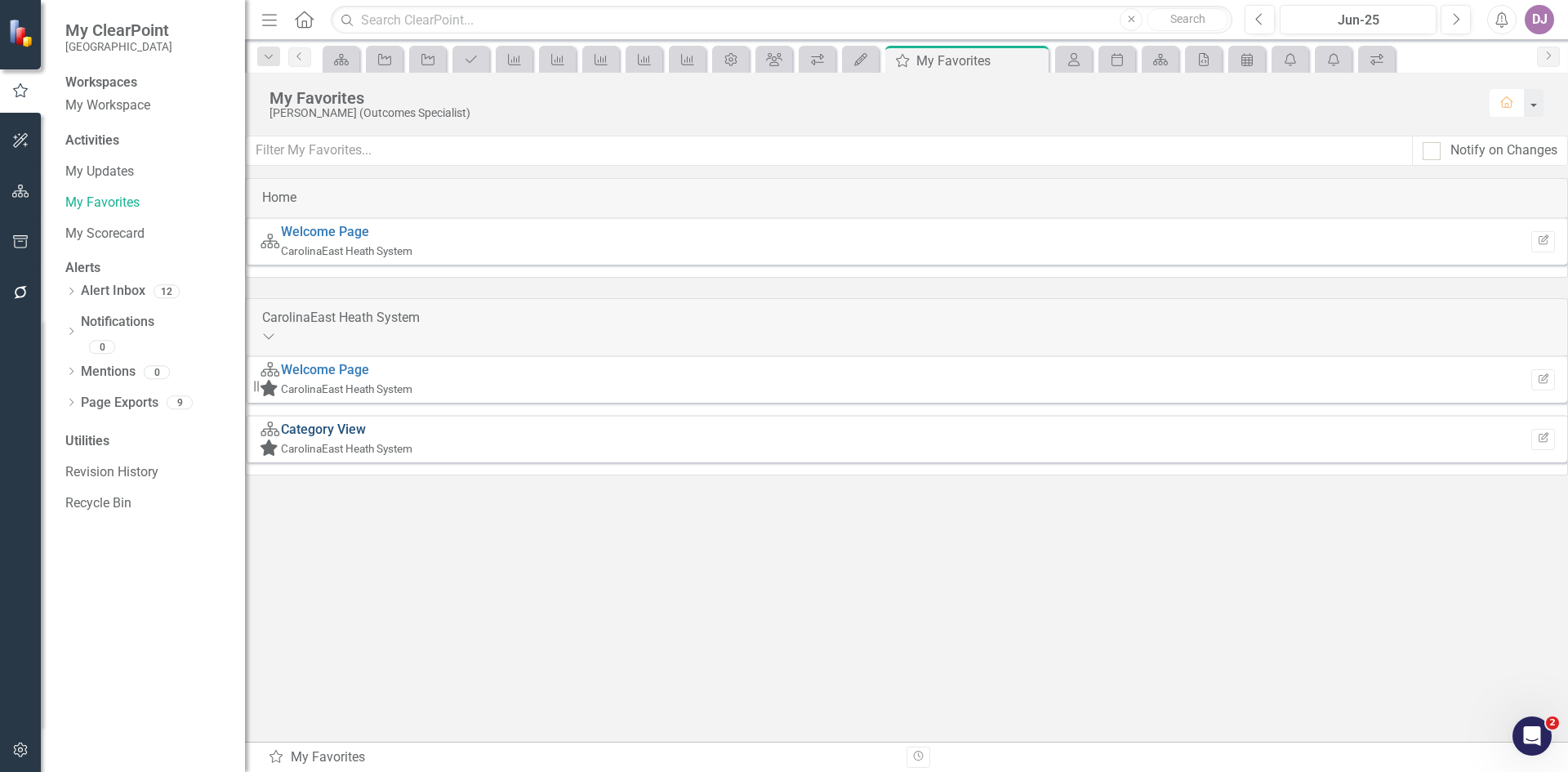
click at [366, 422] on link "Category View" at bounding box center [323, 429] width 85 height 15
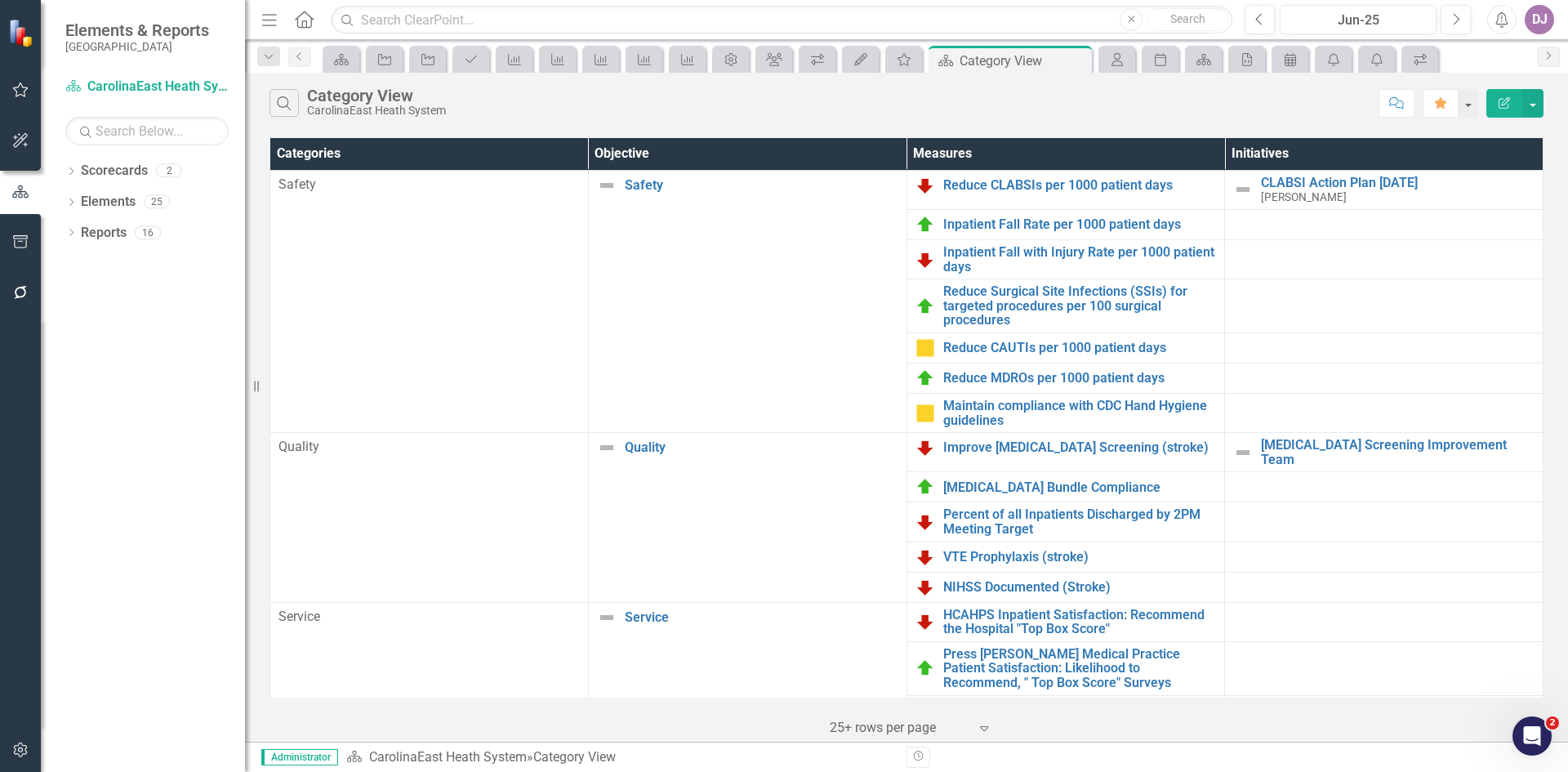
scroll to position [40, 0]
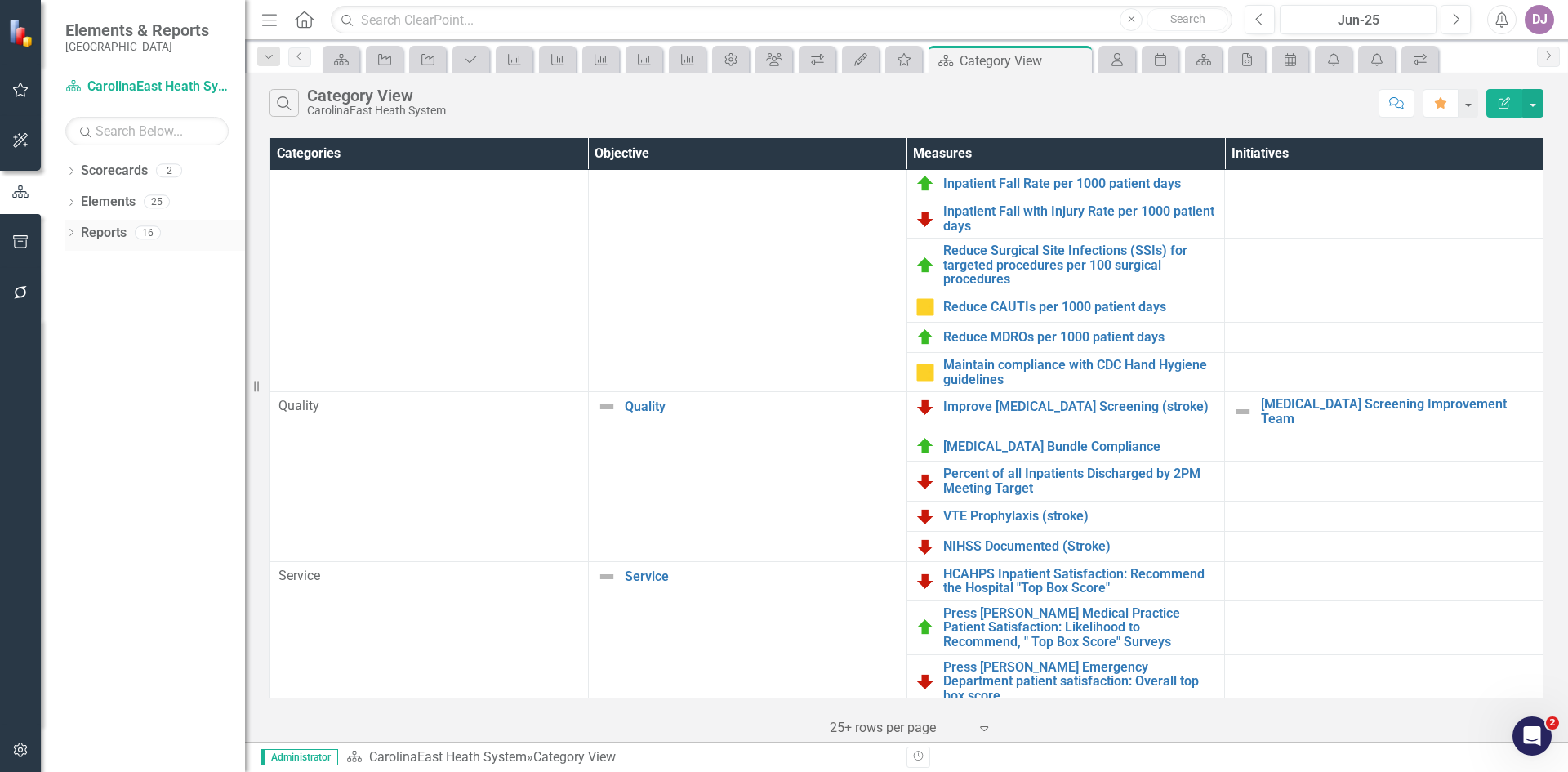
click at [113, 228] on link "Reports" at bounding box center [104, 234] width 46 height 19
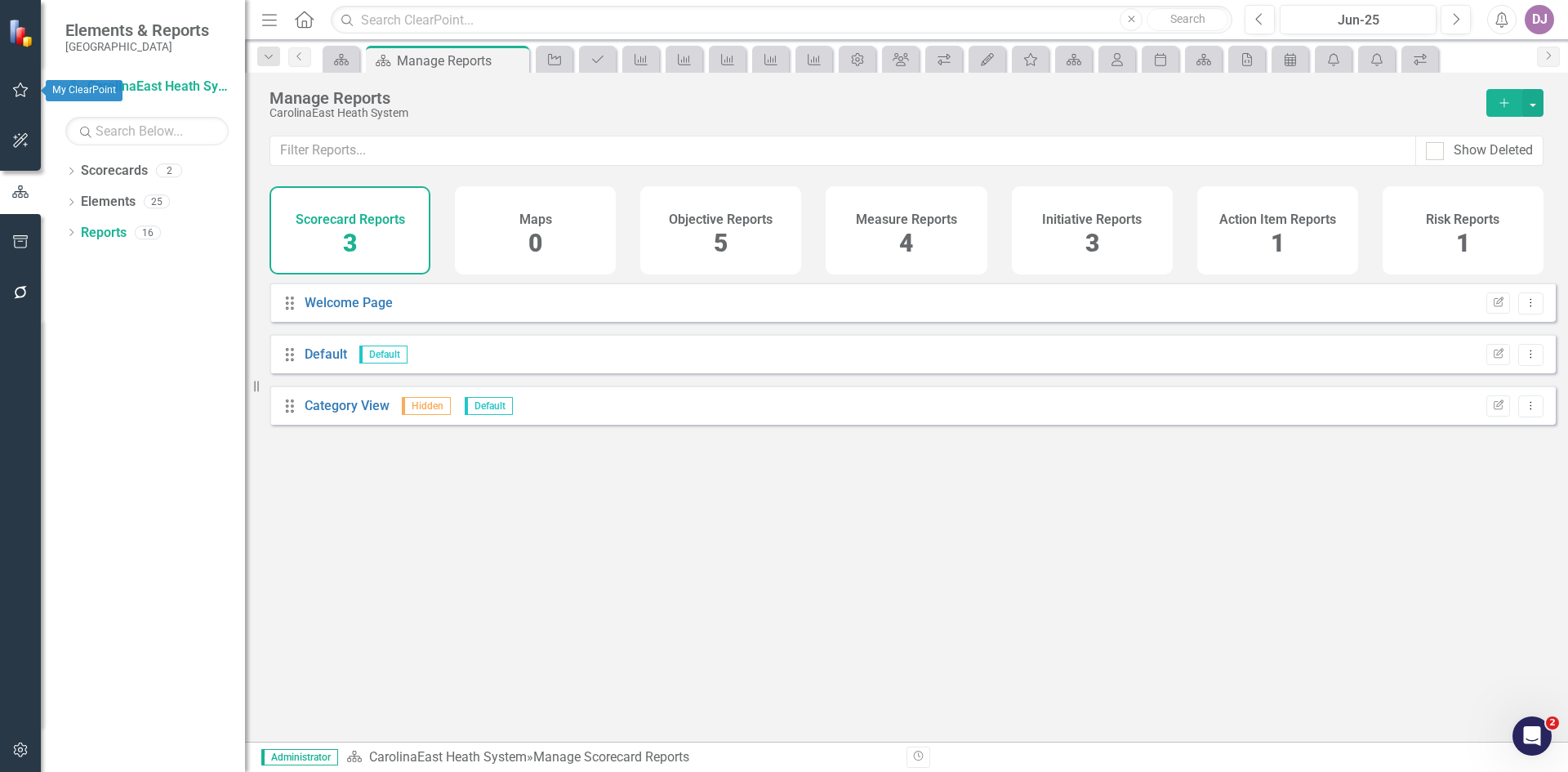
click at [28, 84] on icon "button" at bounding box center [21, 90] width 17 height 13
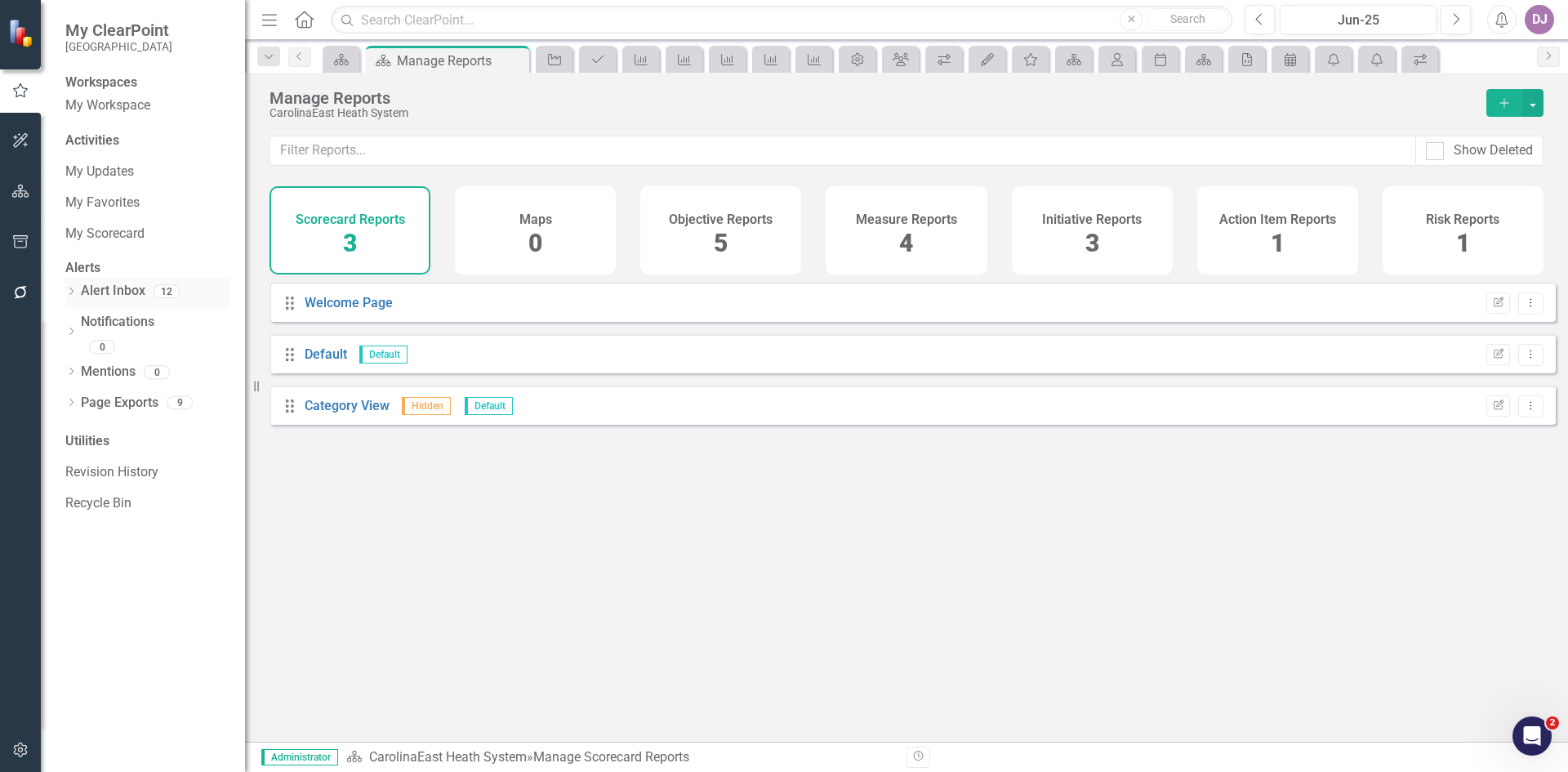
click at [121, 300] on link "Alert Inbox" at bounding box center [113, 292] width 64 height 19
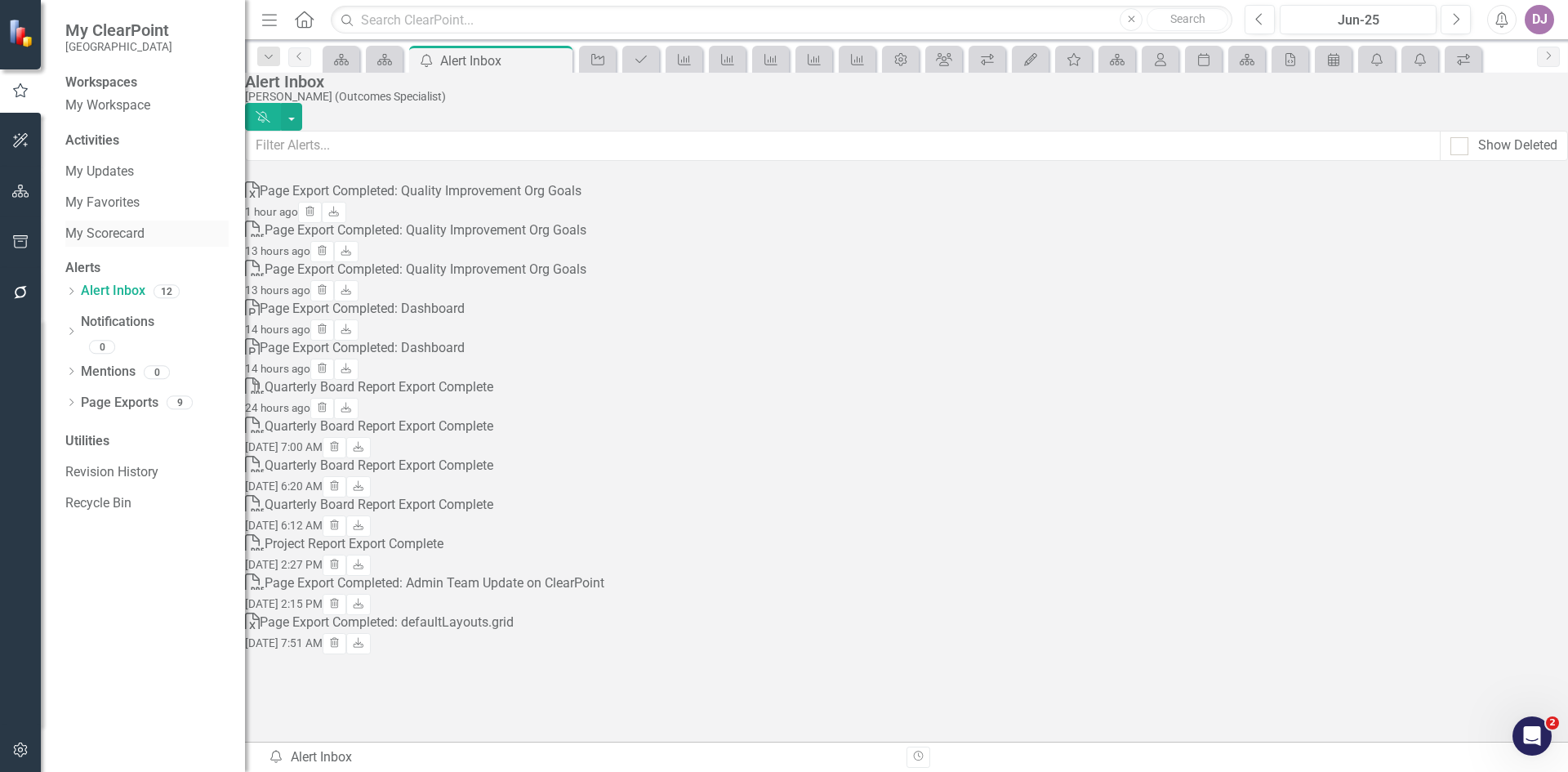
click at [152, 244] on link "My Scorecard" at bounding box center [147, 234] width 164 height 19
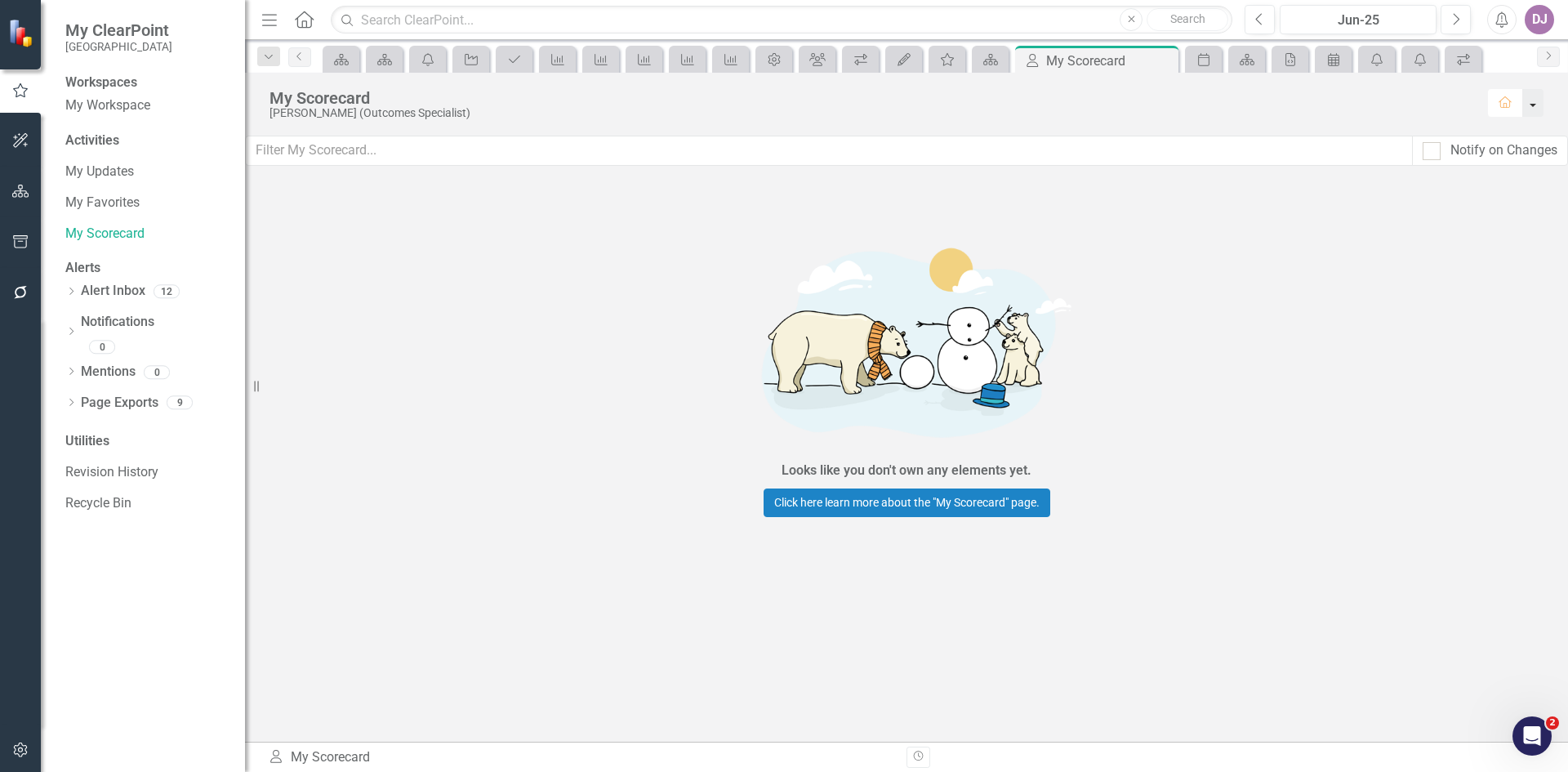
click at [1534, 105] on button "button" at bounding box center [1533, 102] width 21 height 28
click at [1378, 290] on div "Looks like you don't own any elements yet. Click here learn more about the "My …" at bounding box center [907, 373] width 1324 height 389
click at [121, 116] on link "My Workspace" at bounding box center [147, 106] width 164 height 19
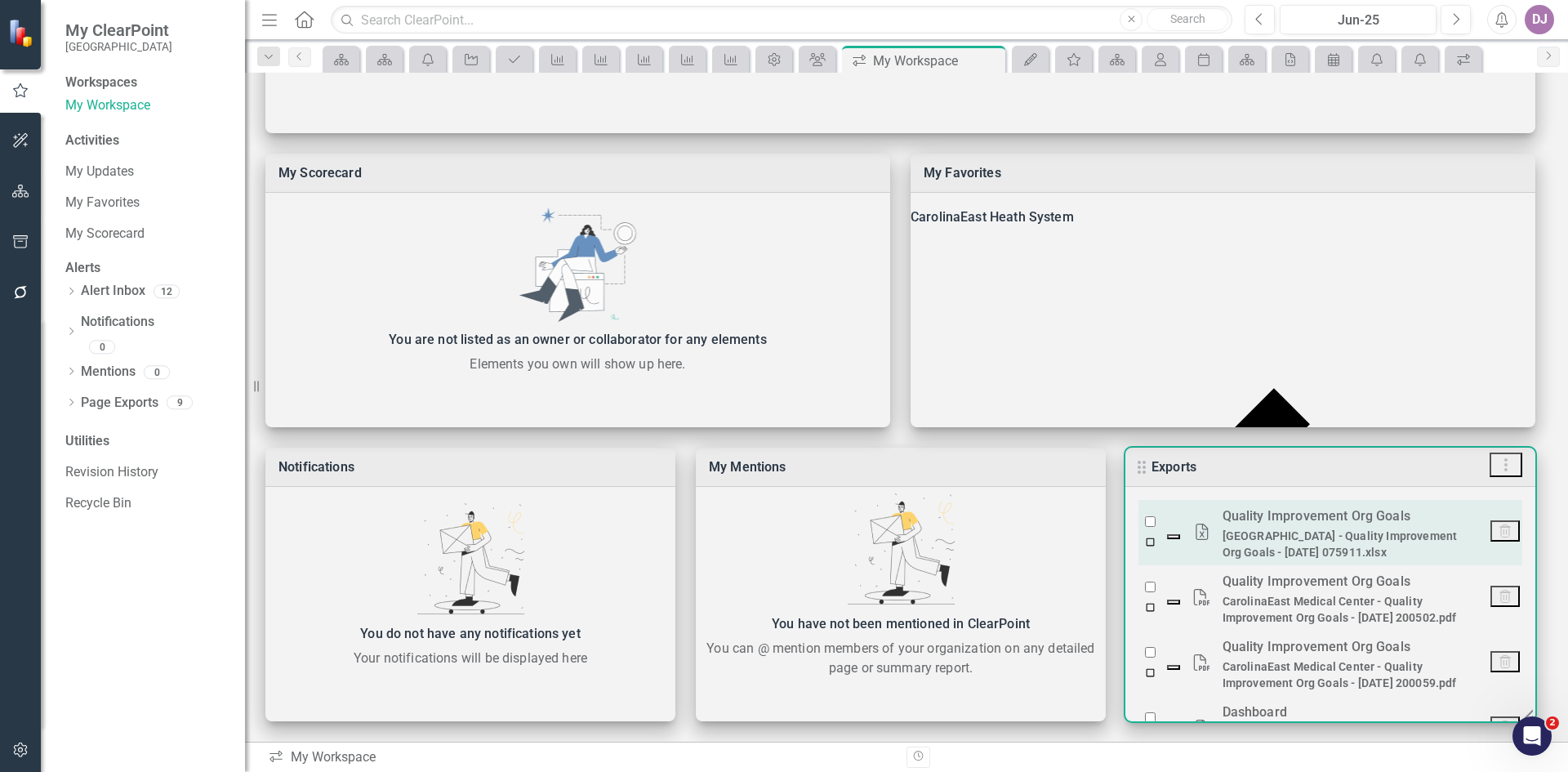
click at [1507, 535] on icon "button" at bounding box center [1504, 530] width 16 height 16
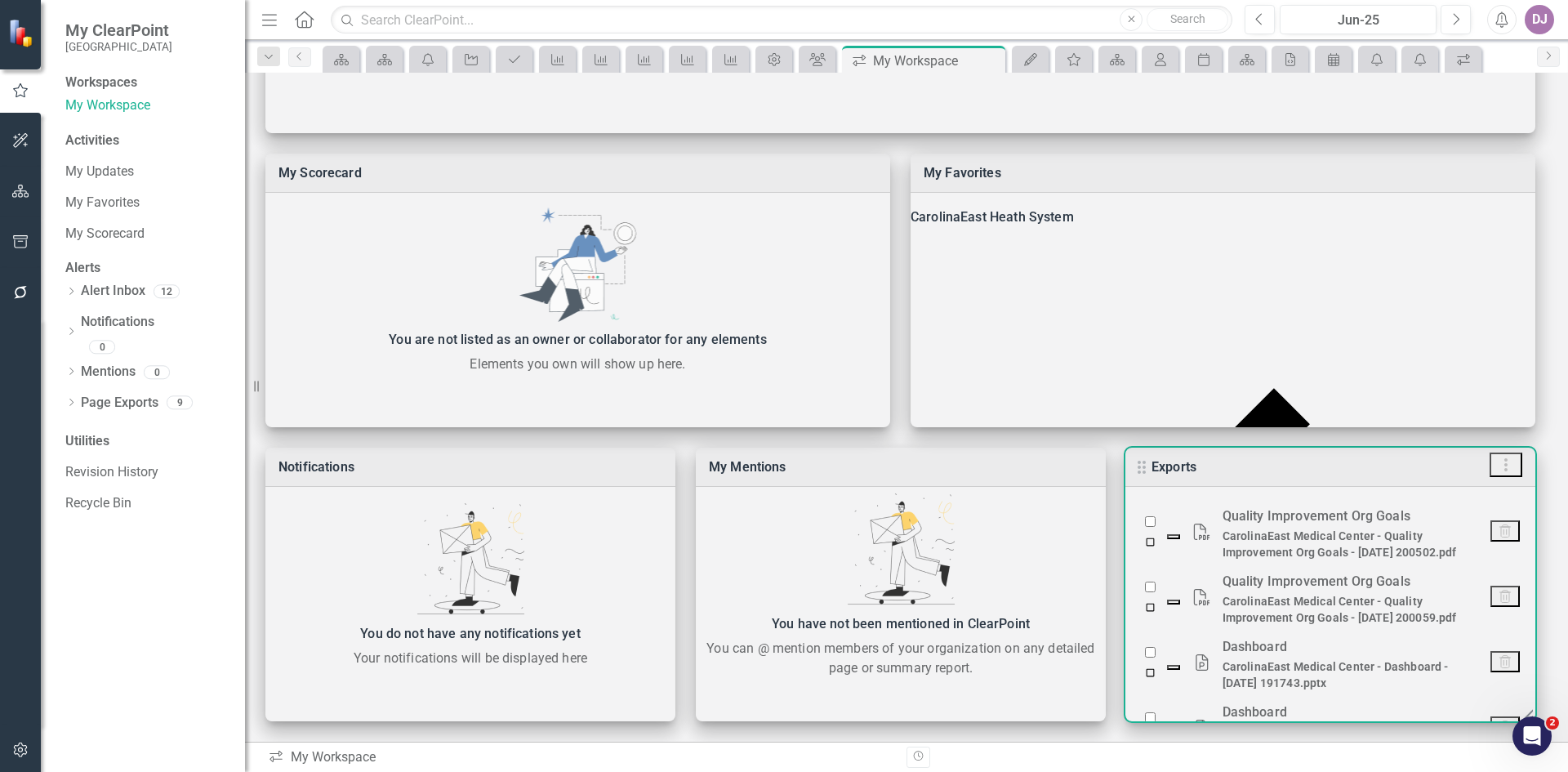
click at [1507, 535] on icon "button" at bounding box center [1504, 530] width 16 height 16
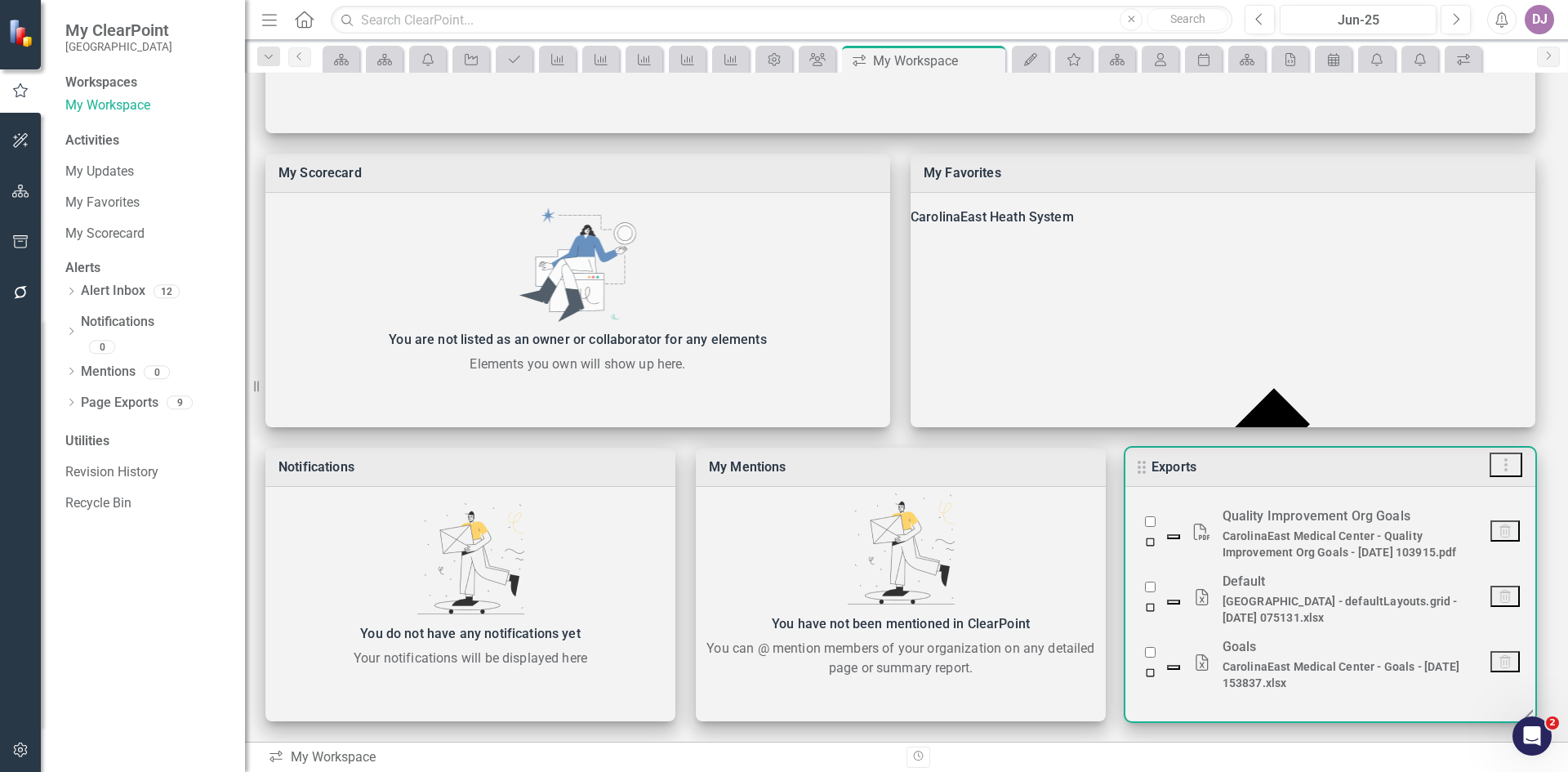
click at [1507, 535] on icon "button" at bounding box center [1504, 530] width 16 height 16
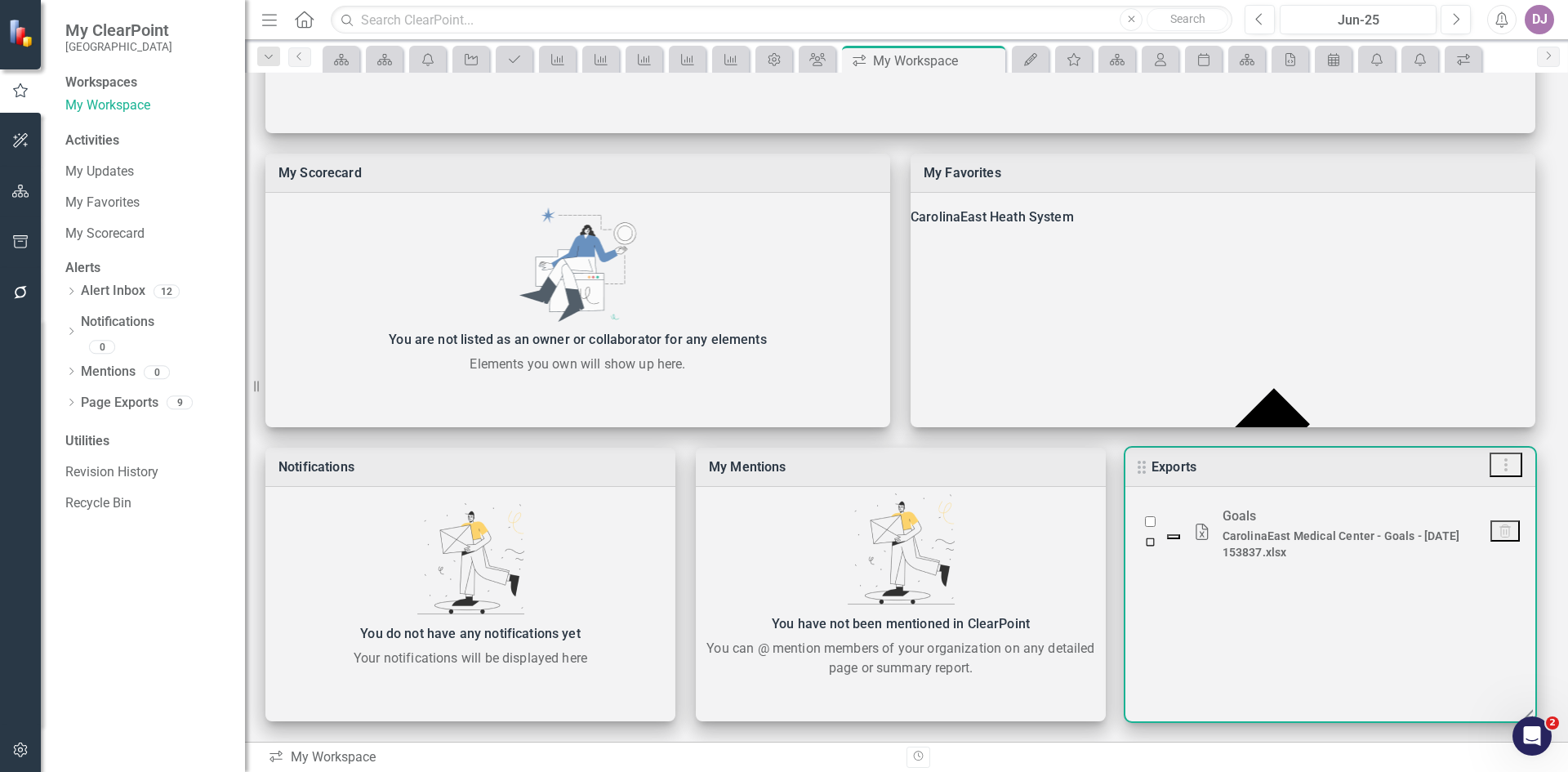
click at [1507, 535] on icon "button" at bounding box center [1504, 530] width 16 height 16
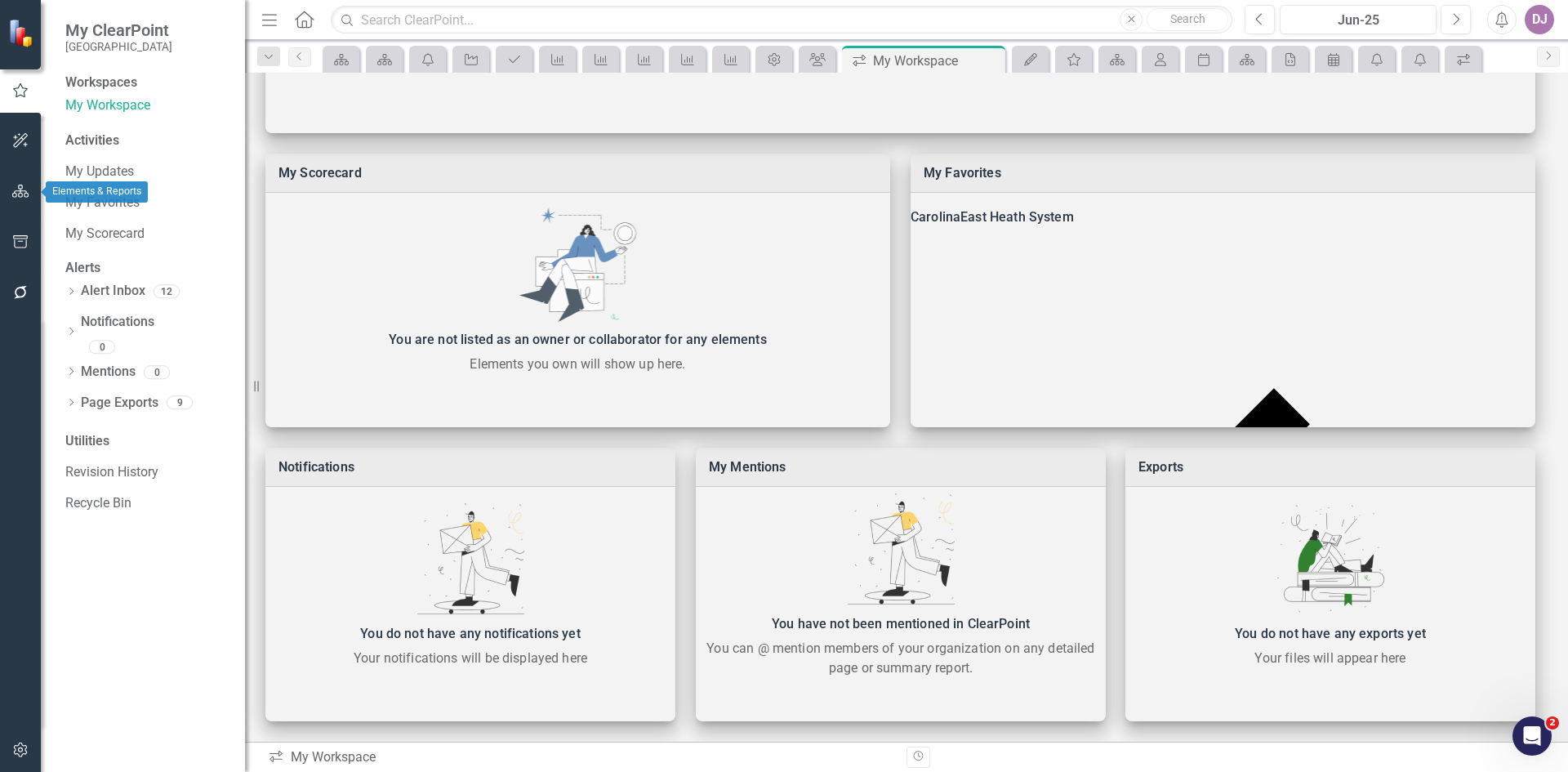
click at [28, 186] on icon "button" at bounding box center [21, 192] width 17 height 13
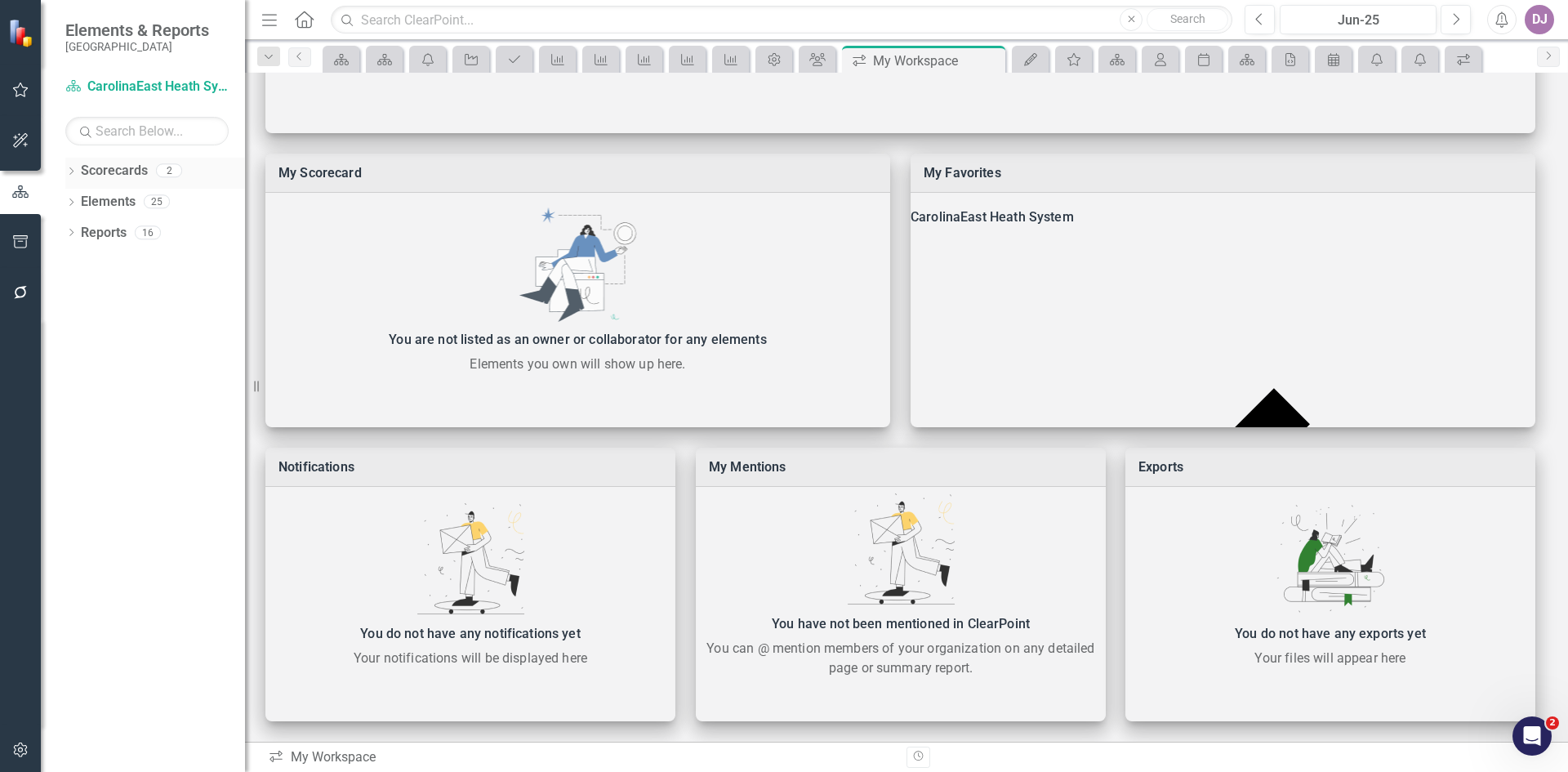
click at [126, 173] on link "Scorecards" at bounding box center [115, 171] width 67 height 19
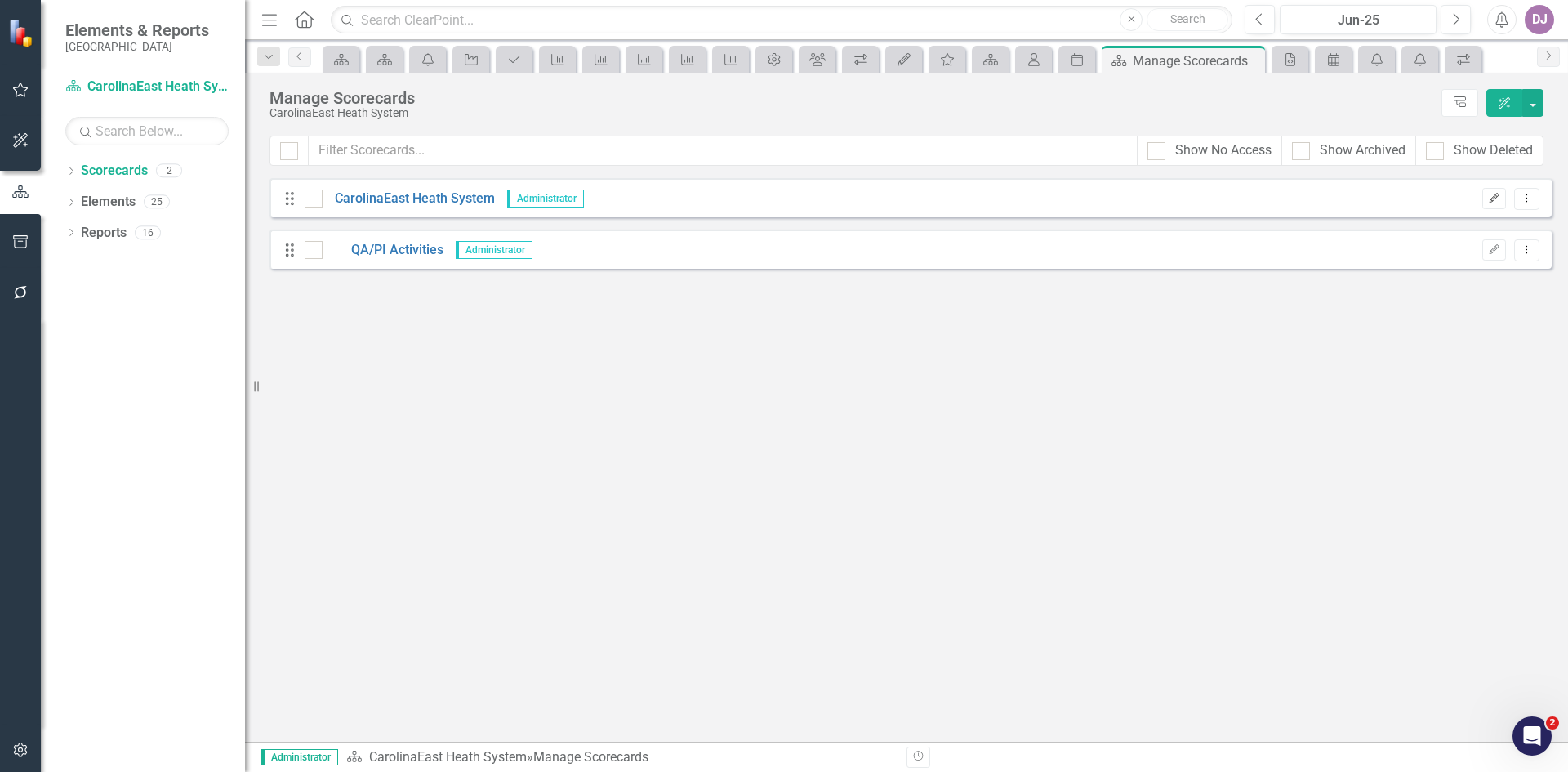
click at [1490, 200] on icon "Edit" at bounding box center [1494, 198] width 13 height 10
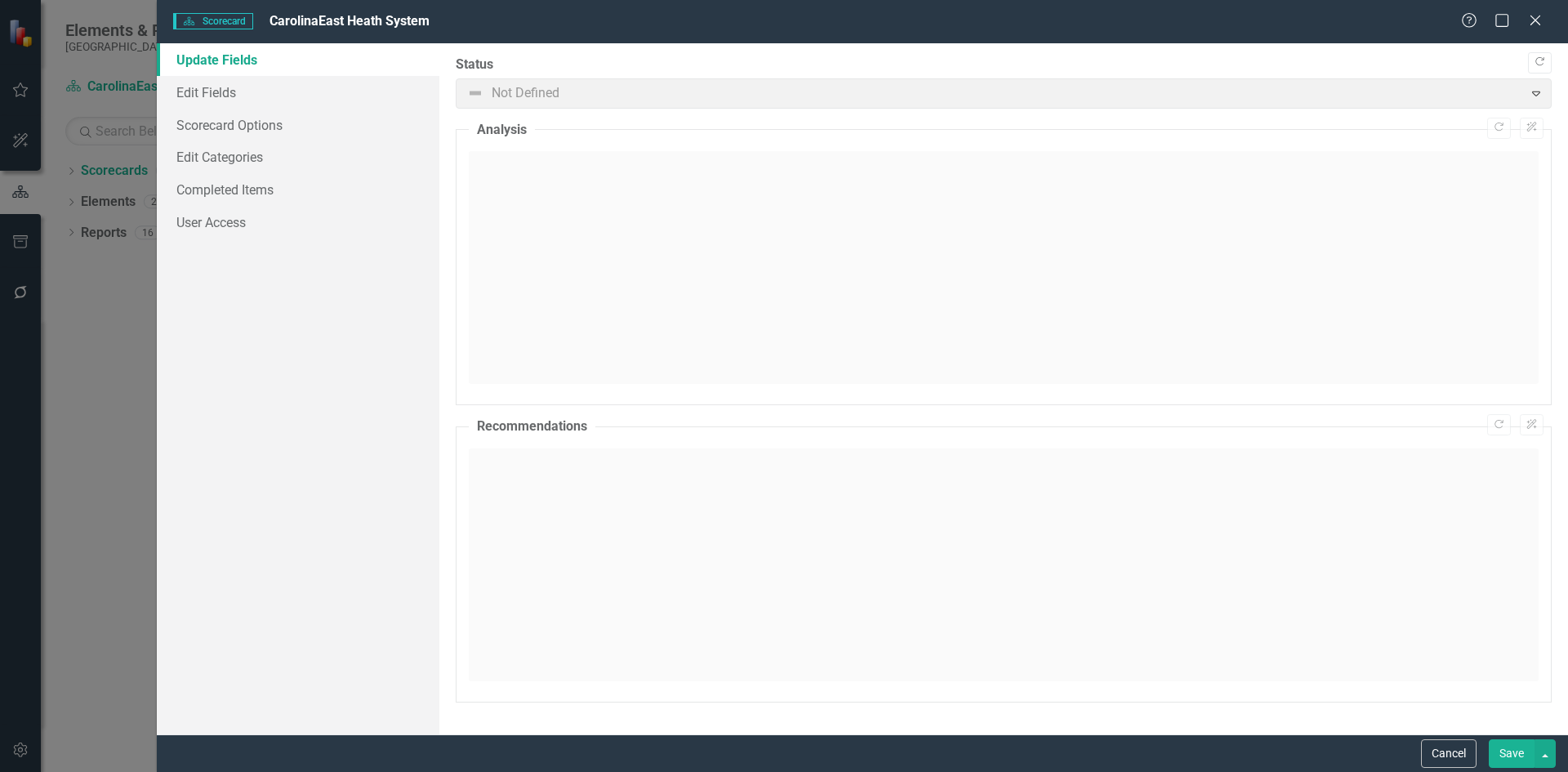
click at [223, 63] on link "Update Fields" at bounding box center [298, 60] width 283 height 33
click at [216, 94] on link "Edit Fields" at bounding box center [298, 92] width 283 height 33
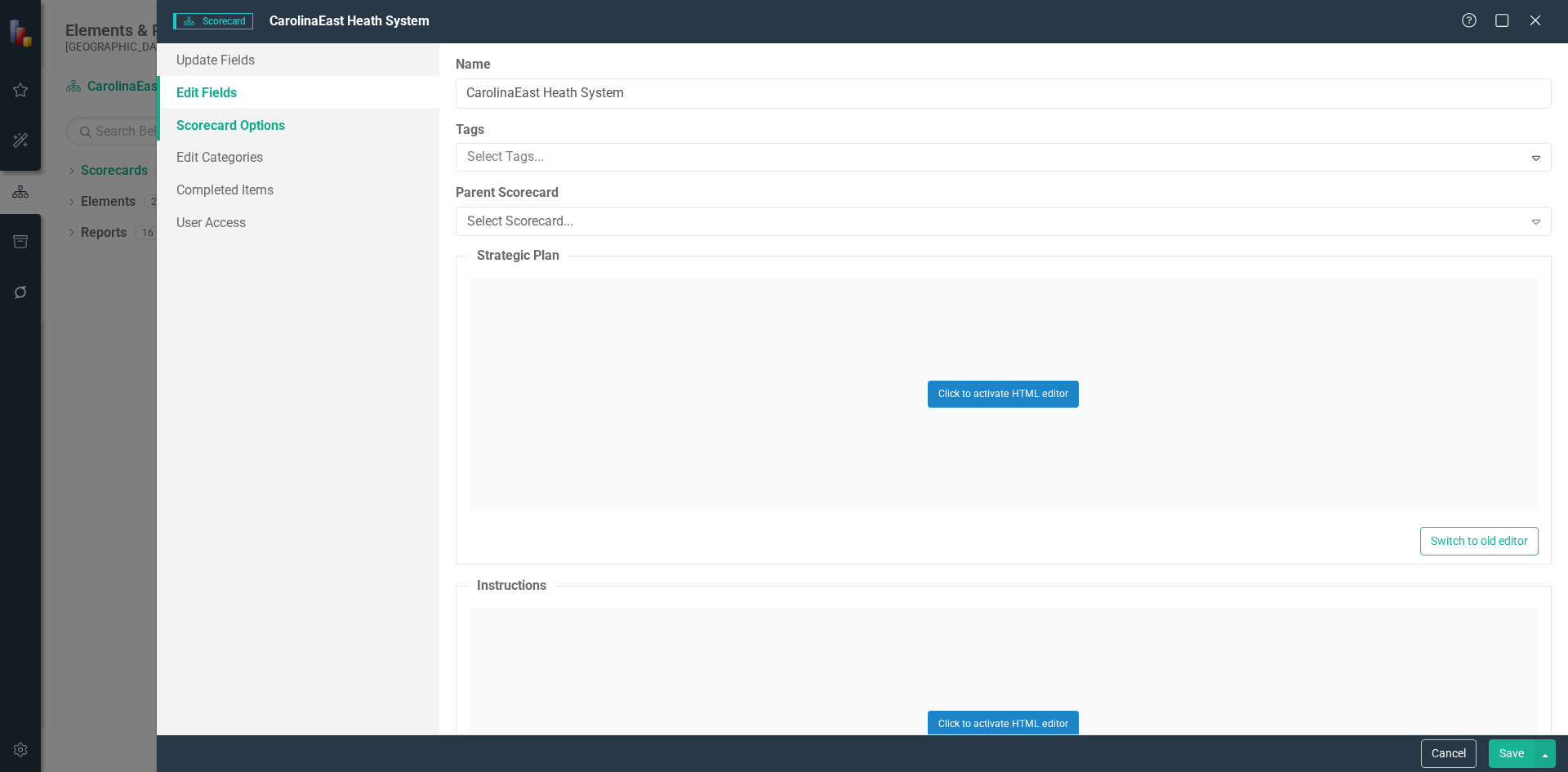
click at [270, 129] on link "Scorecard Options" at bounding box center [298, 125] width 283 height 33
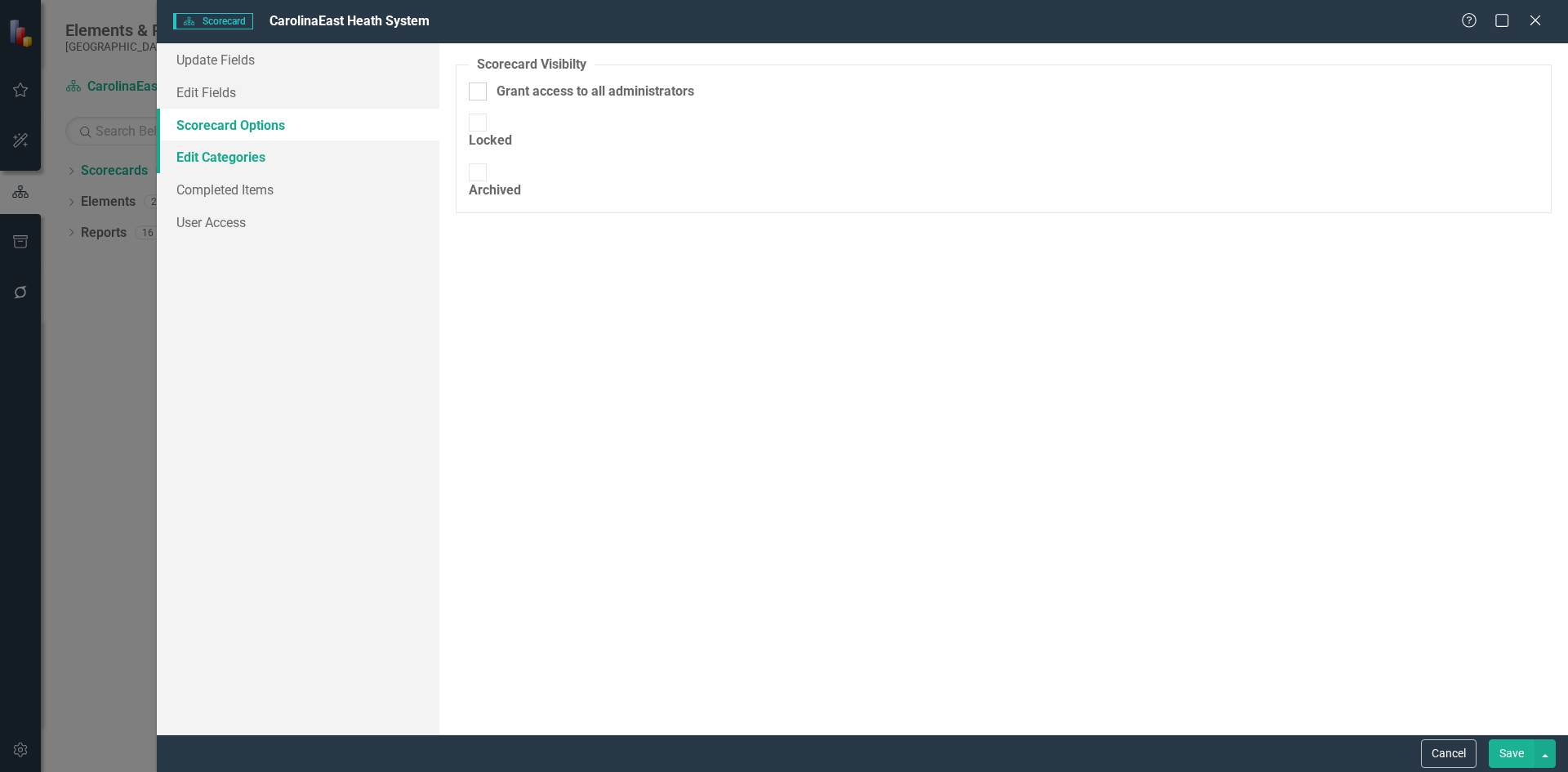
click at [262, 154] on link "Edit Categories" at bounding box center [298, 157] width 283 height 33
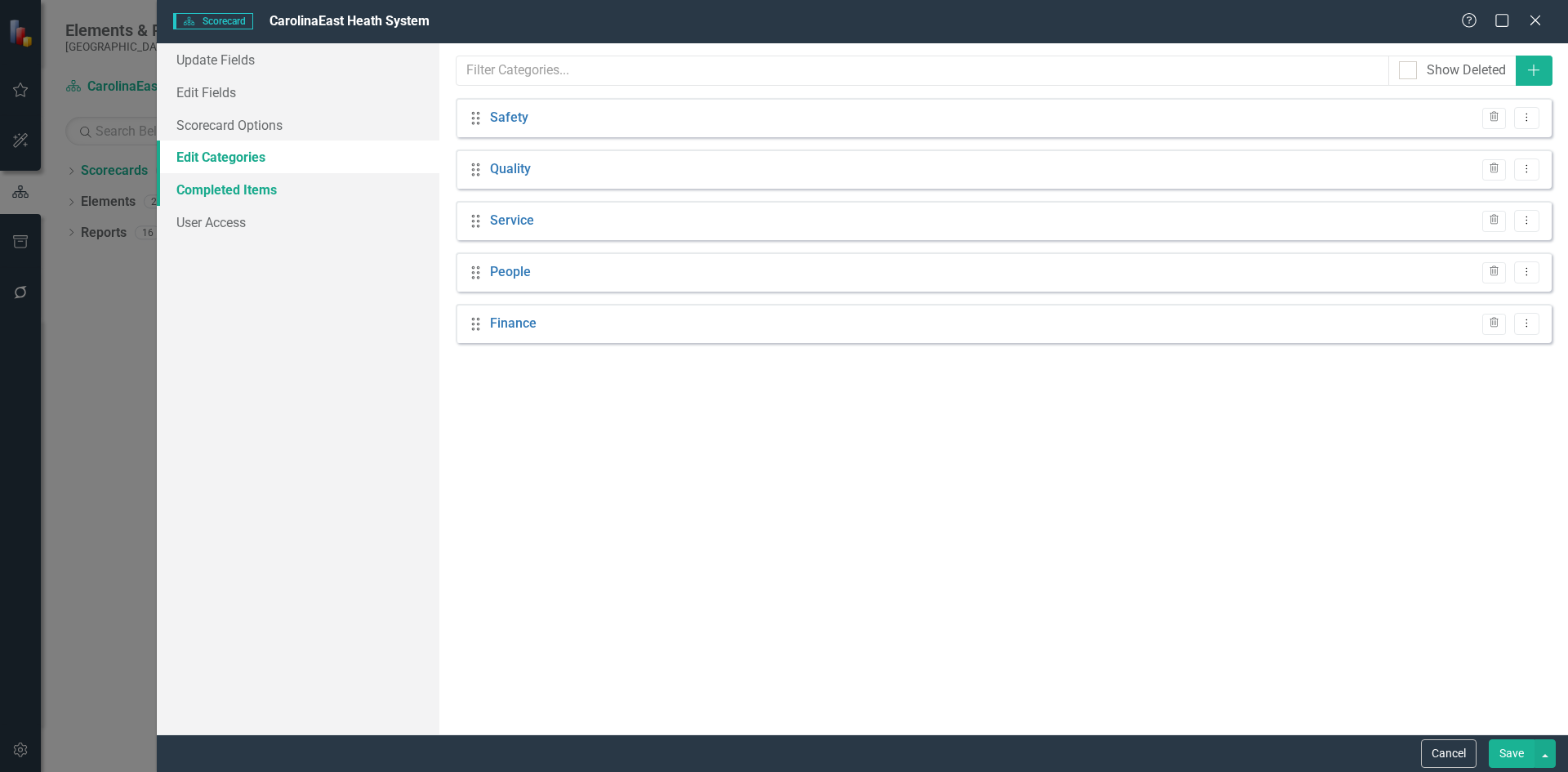
click at [256, 189] on link "Completed Items" at bounding box center [298, 190] width 283 height 33
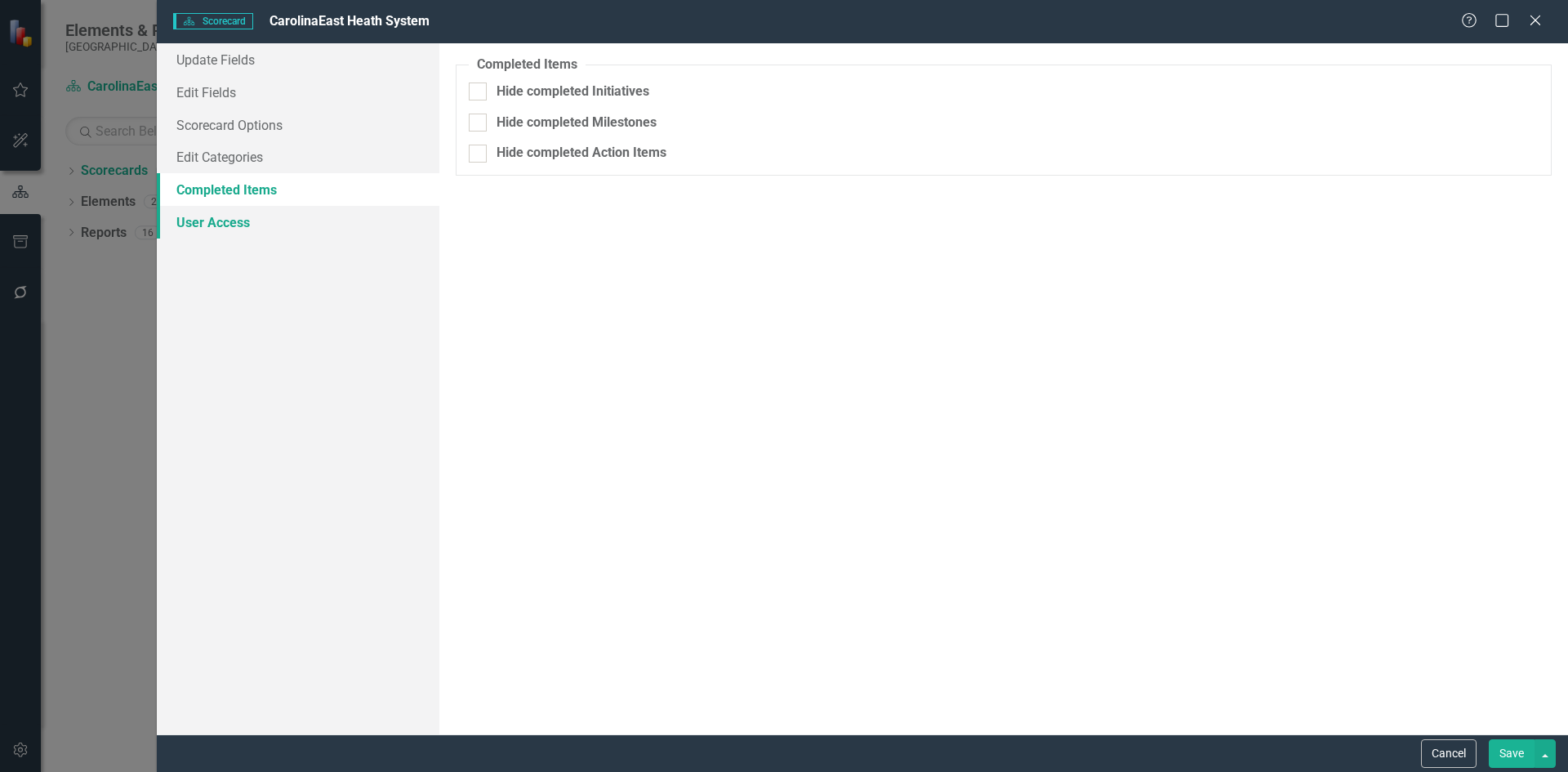
click at [233, 227] on link "User Access" at bounding box center [298, 222] width 283 height 33
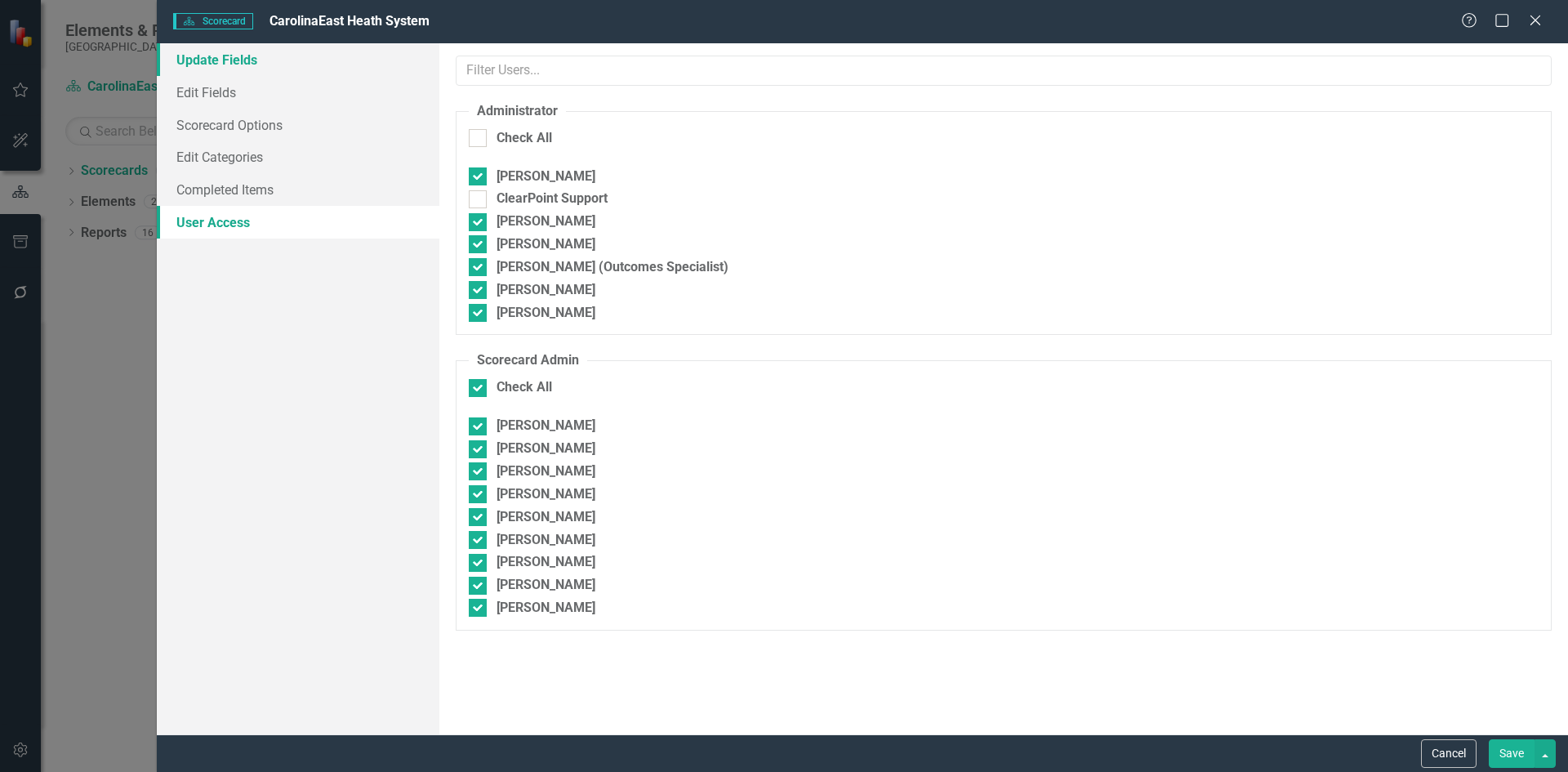
click at [218, 62] on link "Update Fields" at bounding box center [298, 60] width 283 height 33
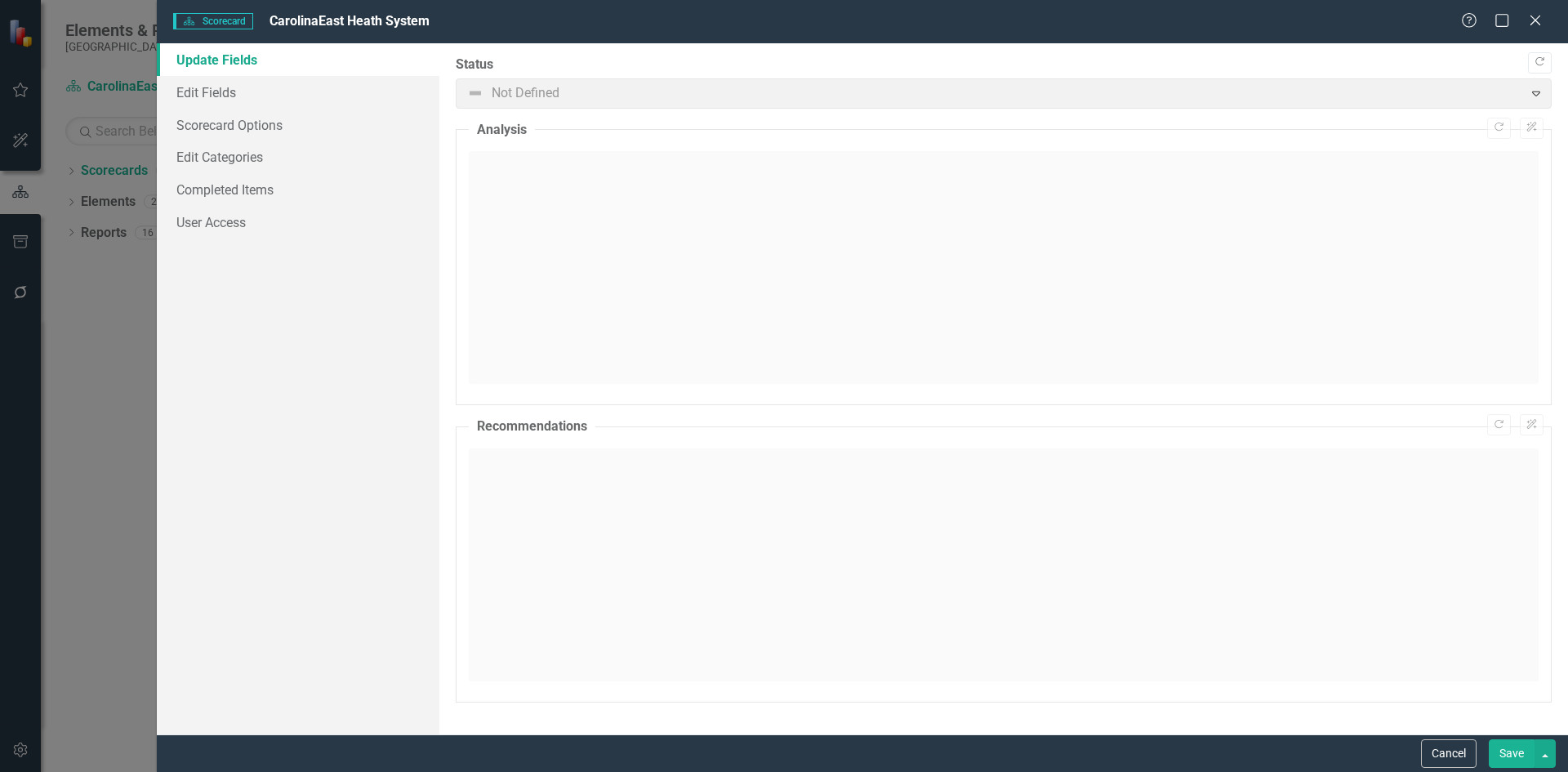
click at [1538, 94] on span "Not Defined Expand" at bounding box center [1003, 92] width 1096 height 30
click at [1534, 89] on span "Not Defined Expand" at bounding box center [1003, 92] width 1096 height 30
click at [1459, 754] on button "Cancel" at bounding box center [1449, 754] width 56 height 29
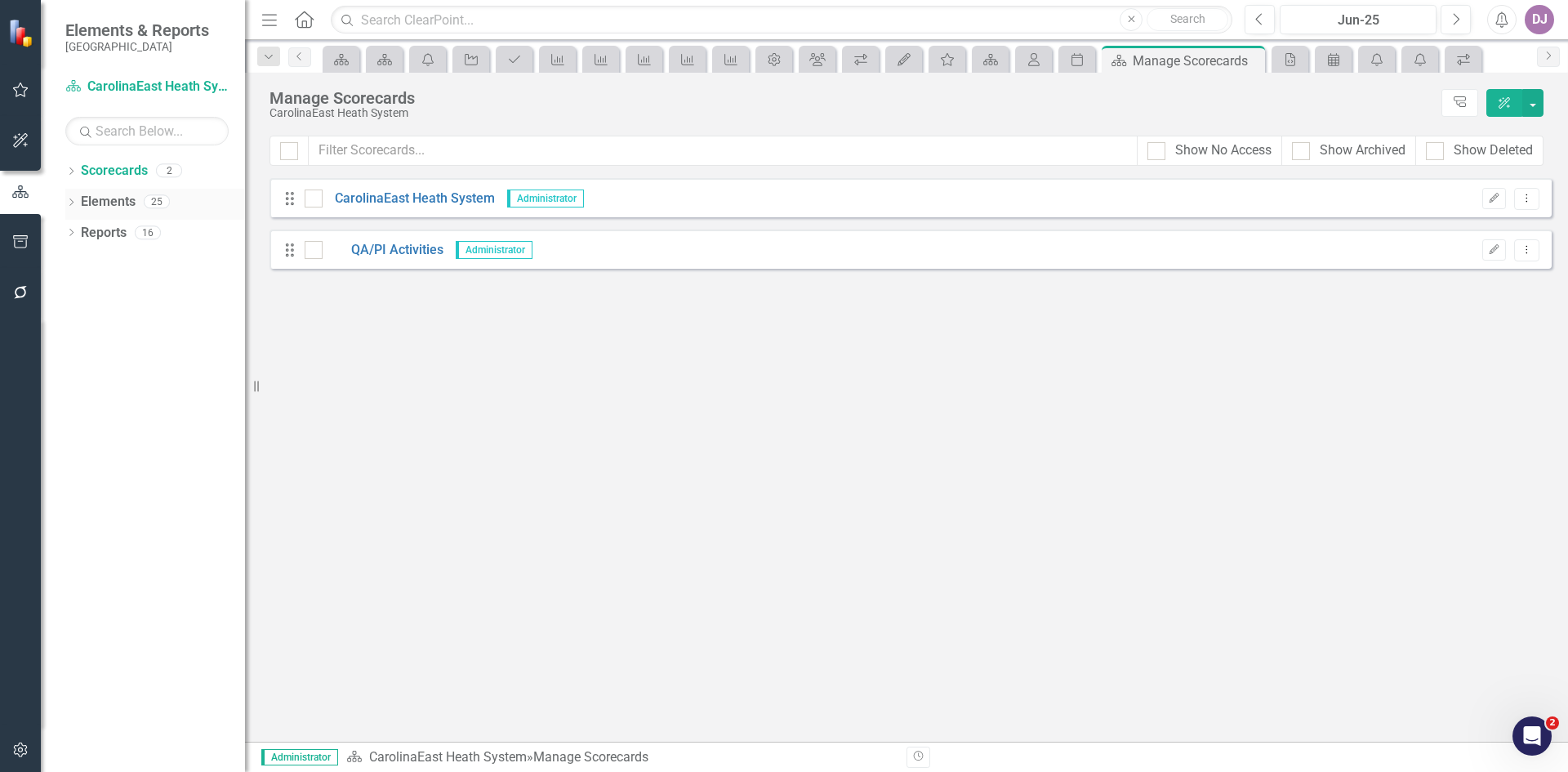
click at [117, 209] on link "Elements" at bounding box center [108, 202] width 55 height 19
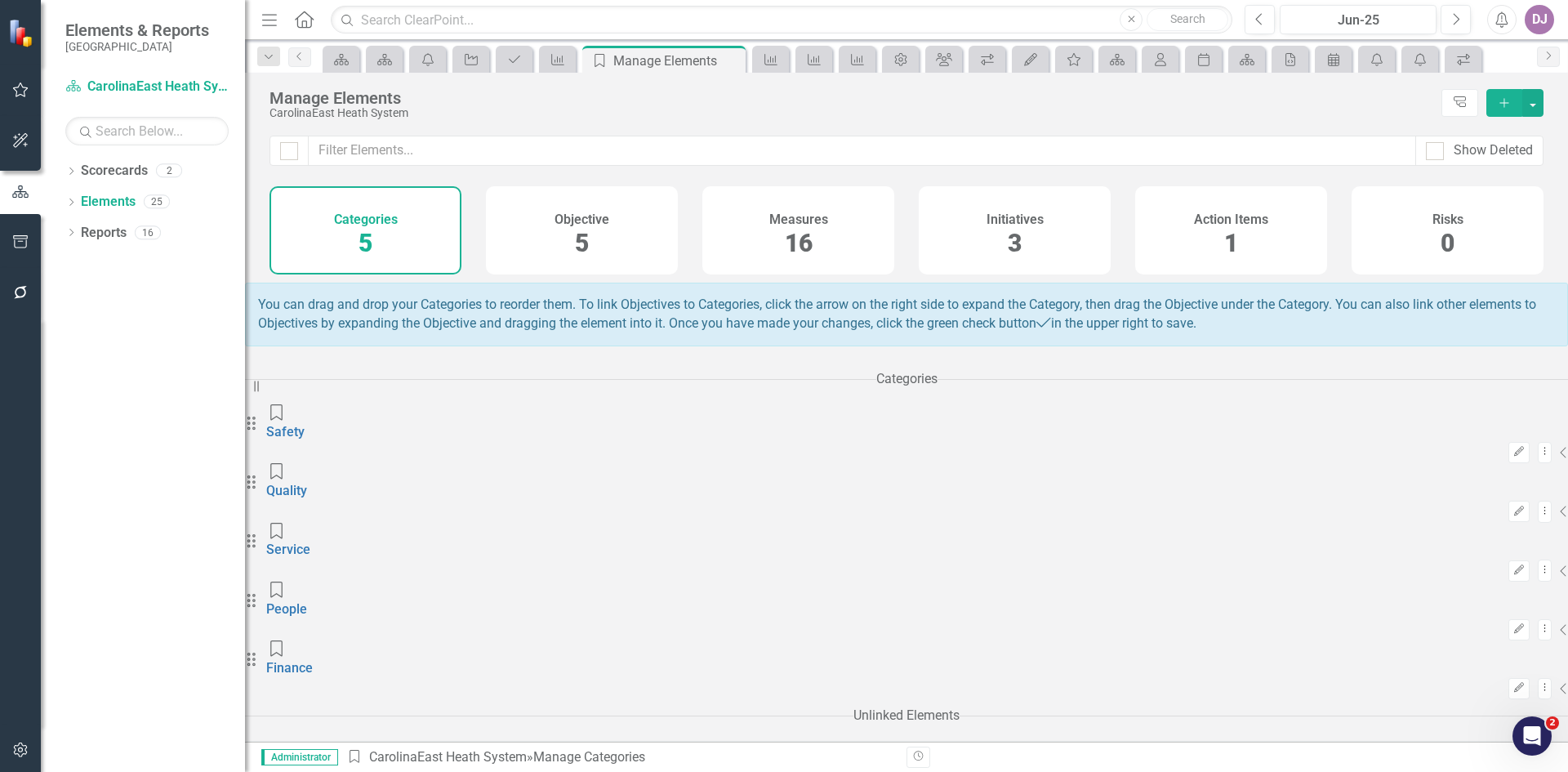
click at [808, 248] on span "16" at bounding box center [798, 244] width 28 height 29
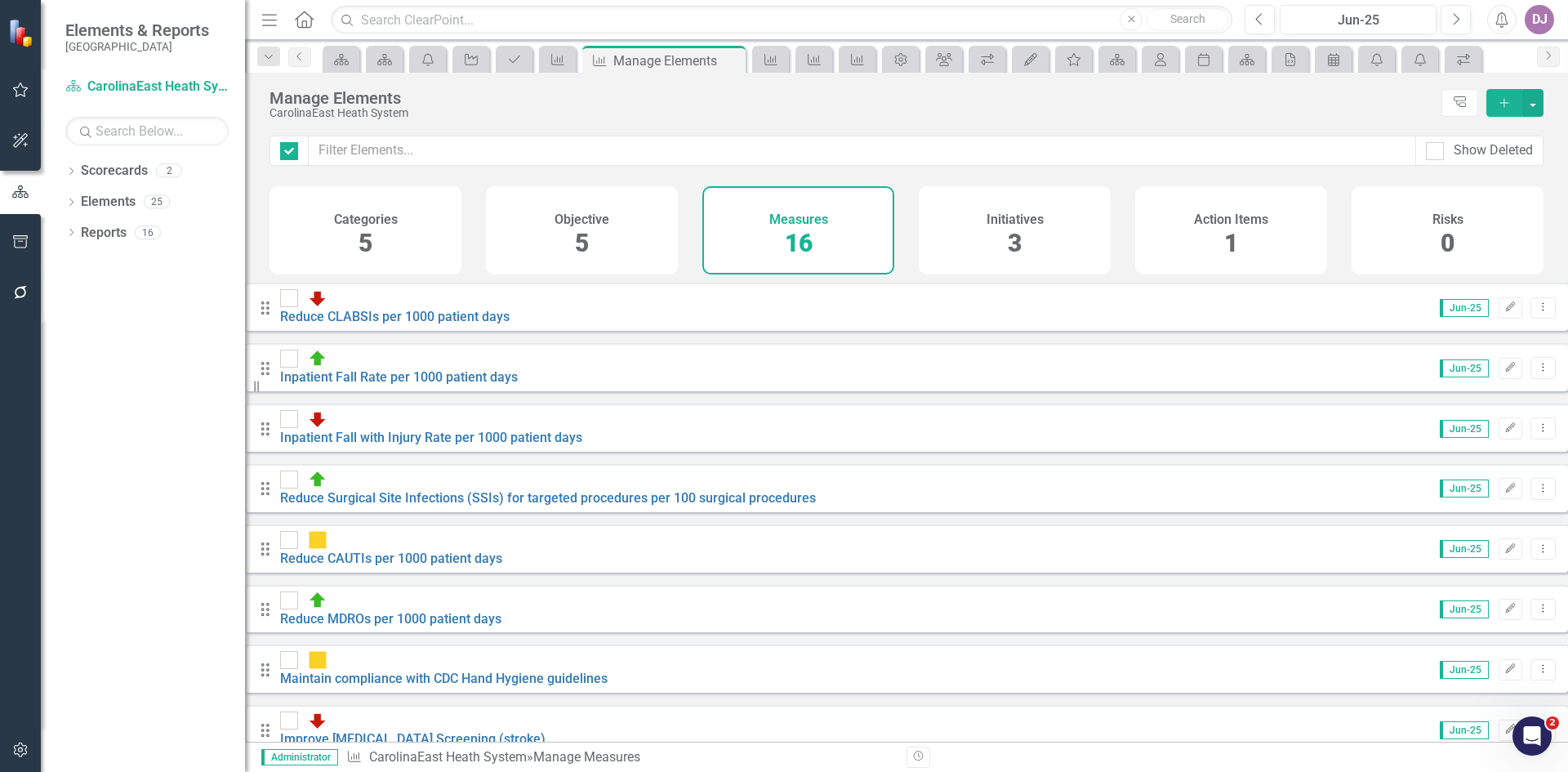
checkbox input "false"
click at [1543, 726] on icon at bounding box center [1544, 730] width 2 height 8
click at [1464, 561] on link "Edit Edit Measure" at bounding box center [1456, 557] width 147 height 30
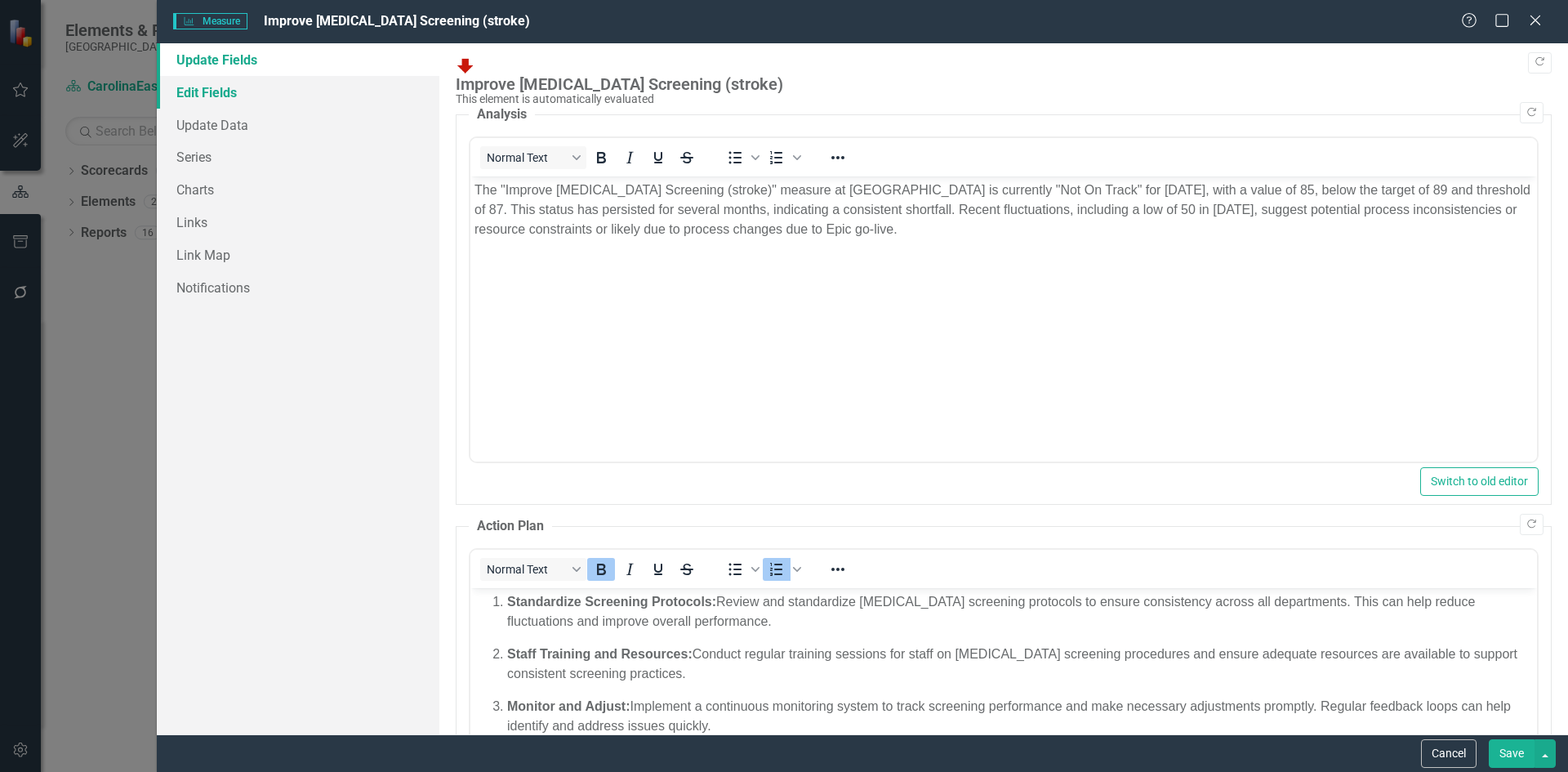
click at [222, 97] on link "Edit Fields" at bounding box center [298, 92] width 283 height 33
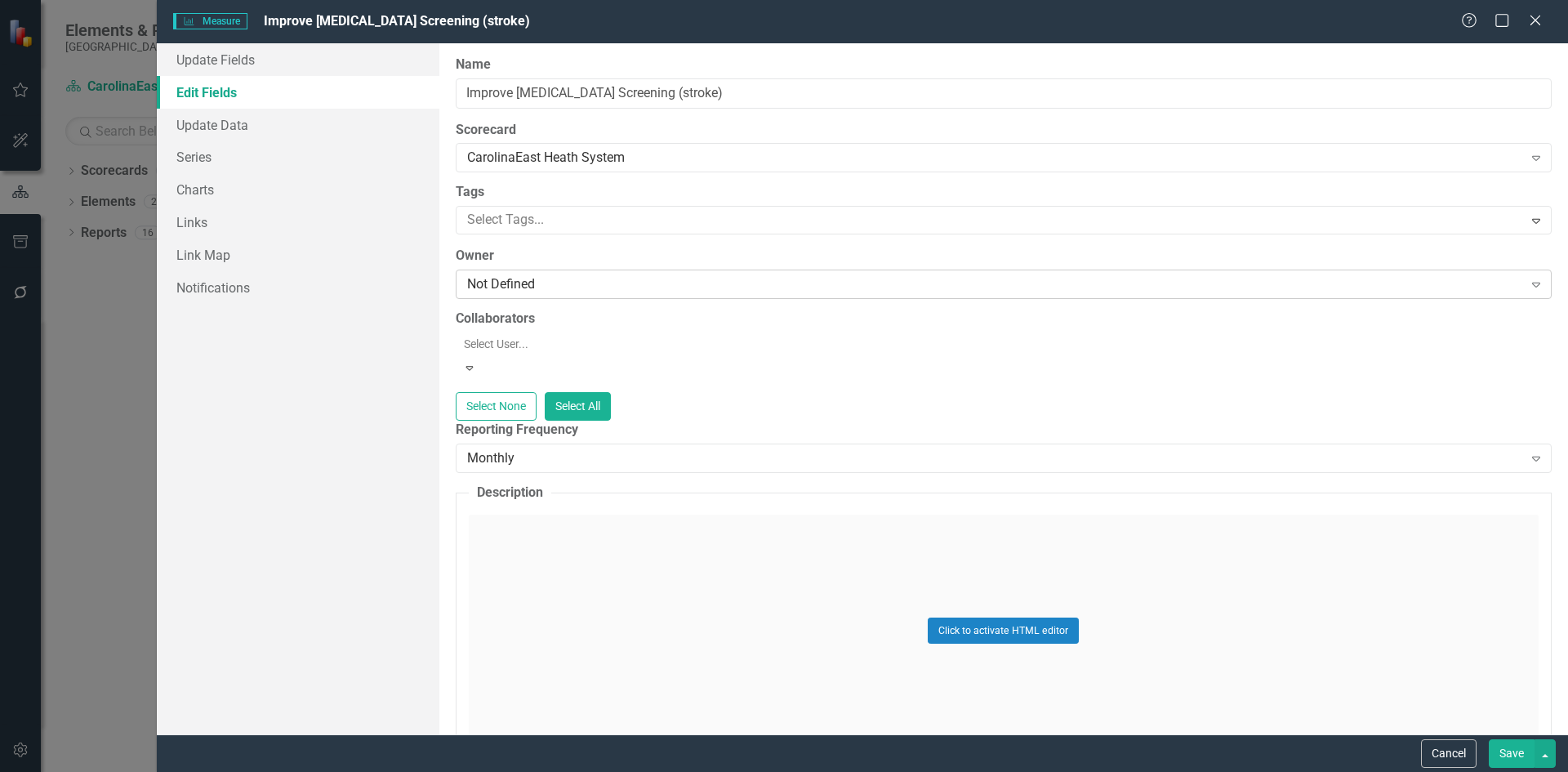
click at [527, 285] on div "Not Defined" at bounding box center [994, 285] width 1056 height 19
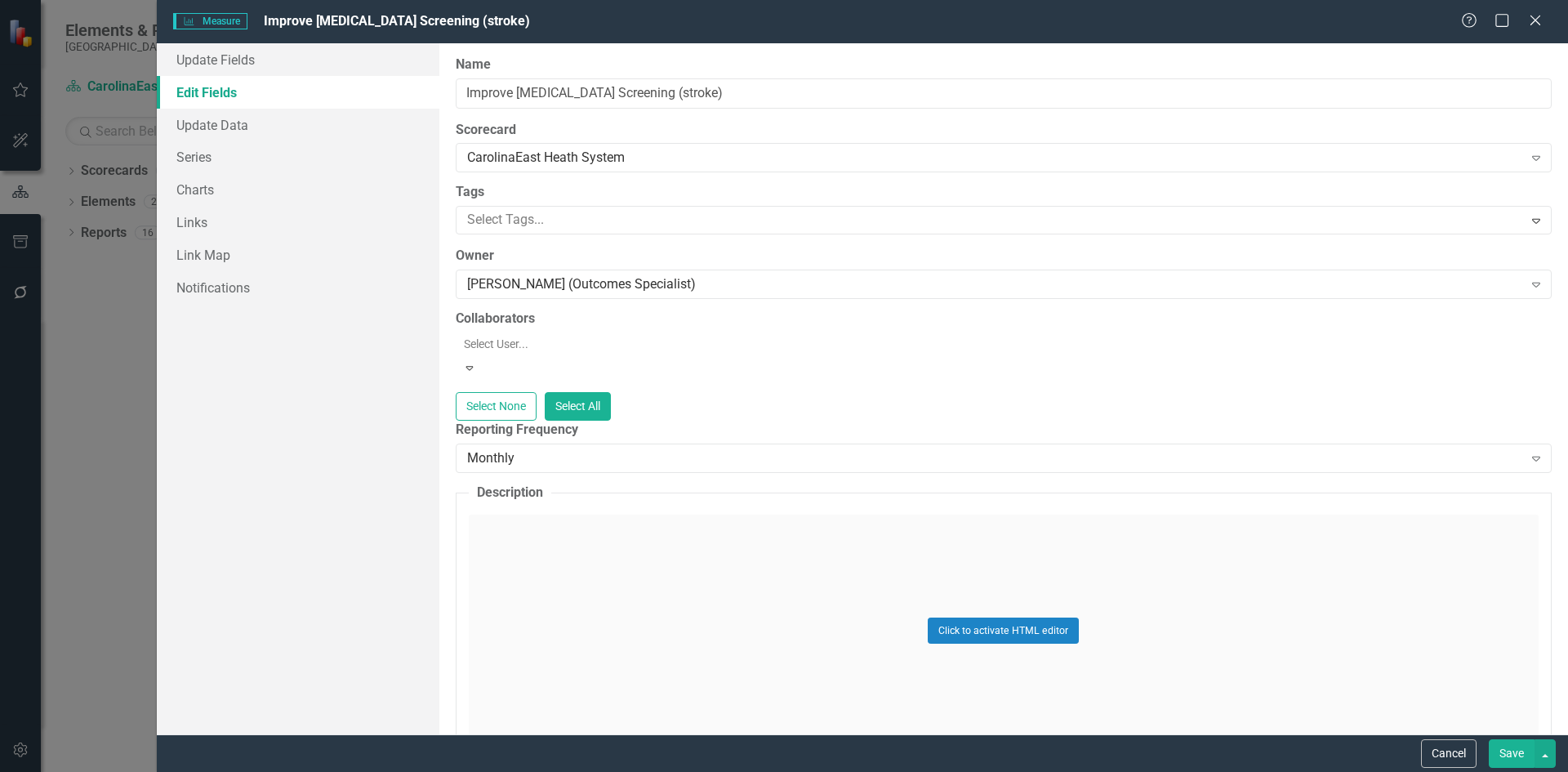
click at [1509, 754] on button "Save" at bounding box center [1512, 754] width 46 height 29
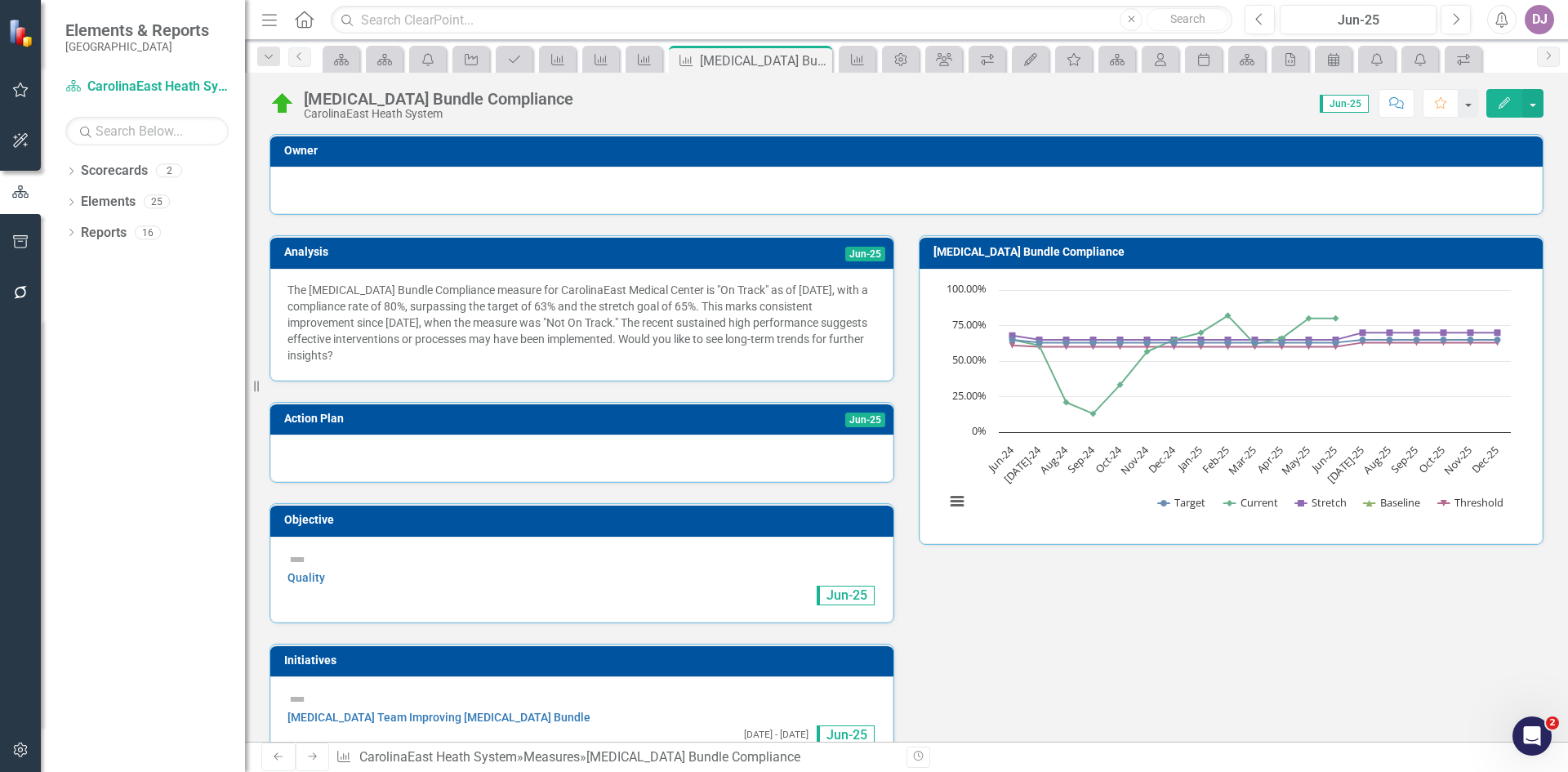
click at [1363, 180] on div at bounding box center [907, 180] width 1238 height 0
click at [1470, 153] on h3 "Owner" at bounding box center [909, 150] width 1250 height 13
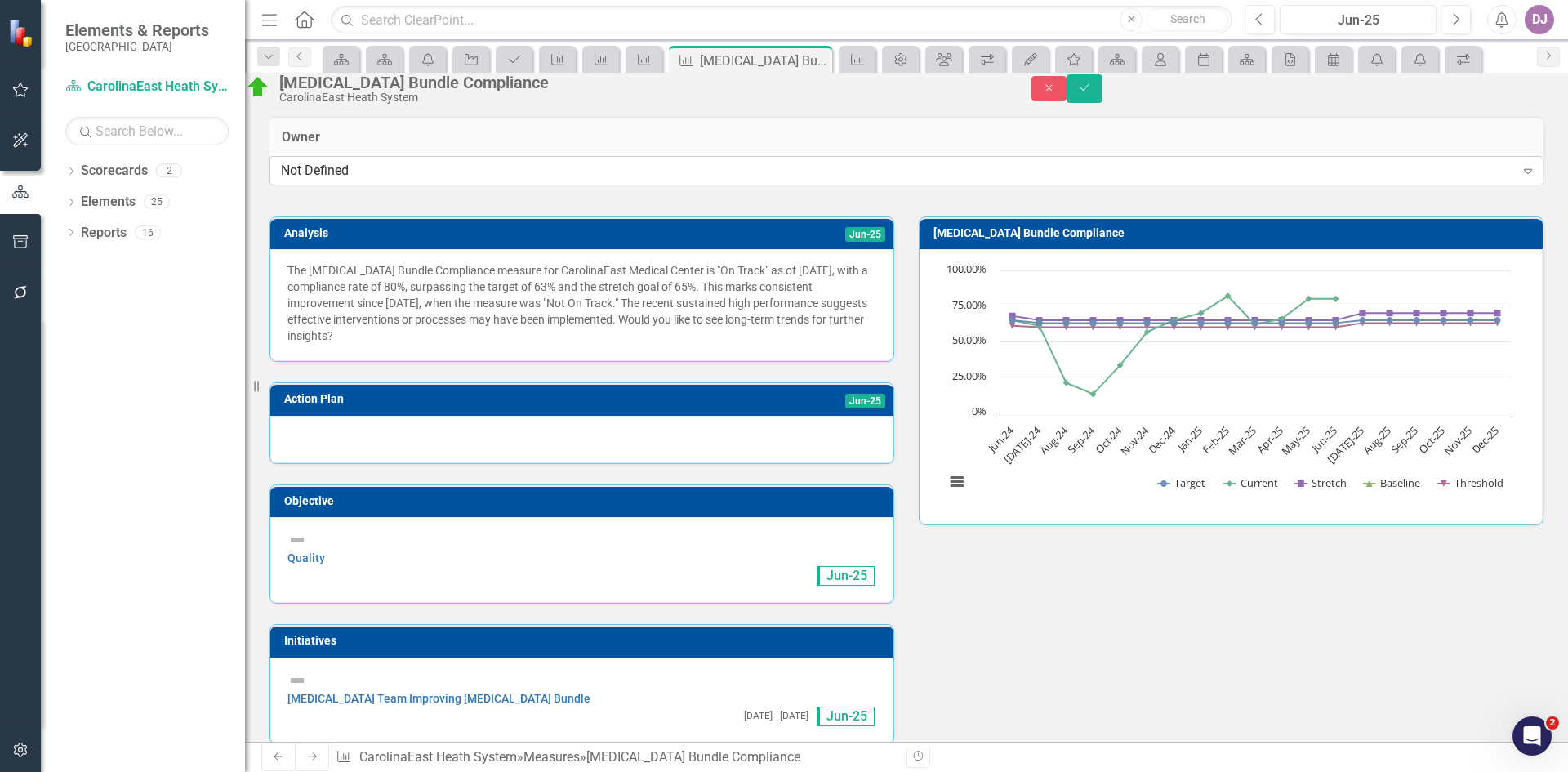
click at [1520, 177] on icon "Expand" at bounding box center [1528, 171] width 16 height 13
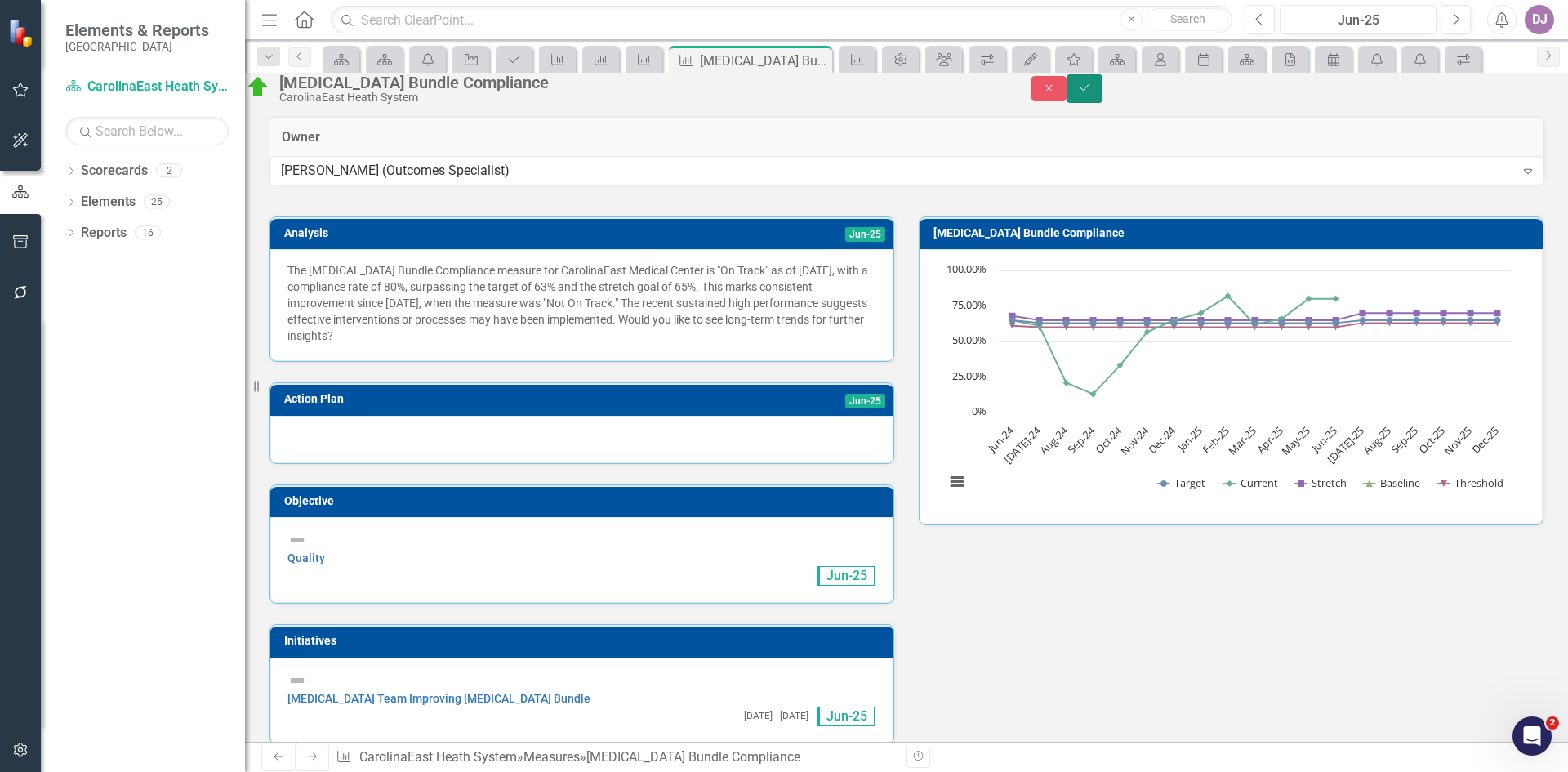
click at [1103, 98] on button "Save" at bounding box center [1084, 89] width 36 height 29
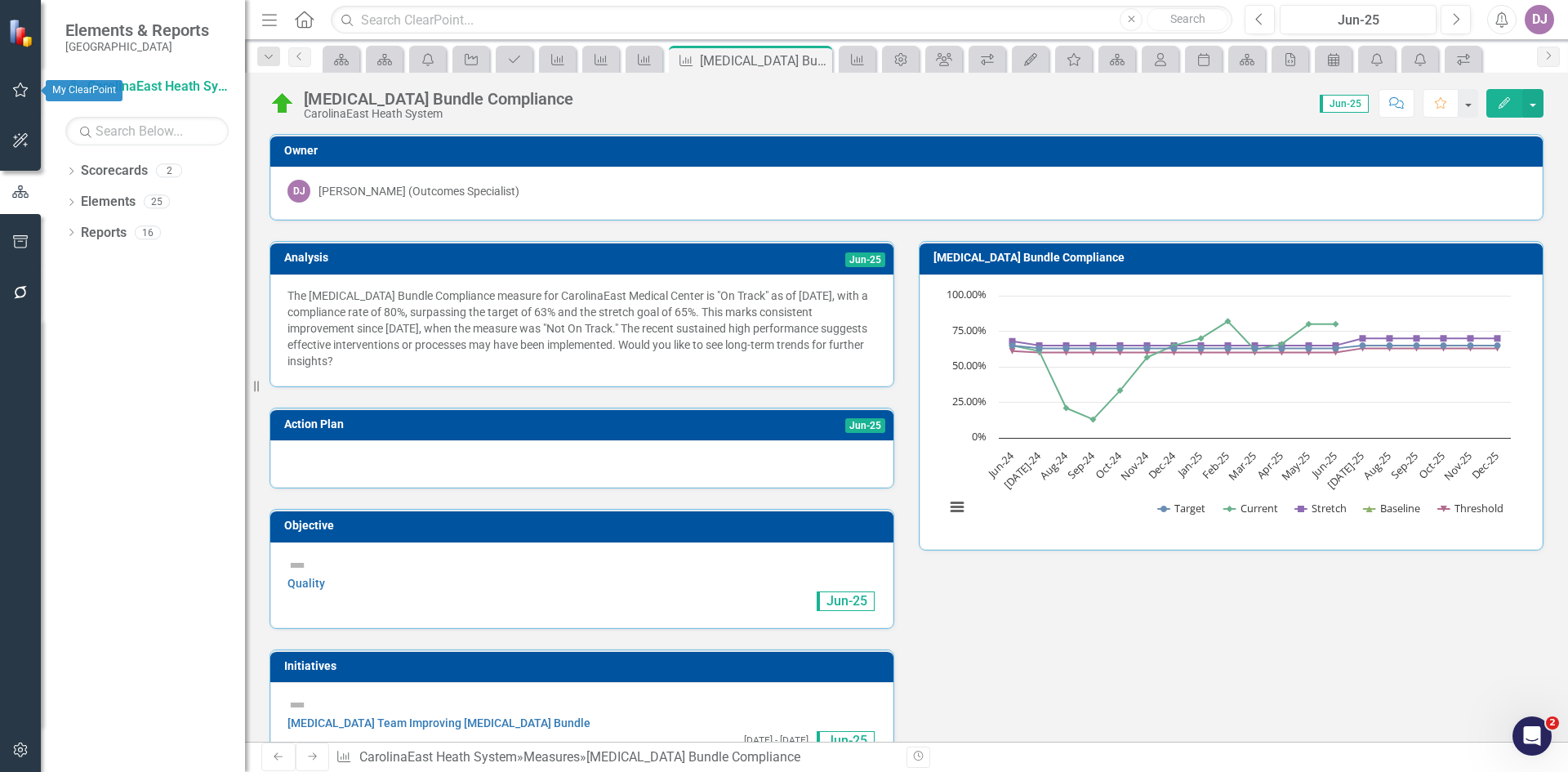
click at [19, 93] on icon "button" at bounding box center [21, 90] width 17 height 13
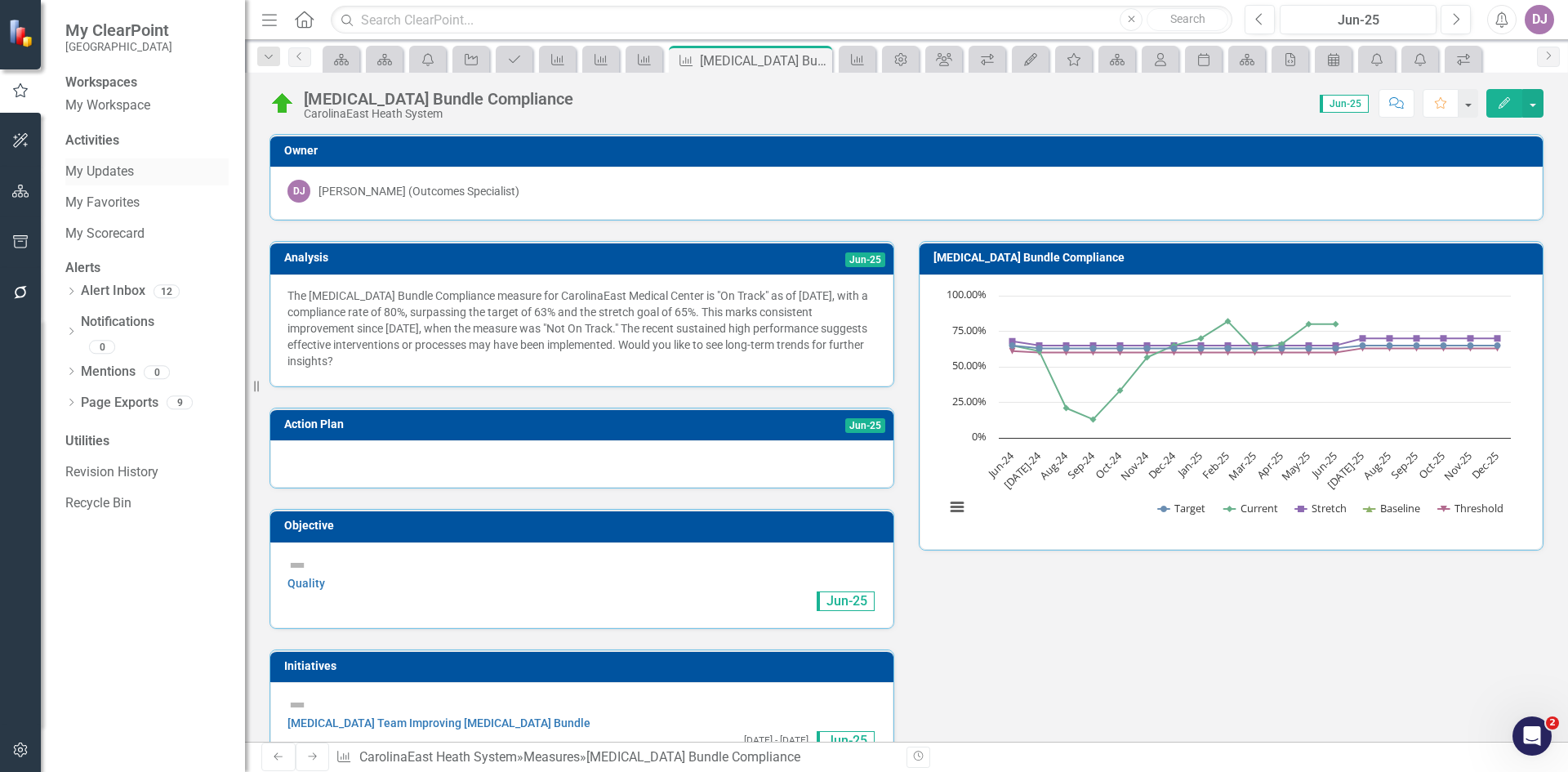
click at [114, 178] on link "My Updates" at bounding box center [147, 172] width 164 height 19
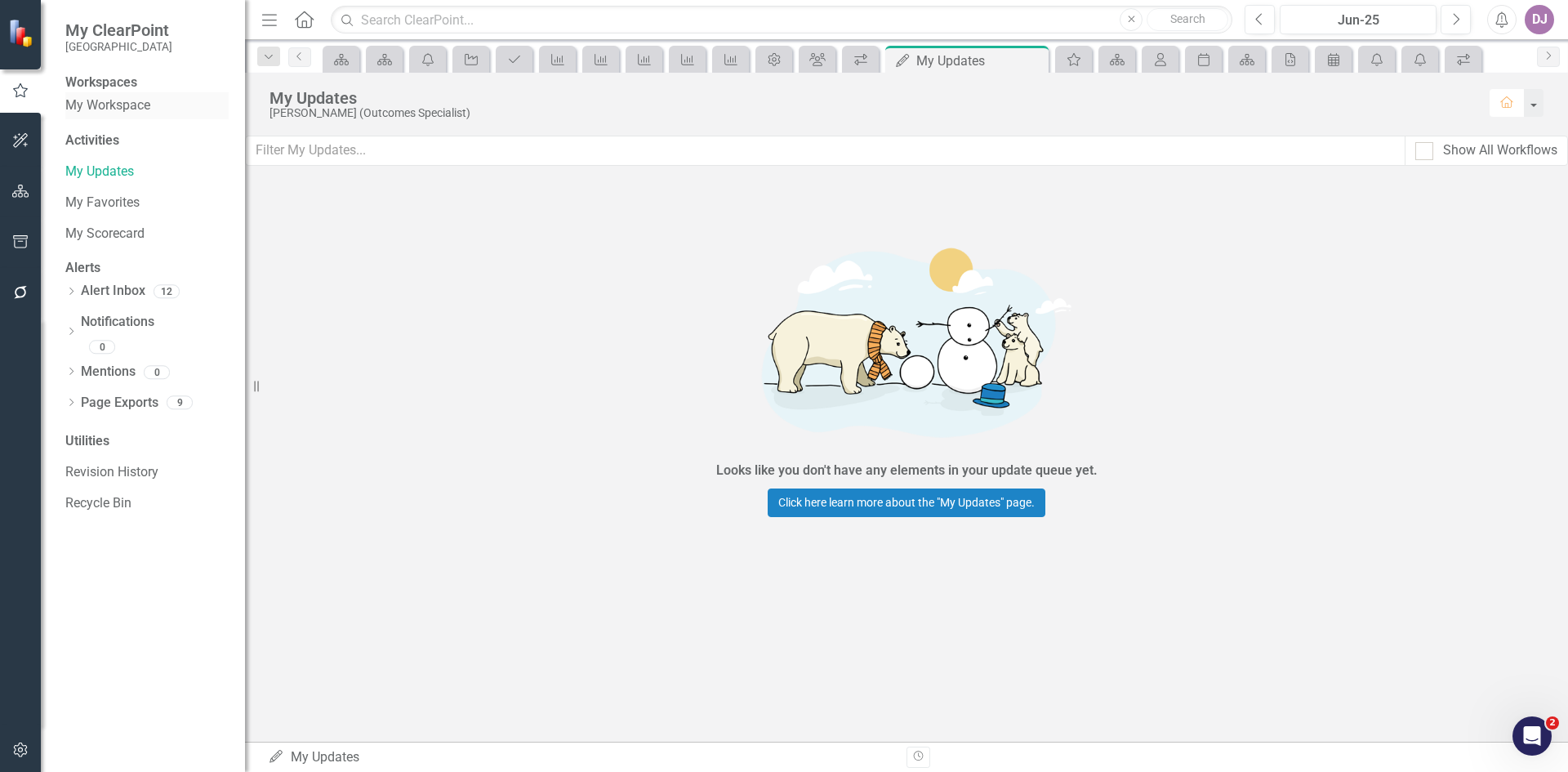
click at [126, 116] on link "My Workspace" at bounding box center [147, 106] width 164 height 19
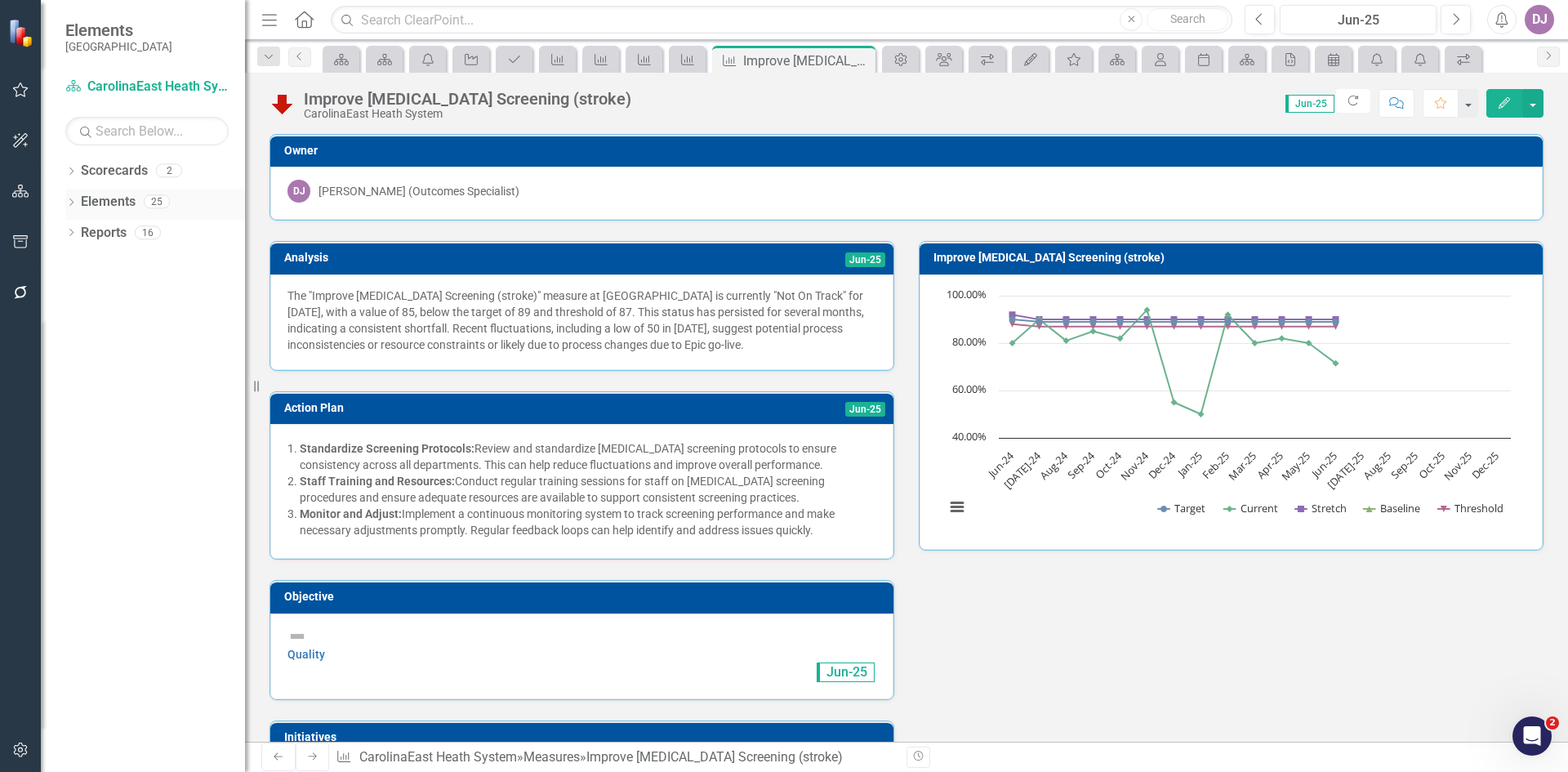
click at [98, 199] on link "Elements" at bounding box center [108, 202] width 55 height 19
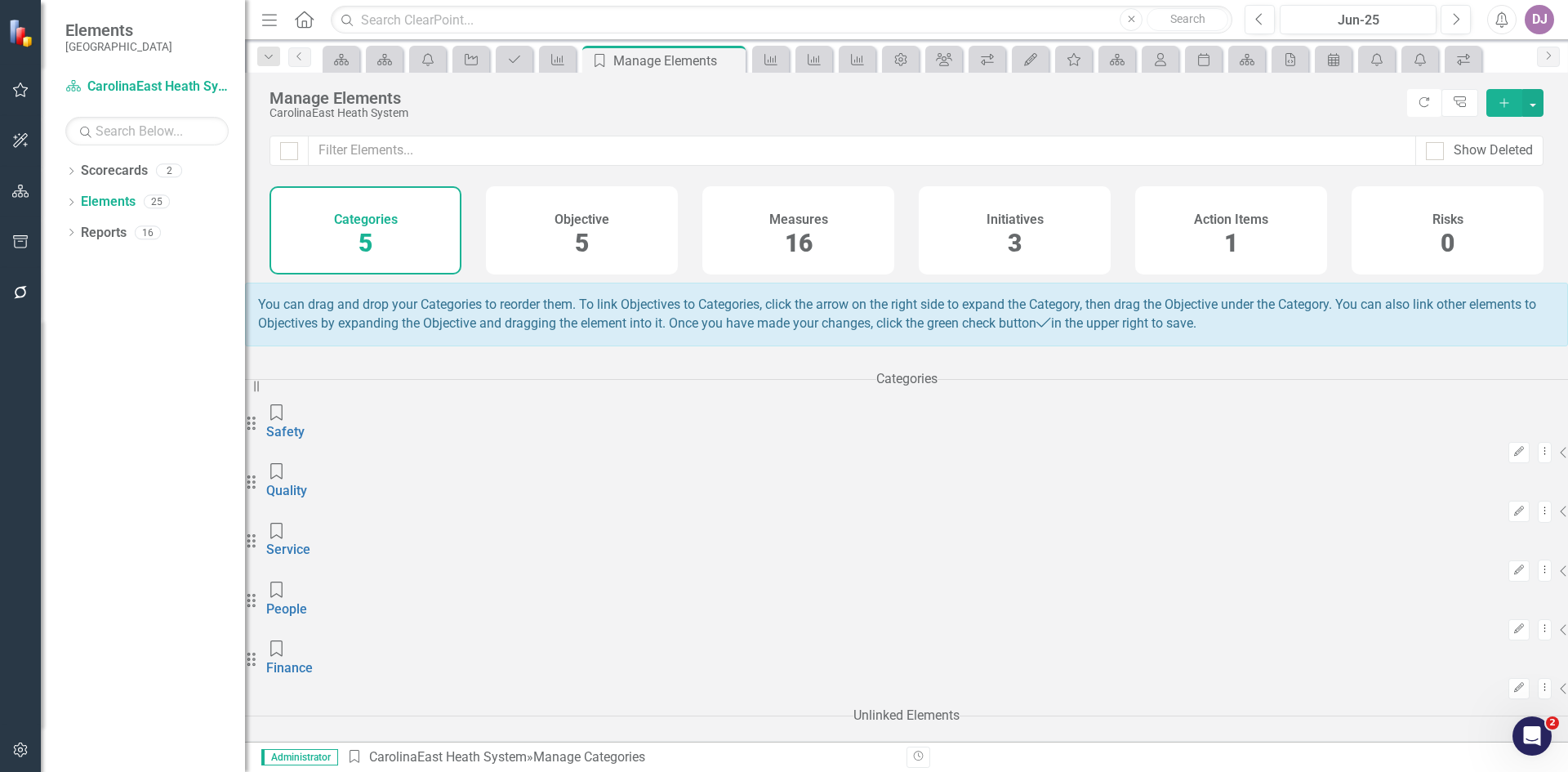
click at [1016, 251] on span "3" at bounding box center [1015, 244] width 13 height 29
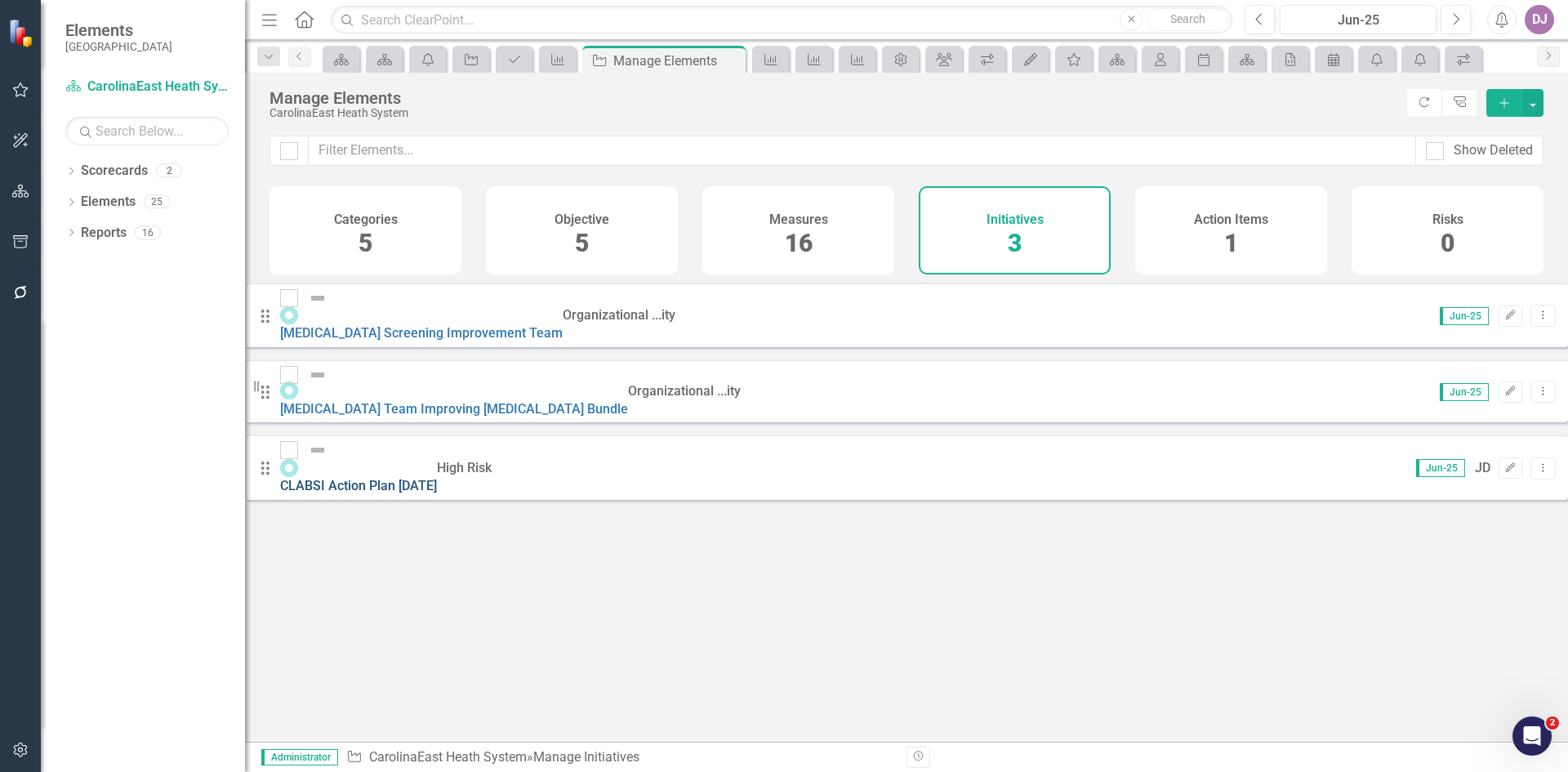
click at [437, 477] on link "CLABSI Action Plan [DATE]" at bounding box center [358, 485] width 157 height 15
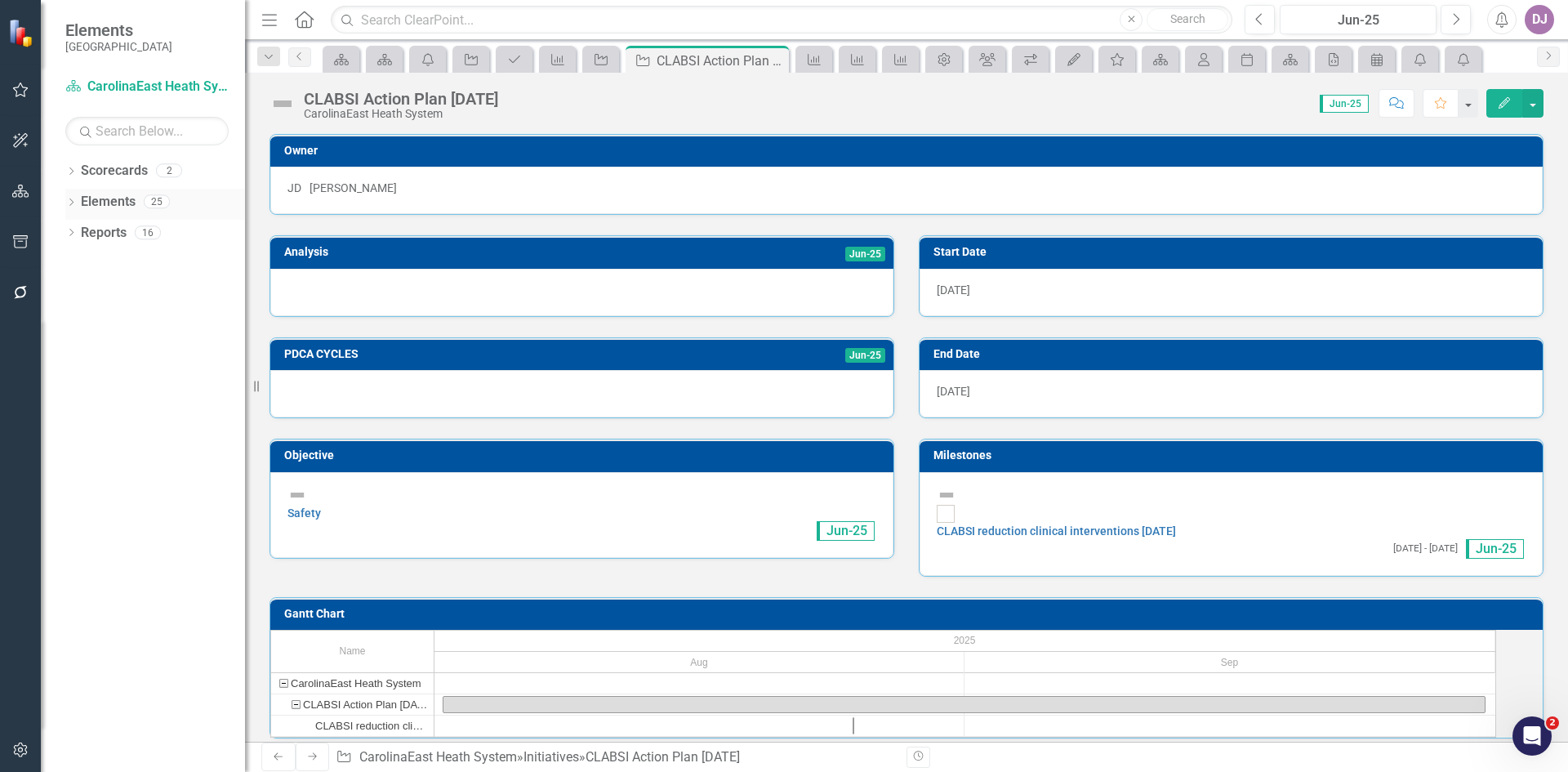
click at [118, 203] on link "Elements" at bounding box center [108, 202] width 55 height 19
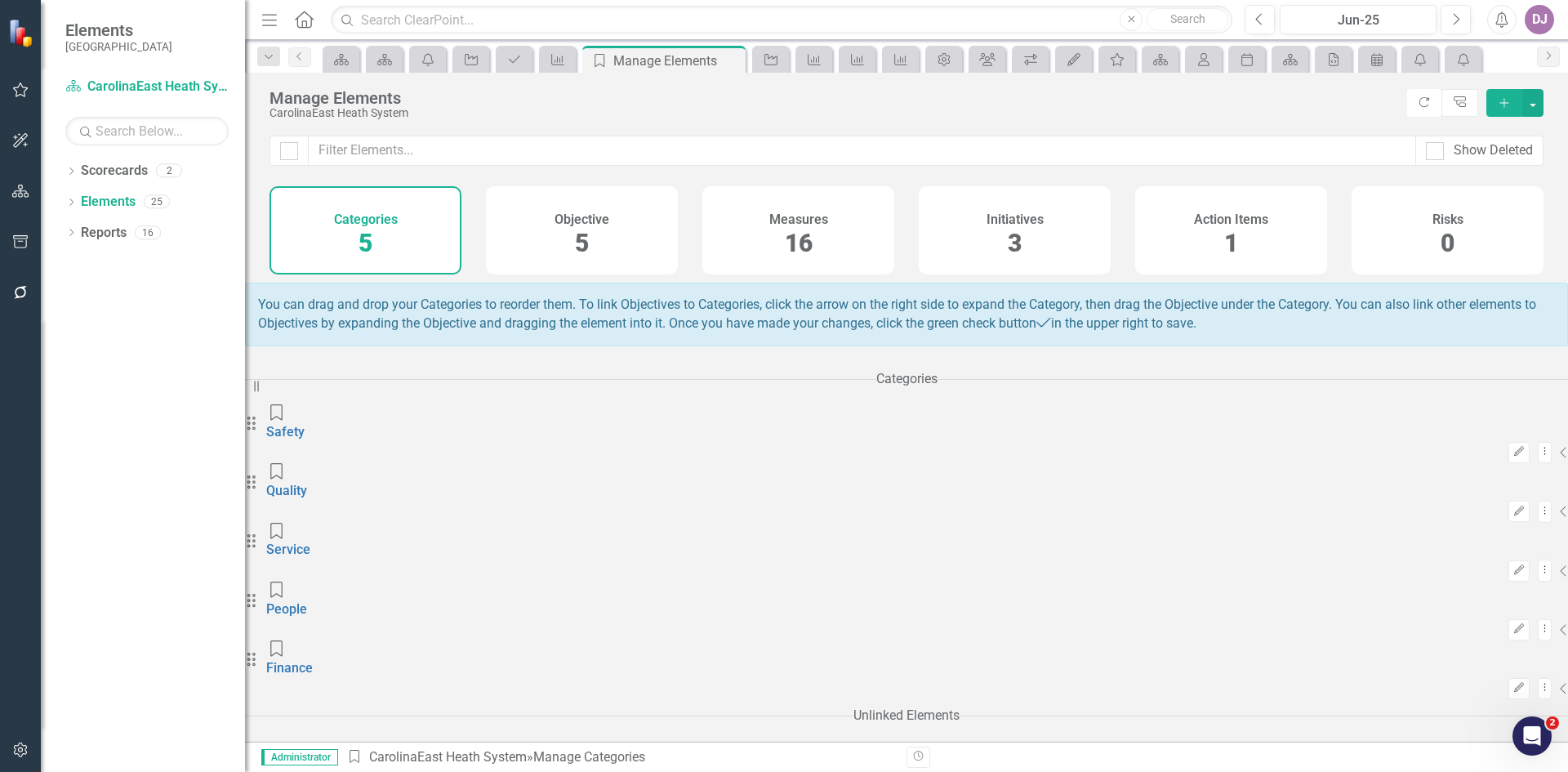
click at [807, 253] on span "16" at bounding box center [798, 244] width 28 height 29
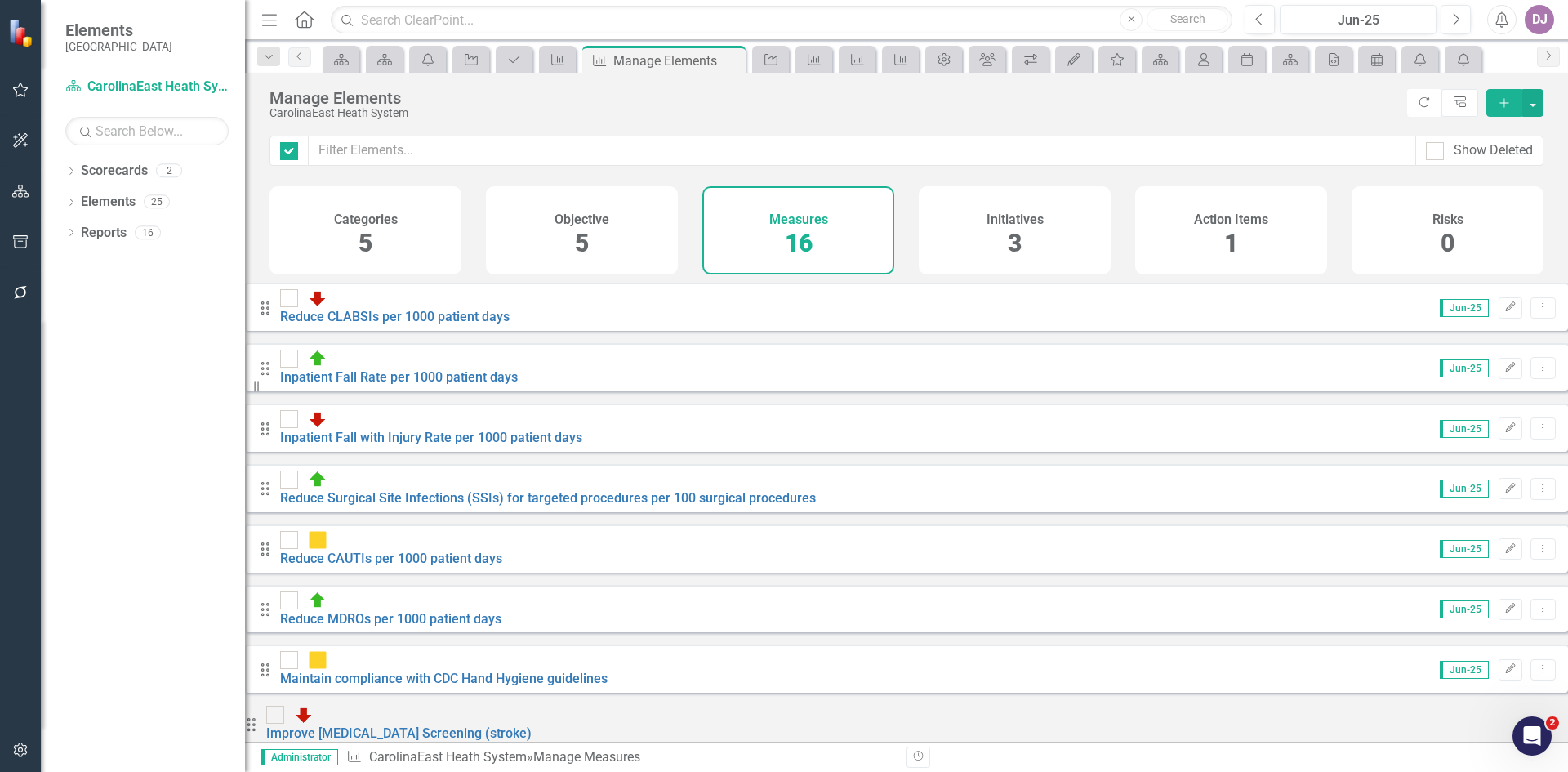
checkbox input "false"
click at [509, 313] on link "Reduce CLABSIs per 1000 patient days" at bounding box center [395, 317] width 229 height 15
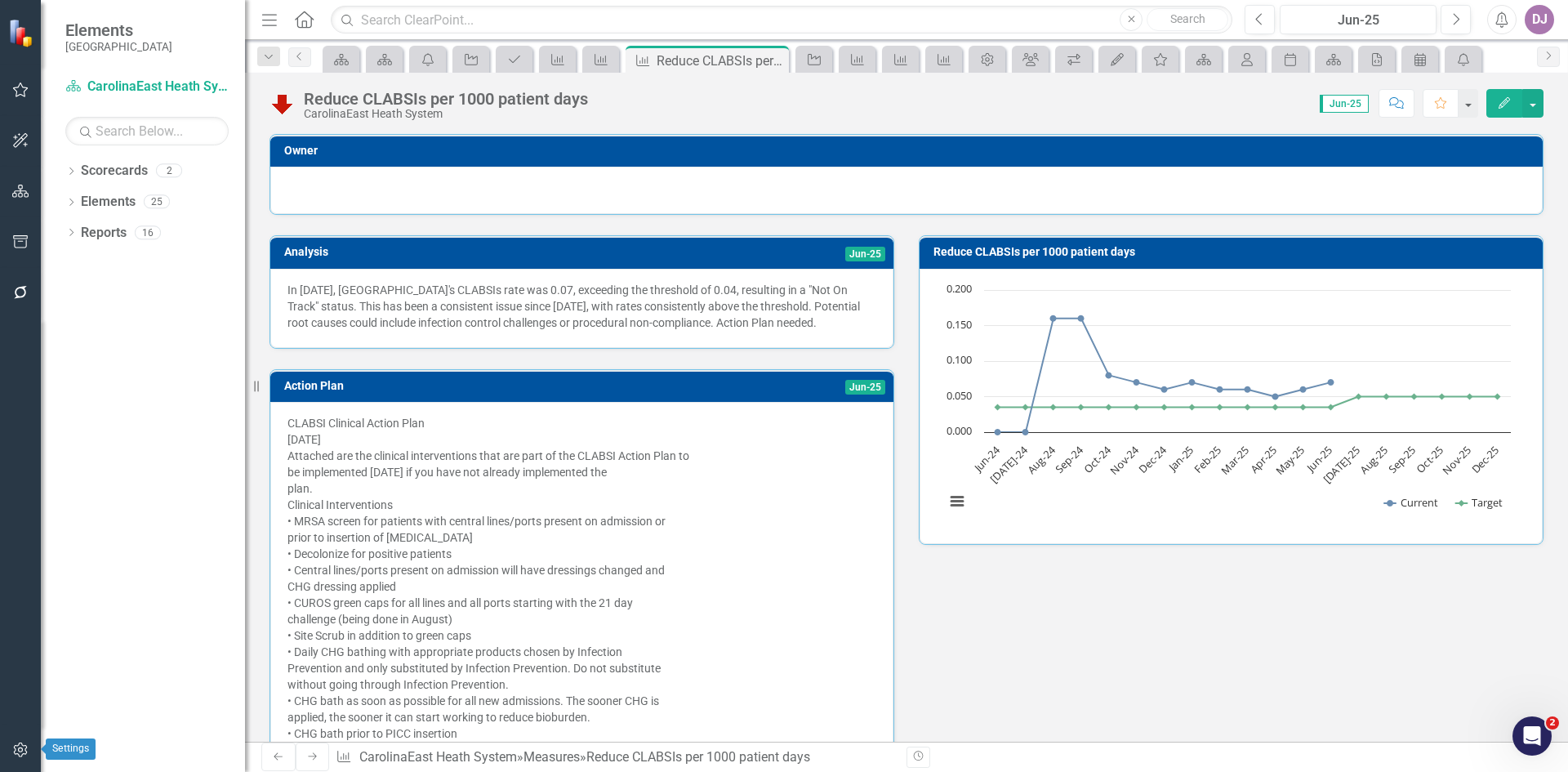
click at [13, 747] on icon "button" at bounding box center [21, 750] width 17 height 13
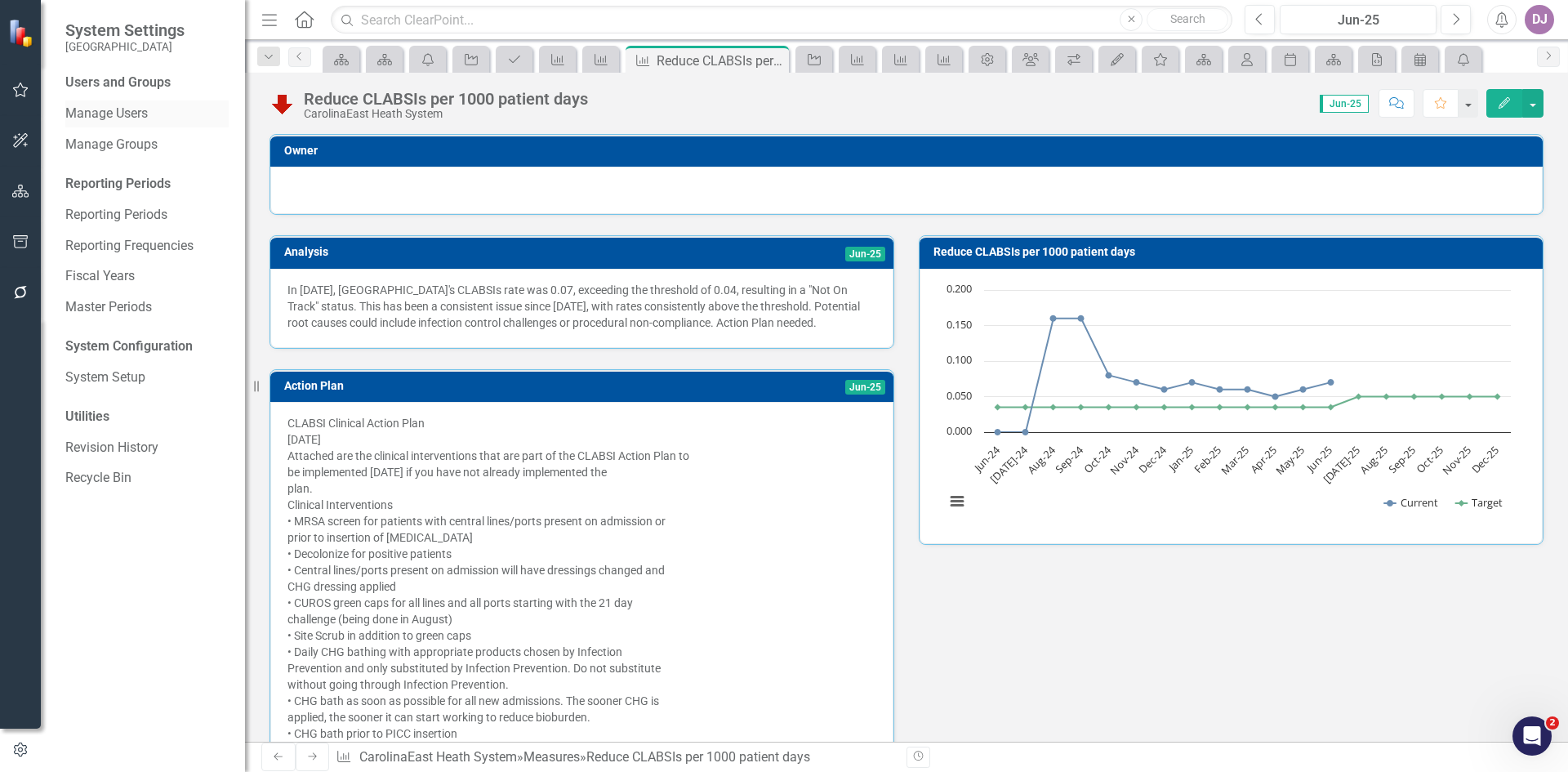
click at [139, 107] on link "Manage Users" at bounding box center [147, 115] width 164 height 19
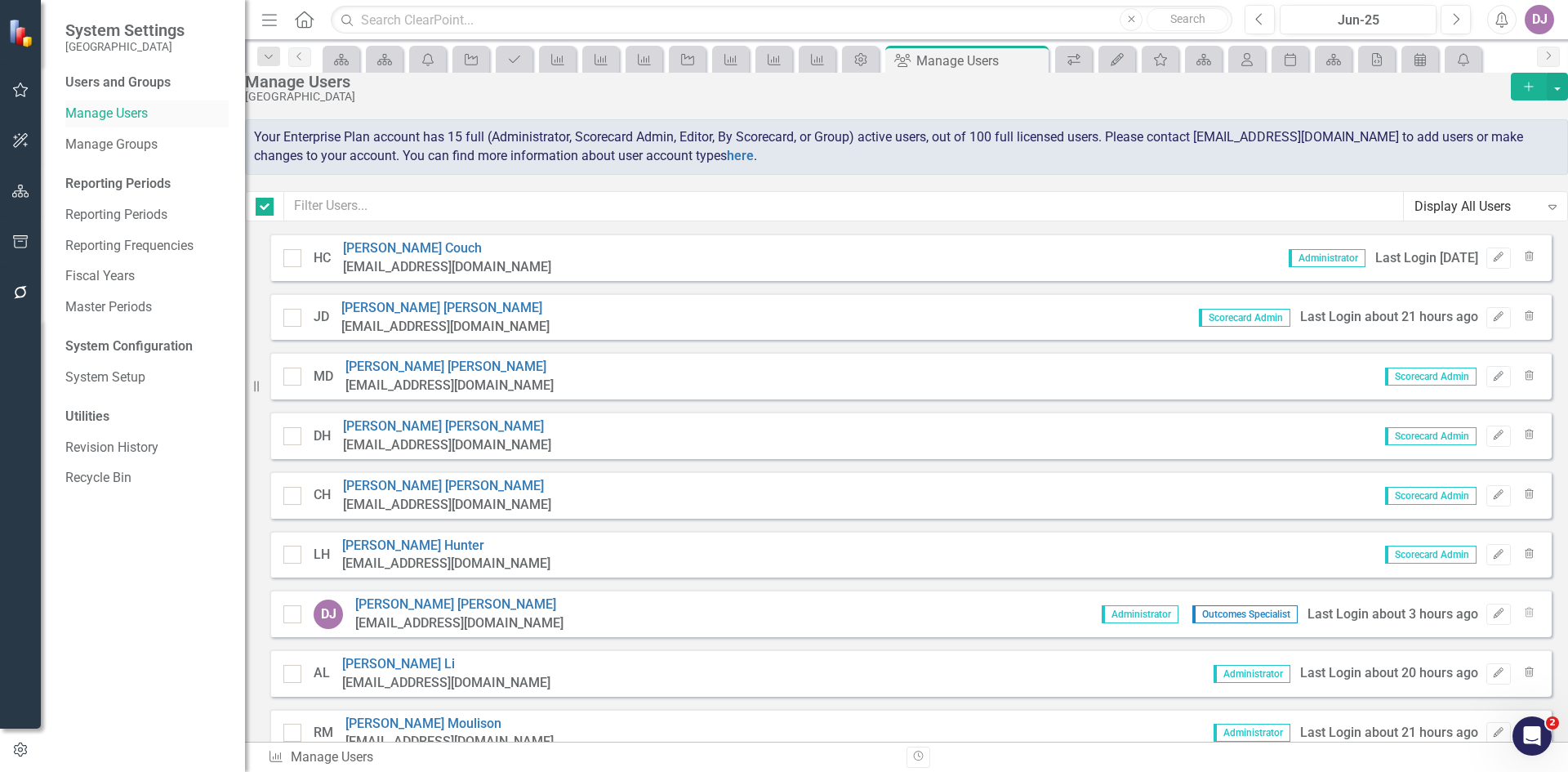
checkbox input "false"
